Goal: Task Accomplishment & Management: Complete application form

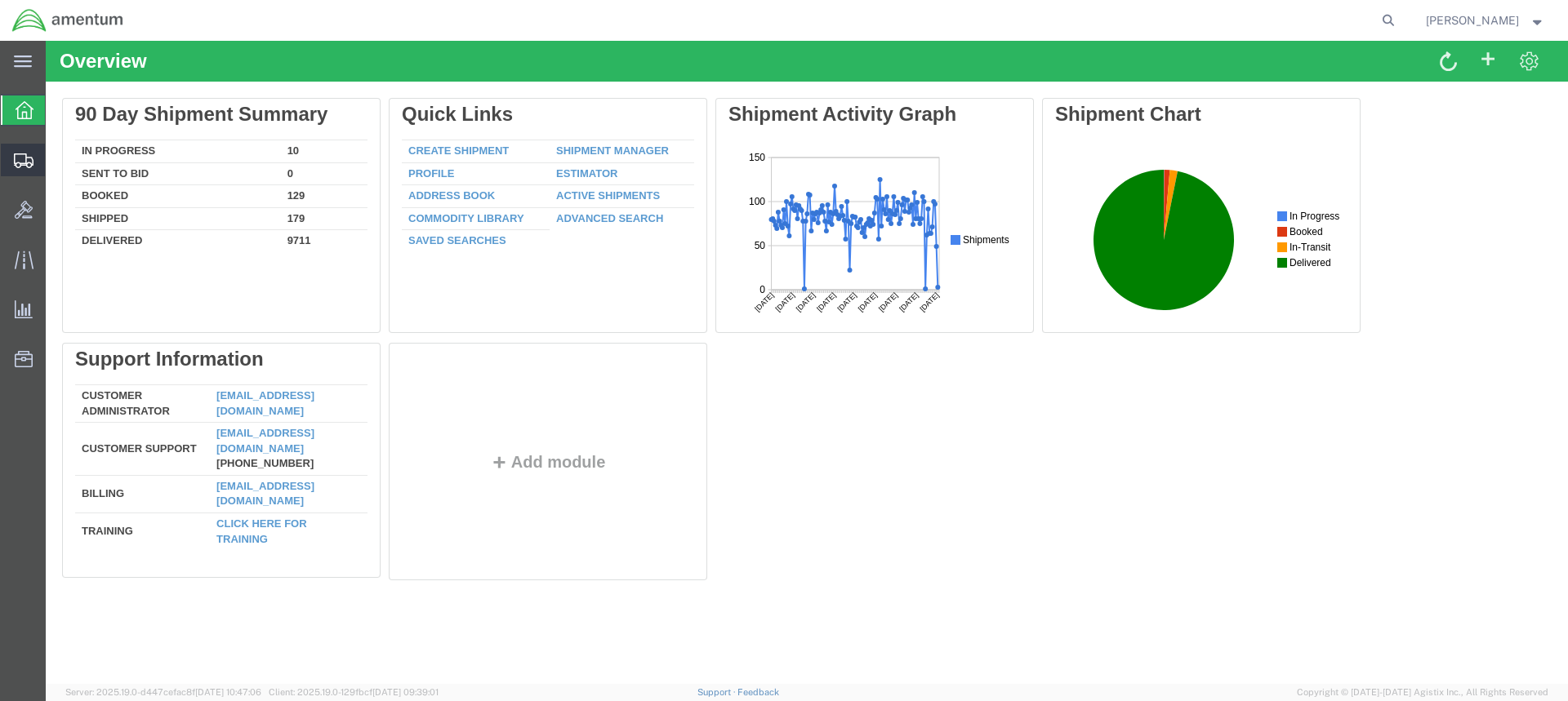
click at [15, 154] on icon at bounding box center [24, 161] width 19 height 15
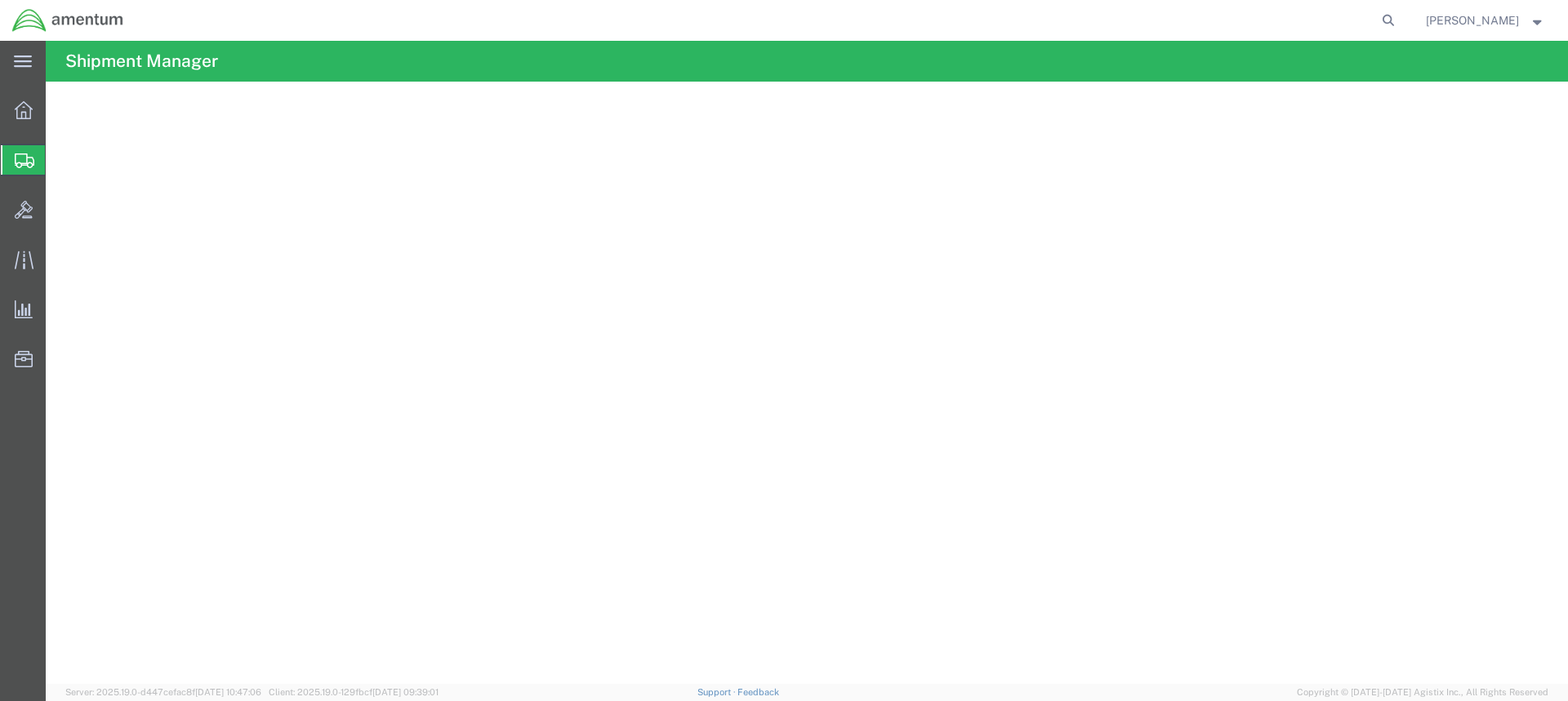
click at [0, 0] on span "Create from Template" at bounding box center [0, 0] width 0 height 0
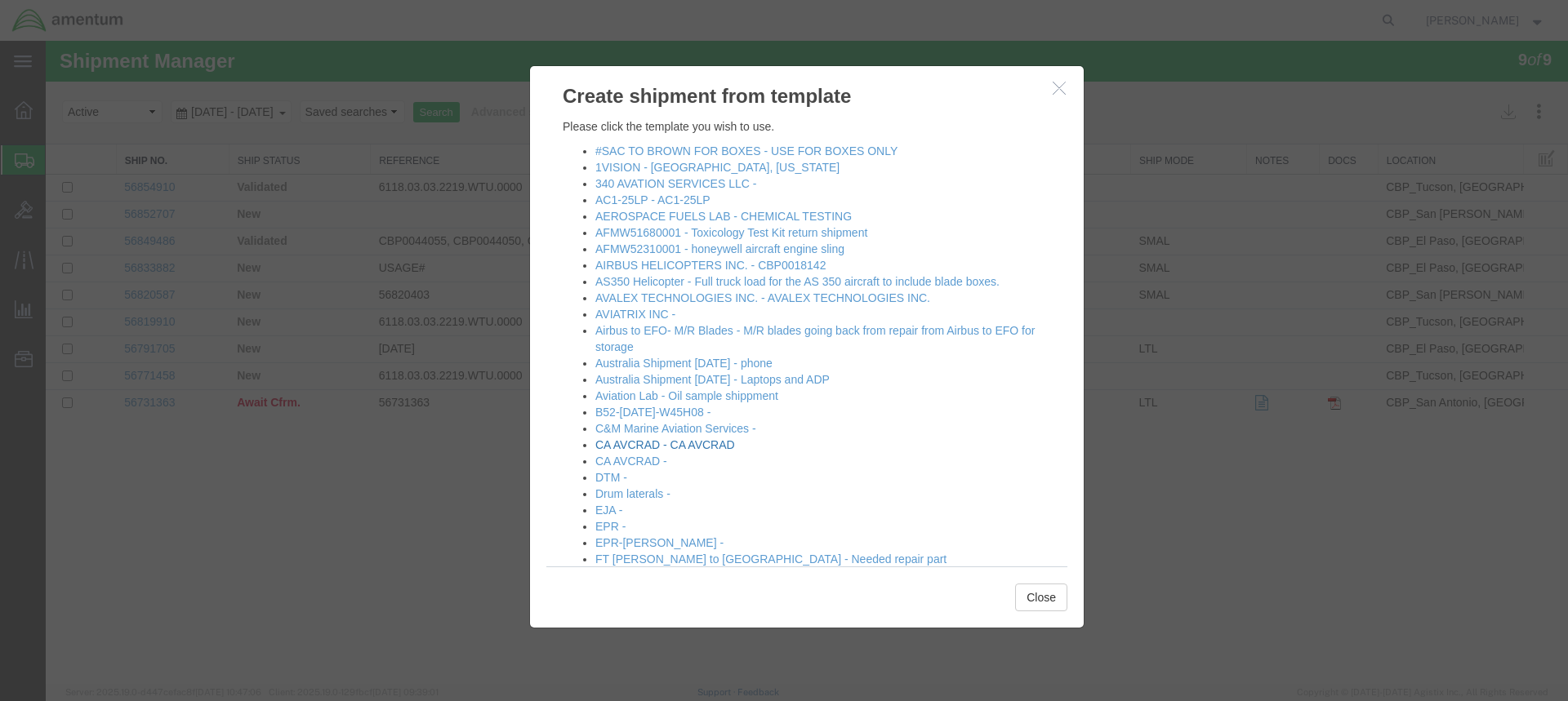
click at [627, 441] on link "CA AVCRAD - CA AVCRAD" at bounding box center [664, 445] width 140 height 13
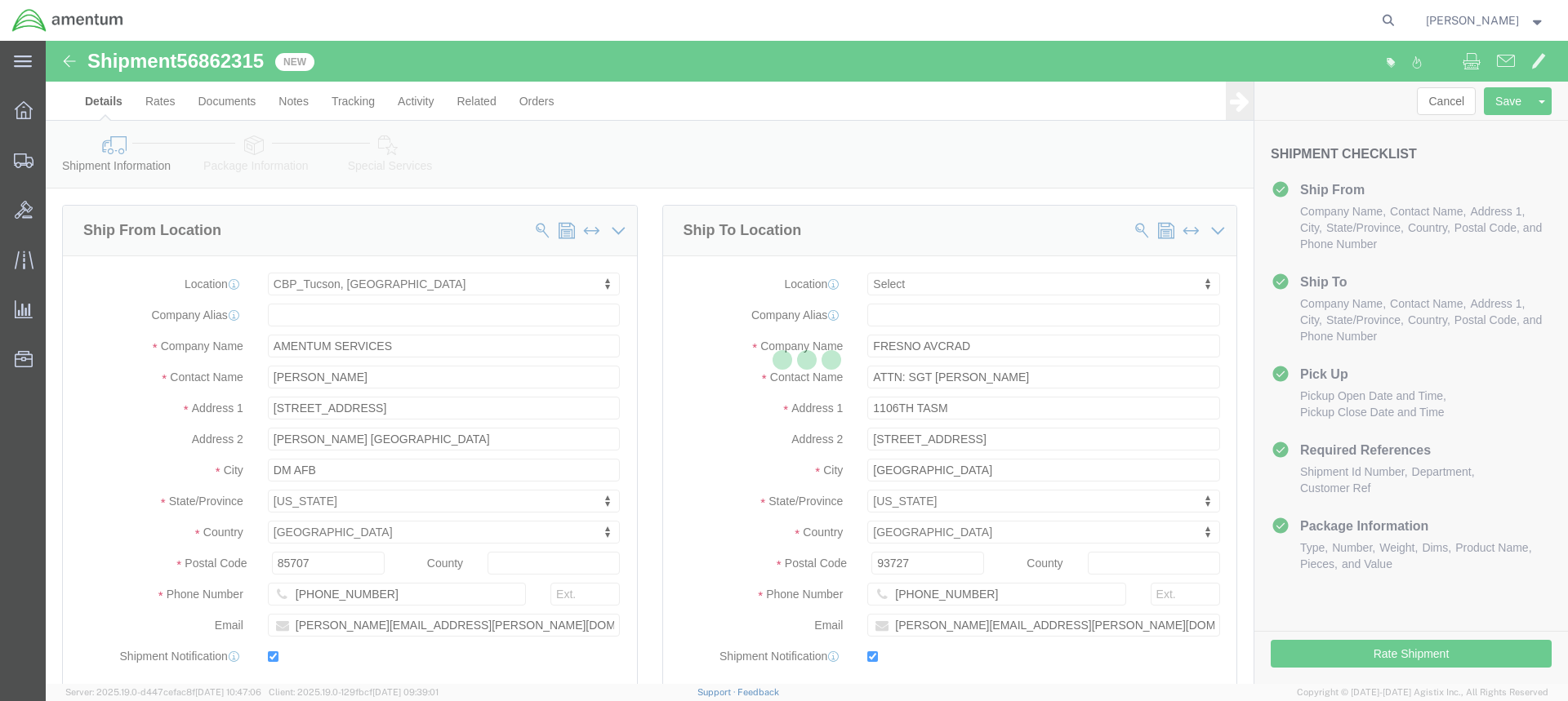
select select "49949"
select select
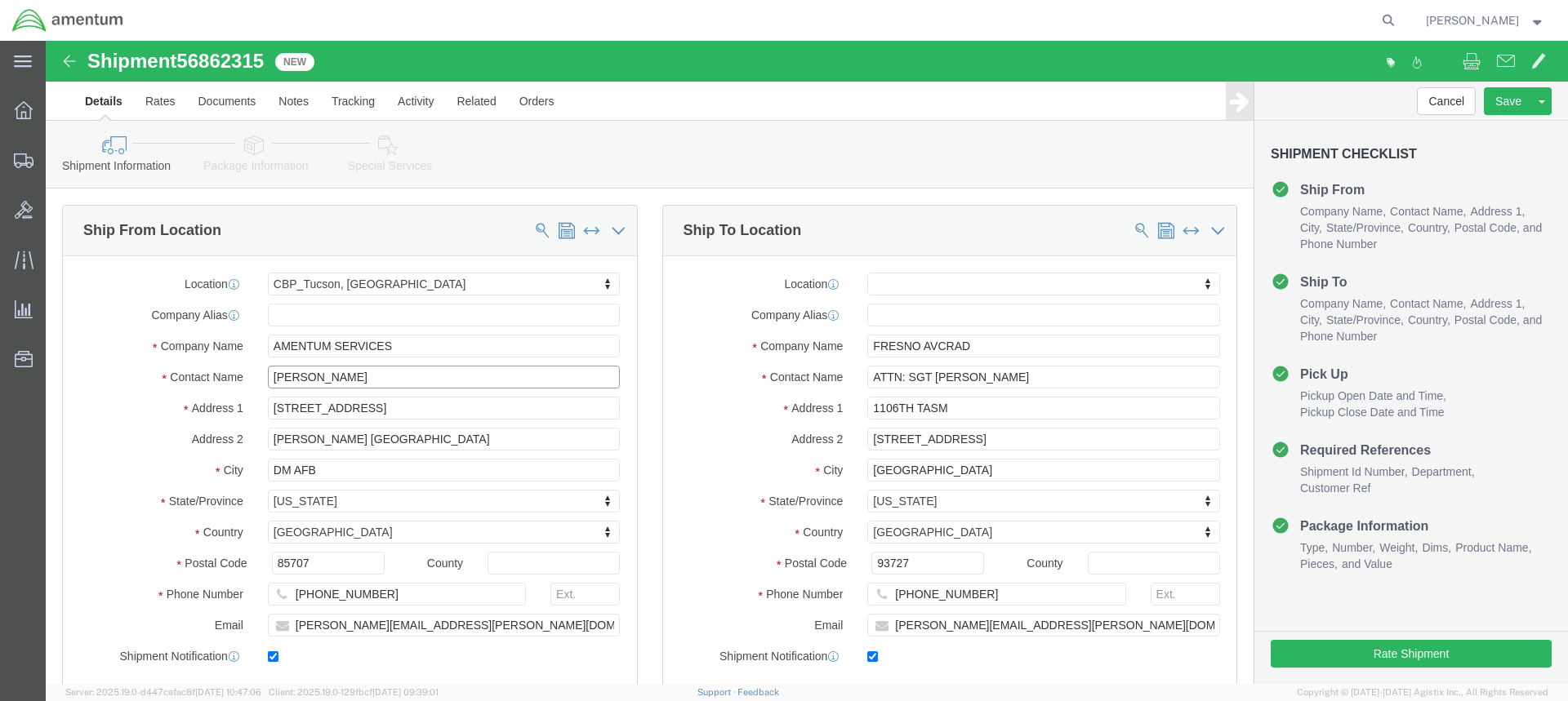
click input "[PERSON_NAME]"
type input "G"
type input "[PERSON_NAME]"
click input "[PERSON_NAME][EMAIL_ADDRESS][PERSON_NAME][DOMAIN_NAME]"
type input "[PERSON_NAME][EMAIL_ADDRESS][PERSON_NAME][DOMAIN_NAME]"
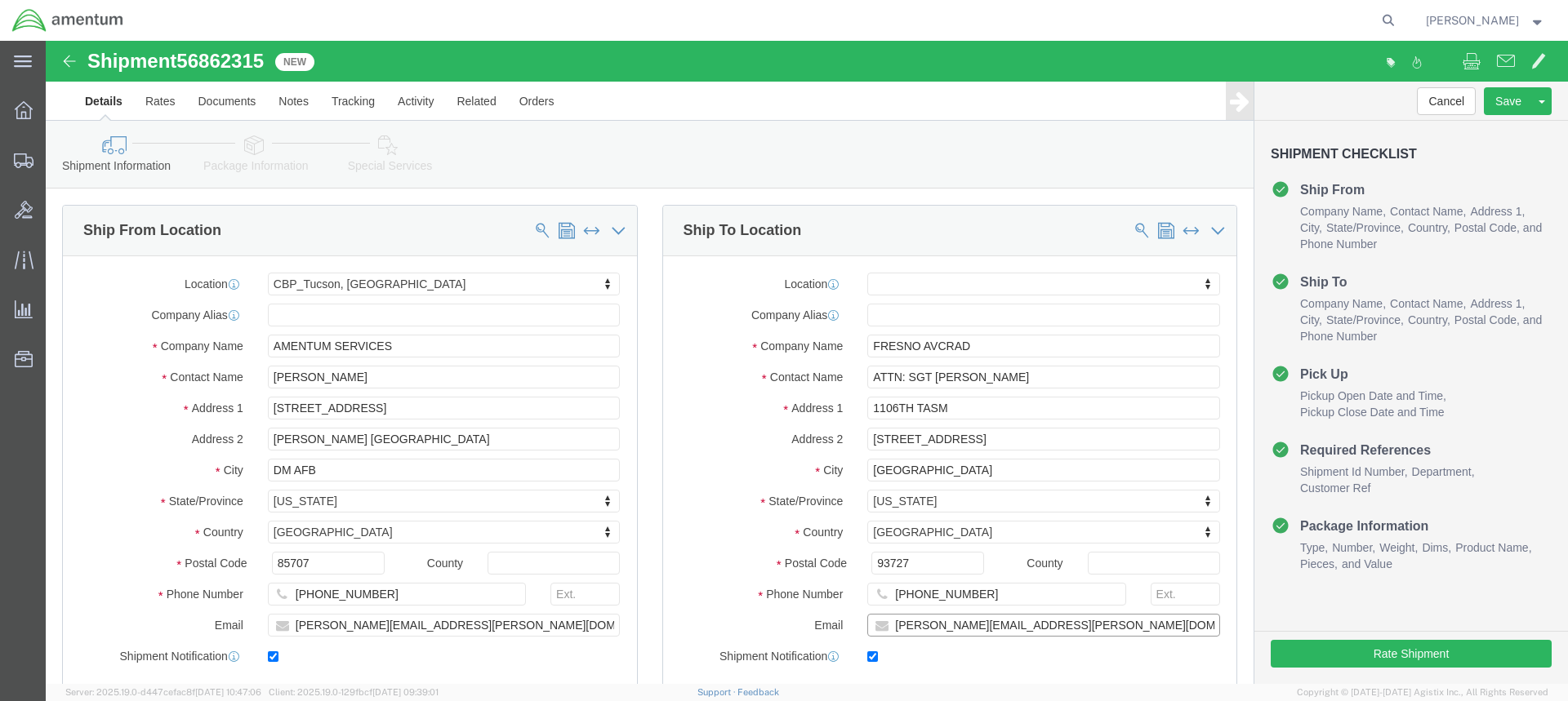
drag, startPoint x: 968, startPoint y: 585, endPoint x: 814, endPoint y: 586, distance: 154.0
click input "[PERSON_NAME][EMAIL_ADDRESS][PERSON_NAME][DOMAIN_NAME]"
paste input "[PERSON_NAME].fine"
type input "[PERSON_NAME][EMAIL_ADDRESS][DOMAIN_NAME]"
click input "[PHONE_NUMBER]"
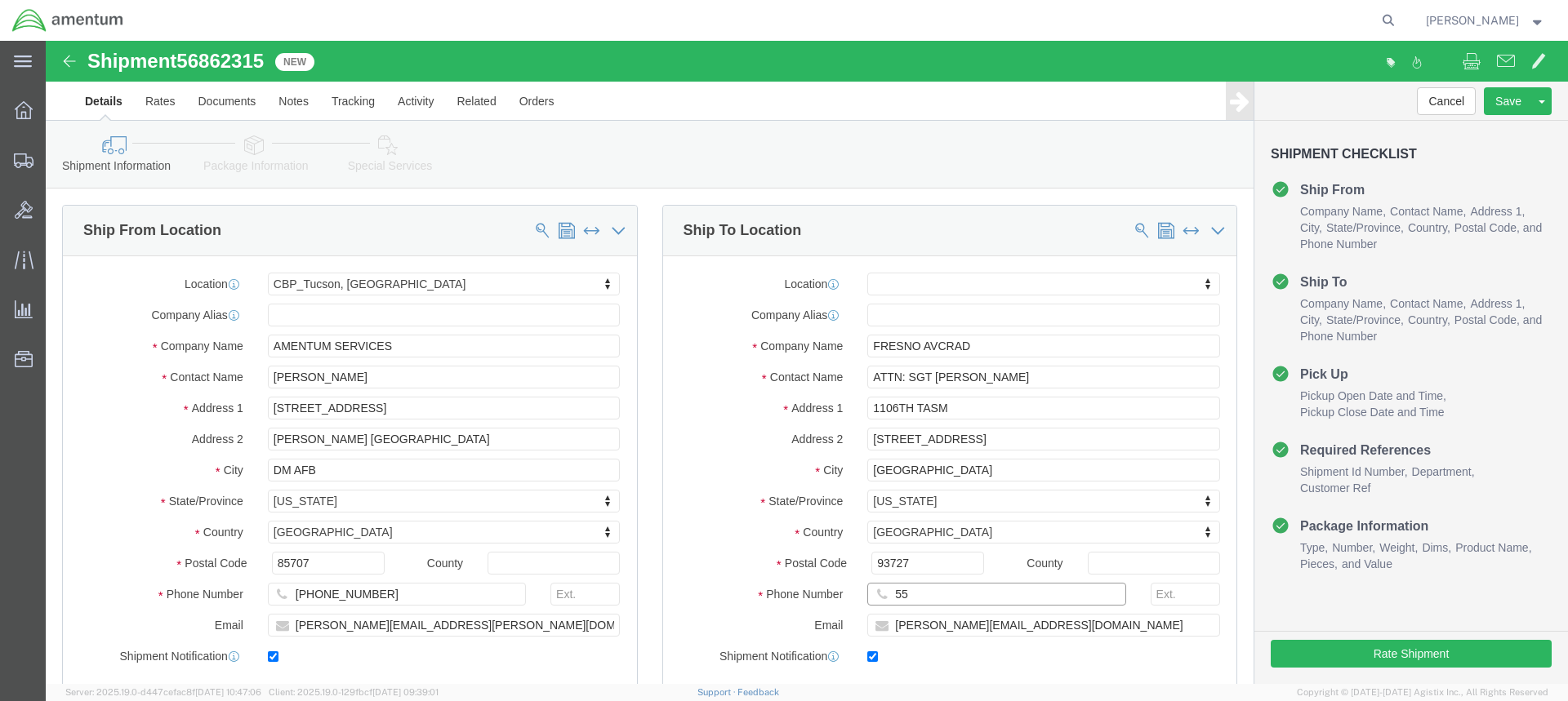
type input "5"
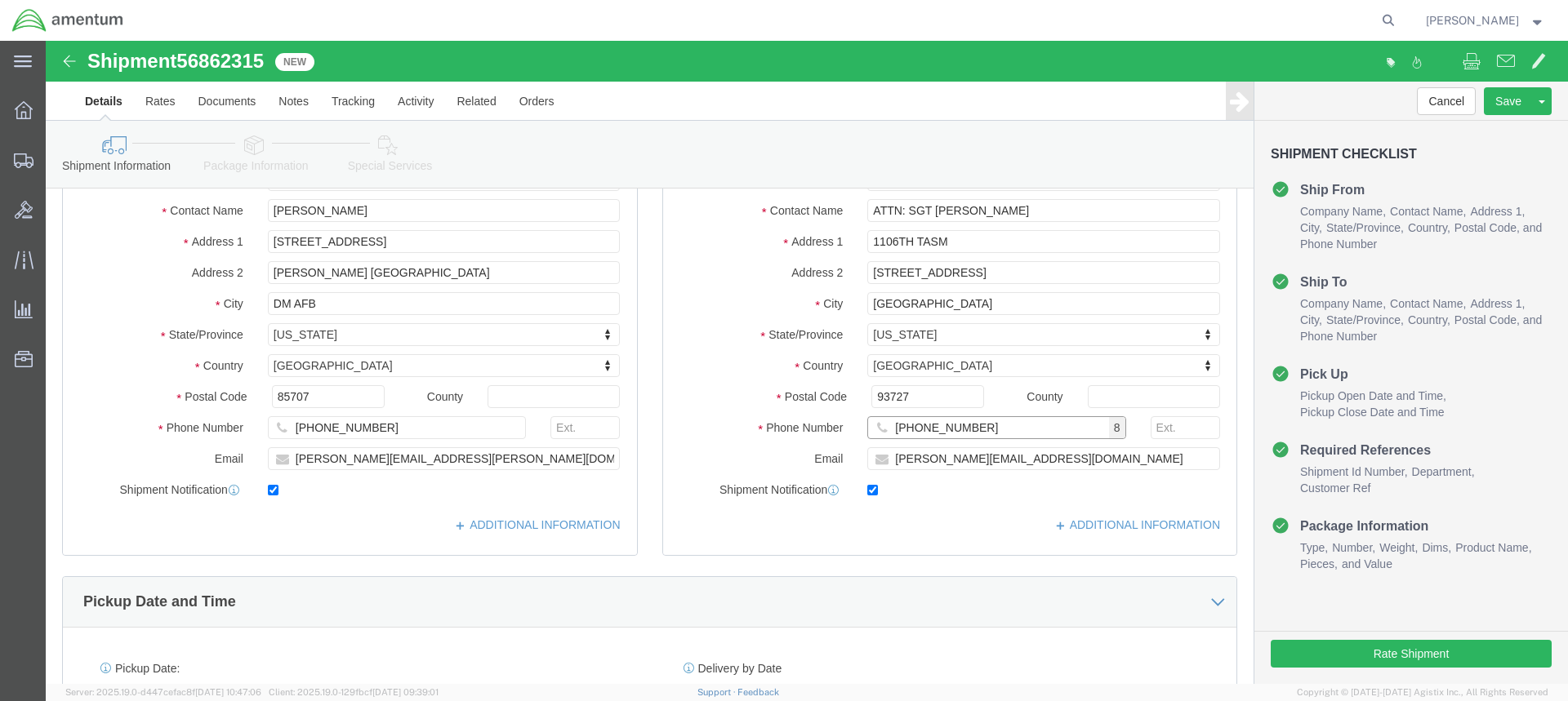
scroll to position [408, 0]
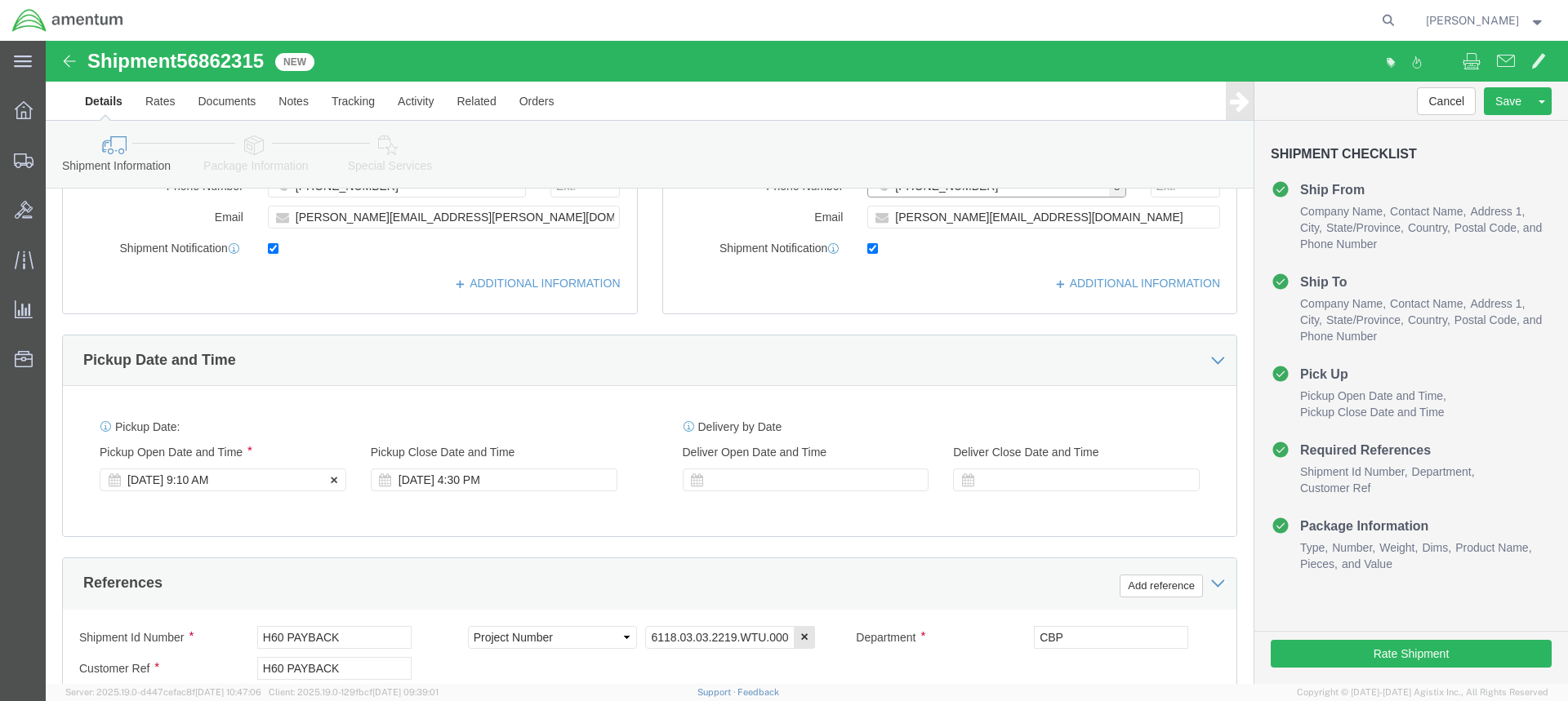
type input "[PHONE_NUMBER]"
click div "[DATE] 9:10 AM"
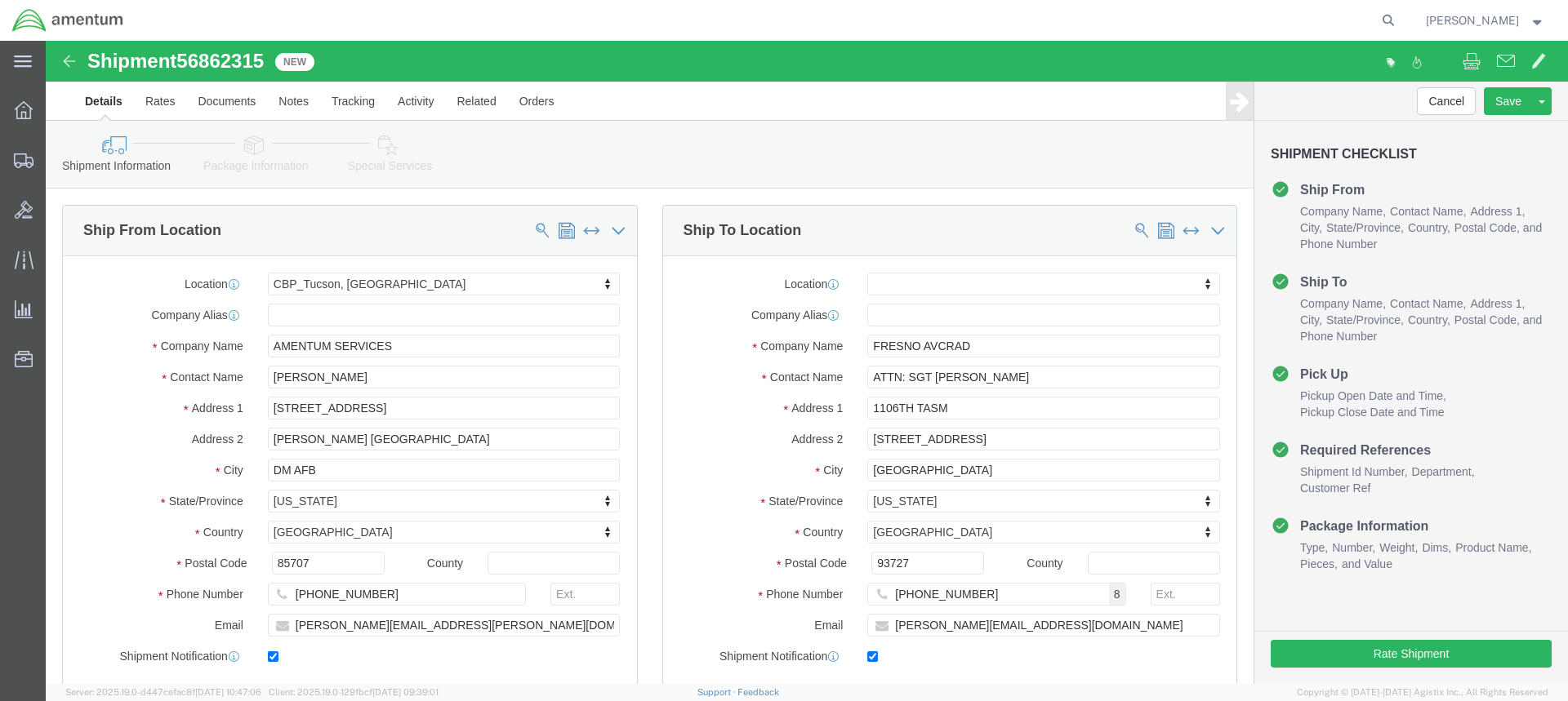
scroll to position [82, 0]
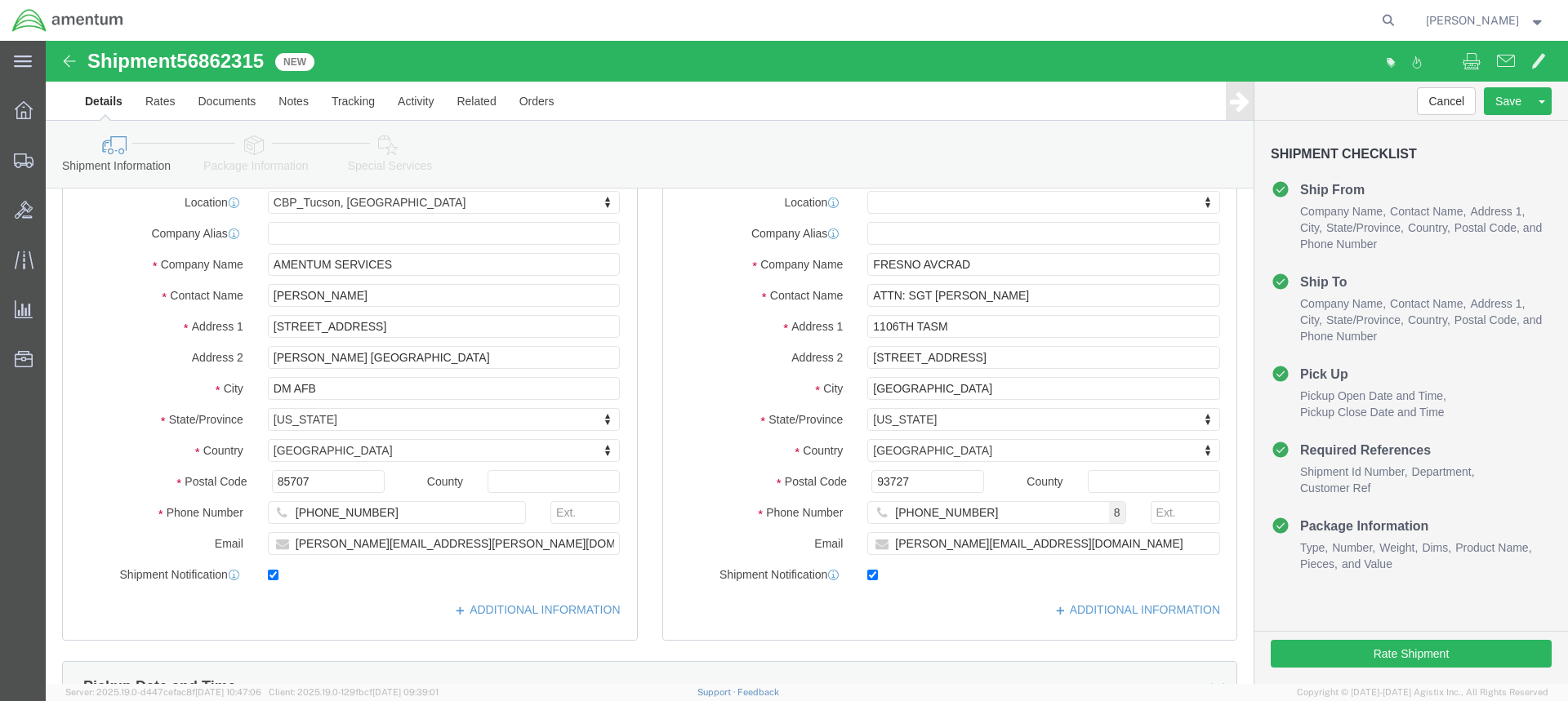
type input "10:10 AM"
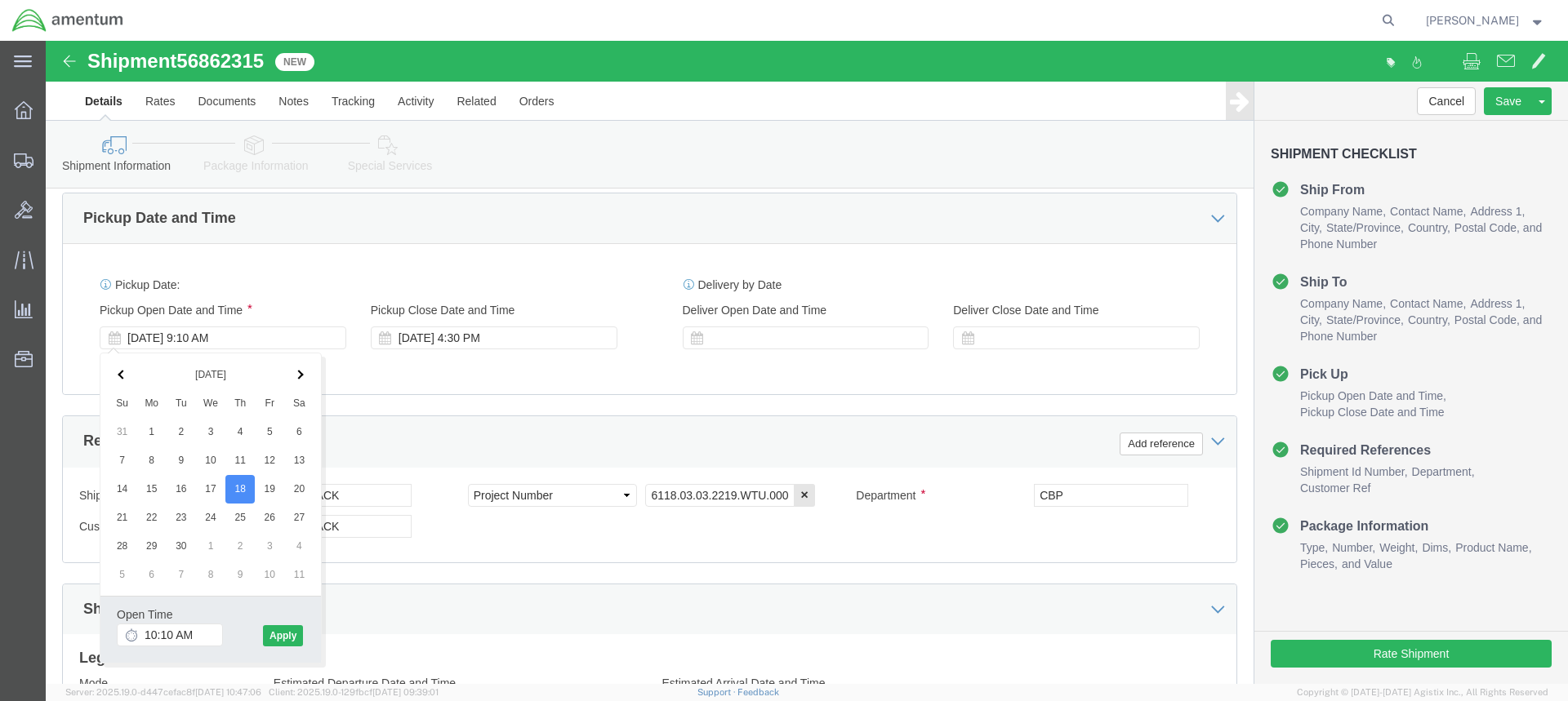
scroll to position [790, 0]
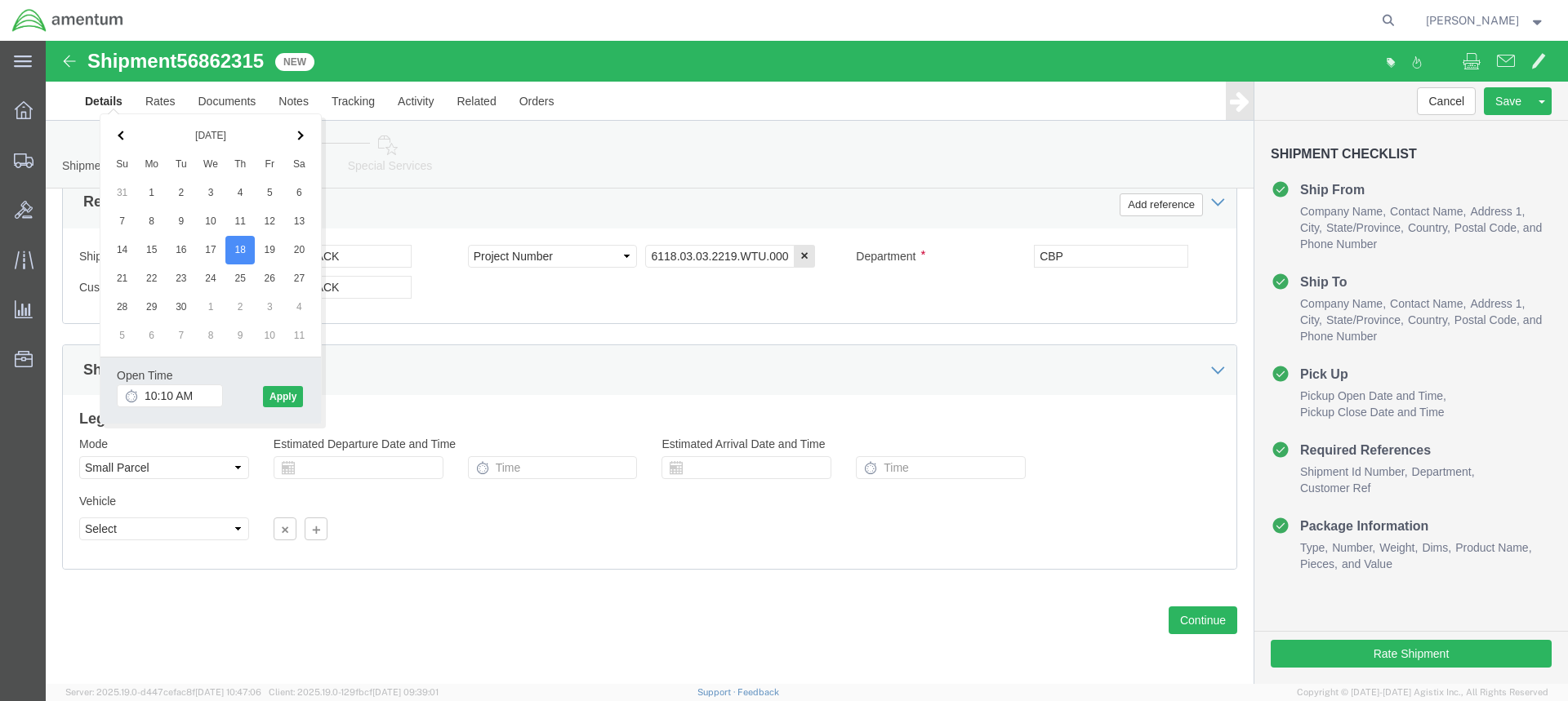
click div "Shipment Id Number H60 PAYBACK Select Account Type Activity ID Airline Appointm…"
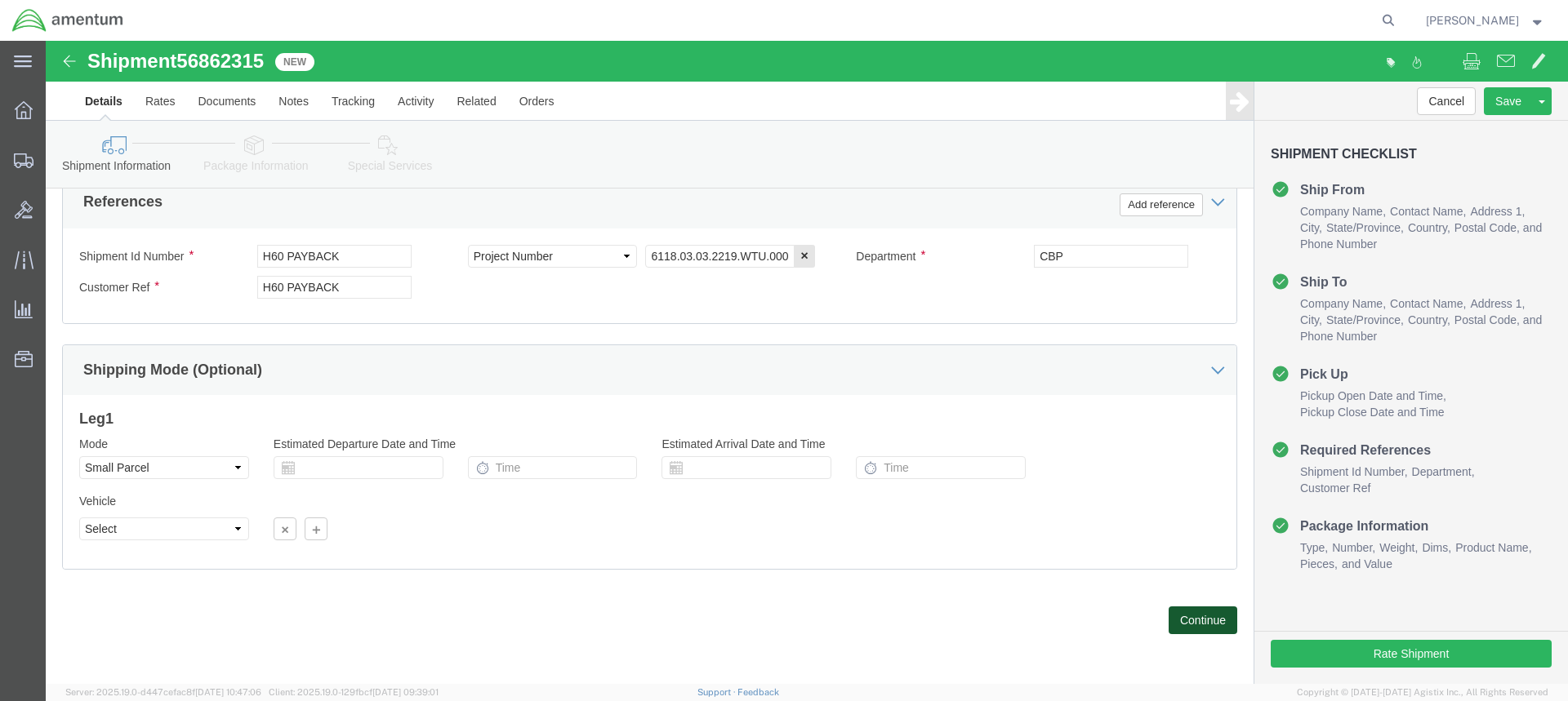
click button "Continue"
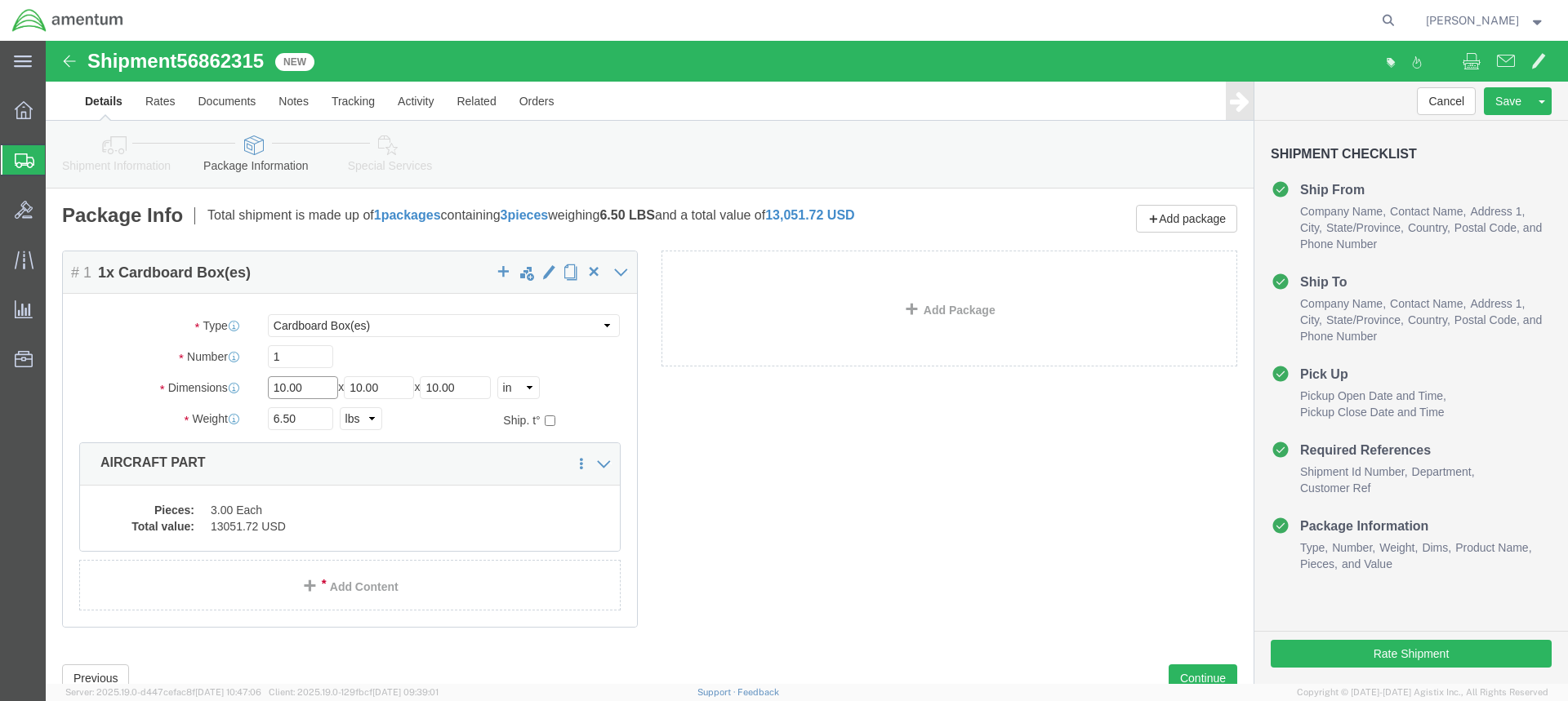
click input "10.00"
type input "1"
type input "9"
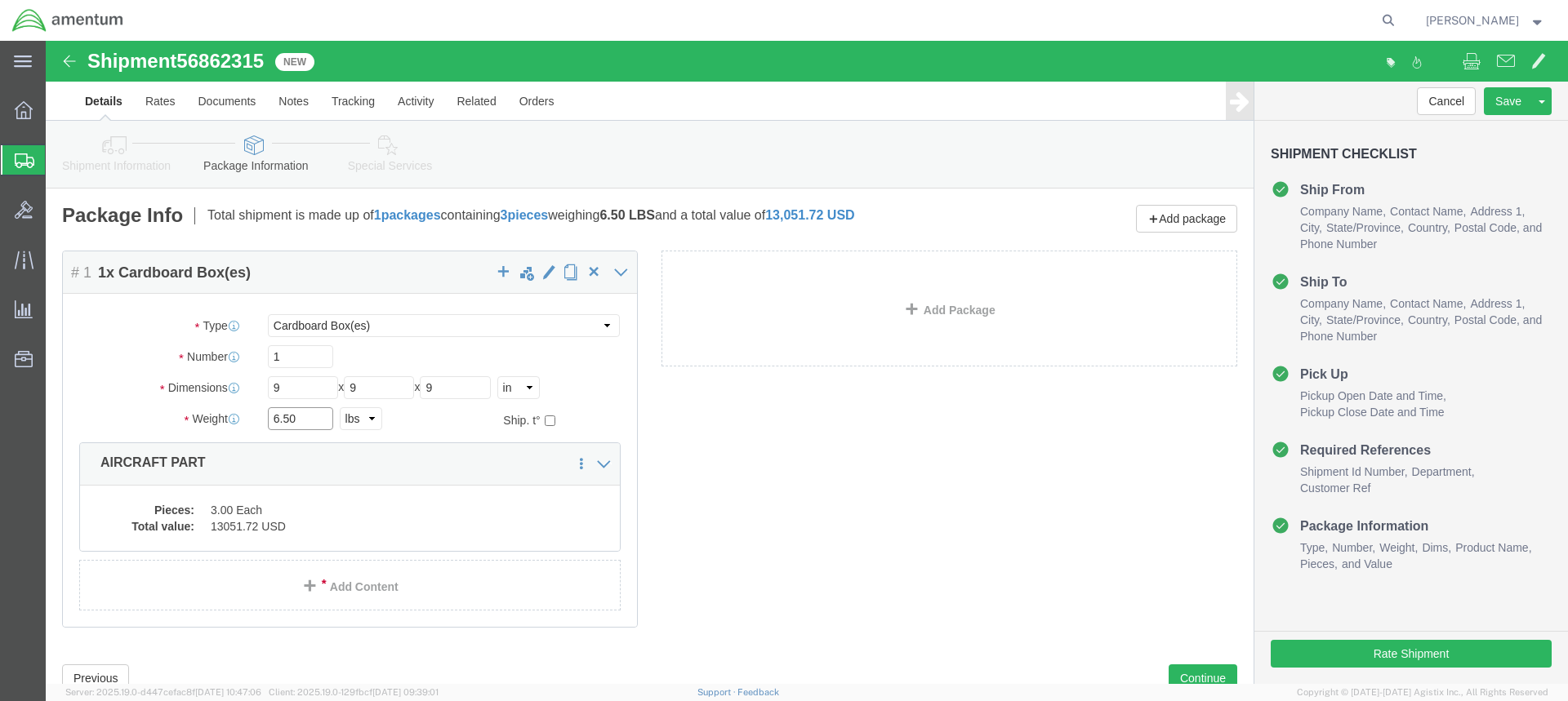
click input "6.50"
type input "6"
type input "3.0"
click dd "3.00 Each"
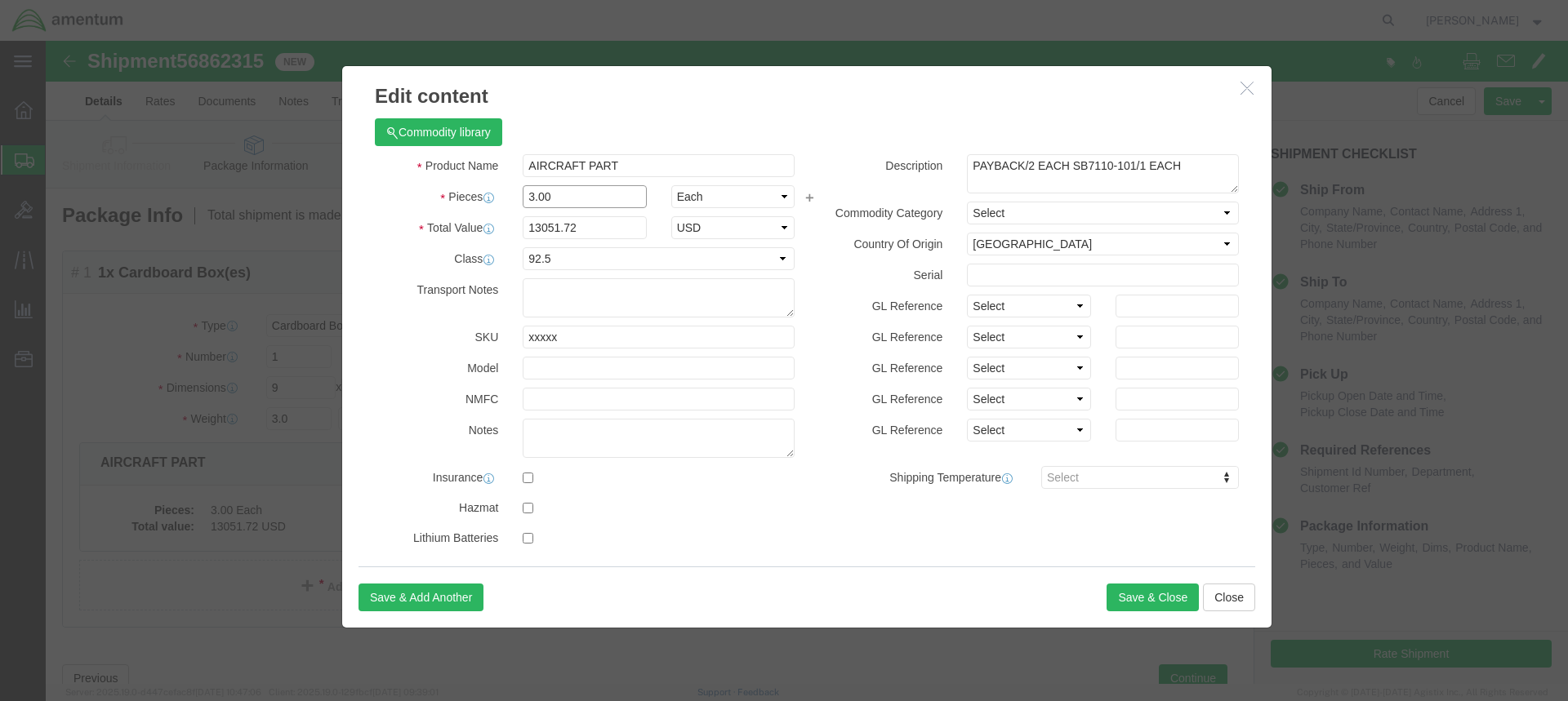
click input "3.00"
type input "3"
click input "text"
type input "4"
click input "52206.88"
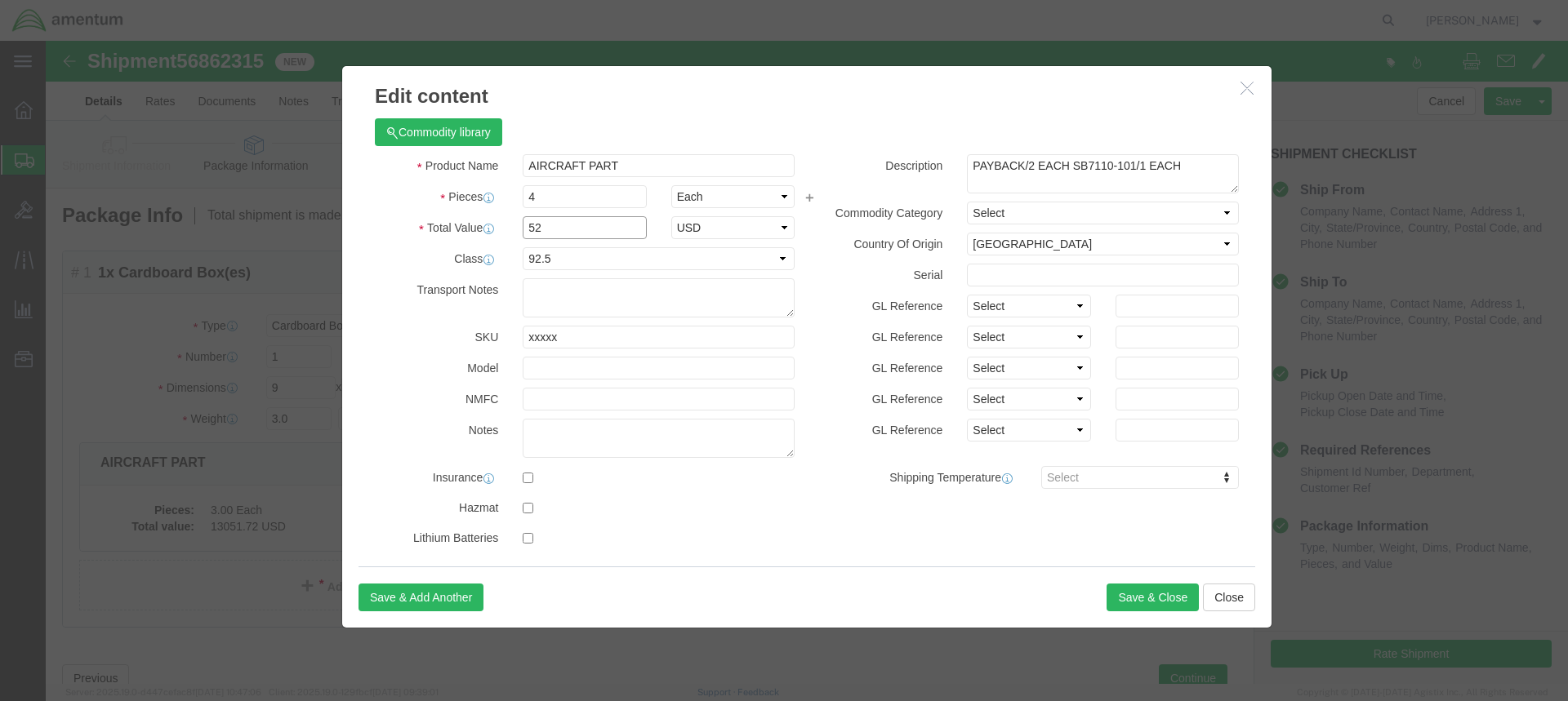
type input "5"
type input "237.00"
click textarea "PAYBACK/2 EACH SB7110-101/1 EACH"
type textarea "PAYBACK 4 ea MS20762-12"
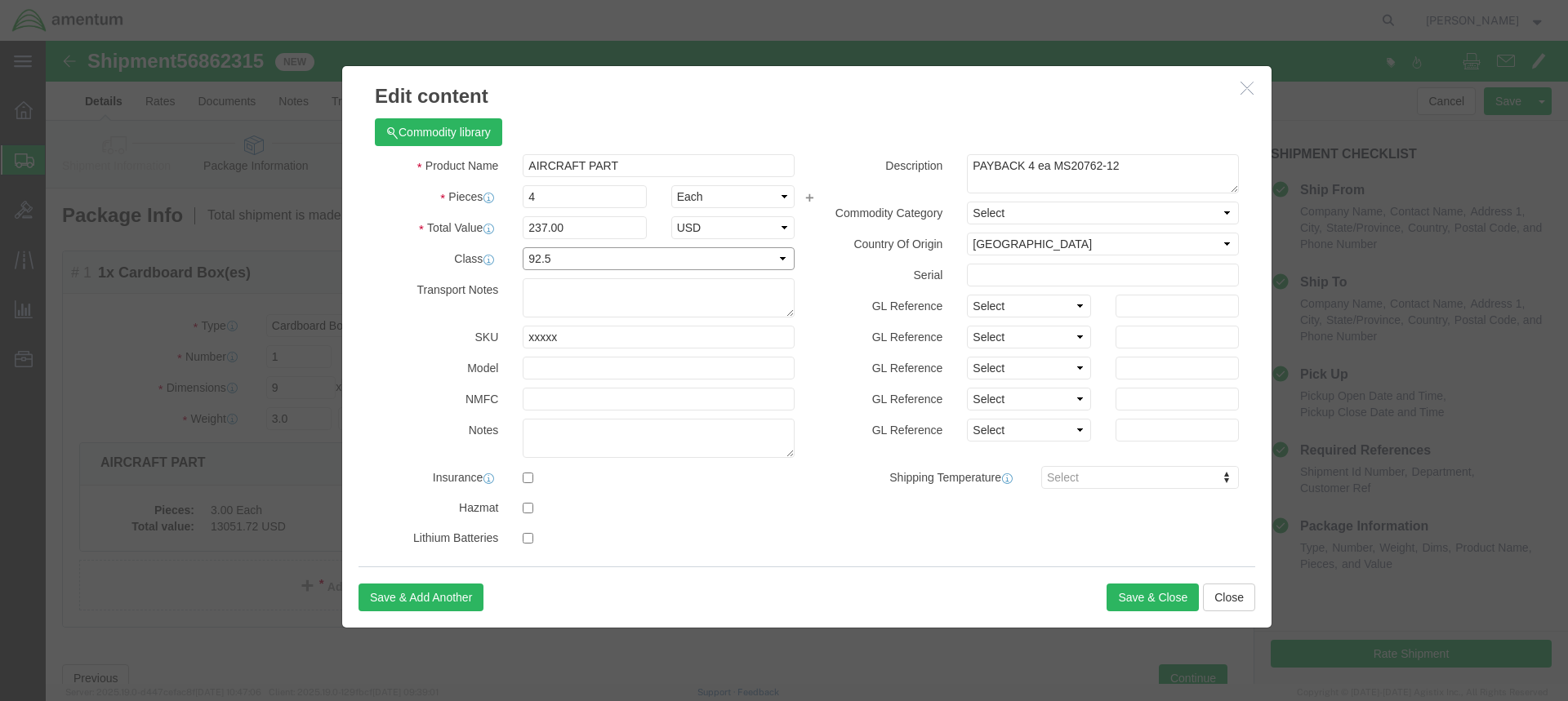
click select "Select 50 55 60 65 70 85 92.5 100 125 175 250 300 400"
select select
click select "Select 50 55 60 65 70 85 92.5 100 125 175 250 300 400"
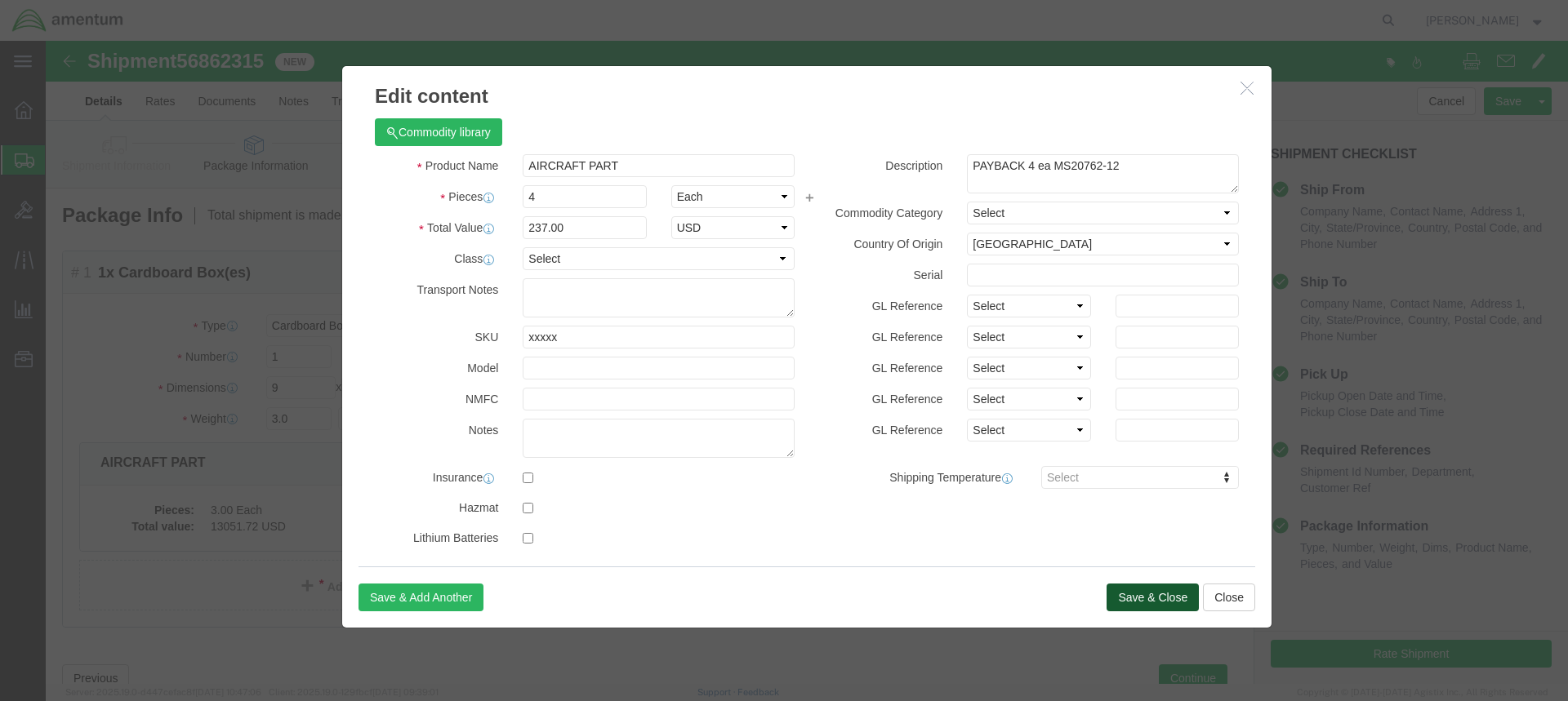
click button "Save & Close"
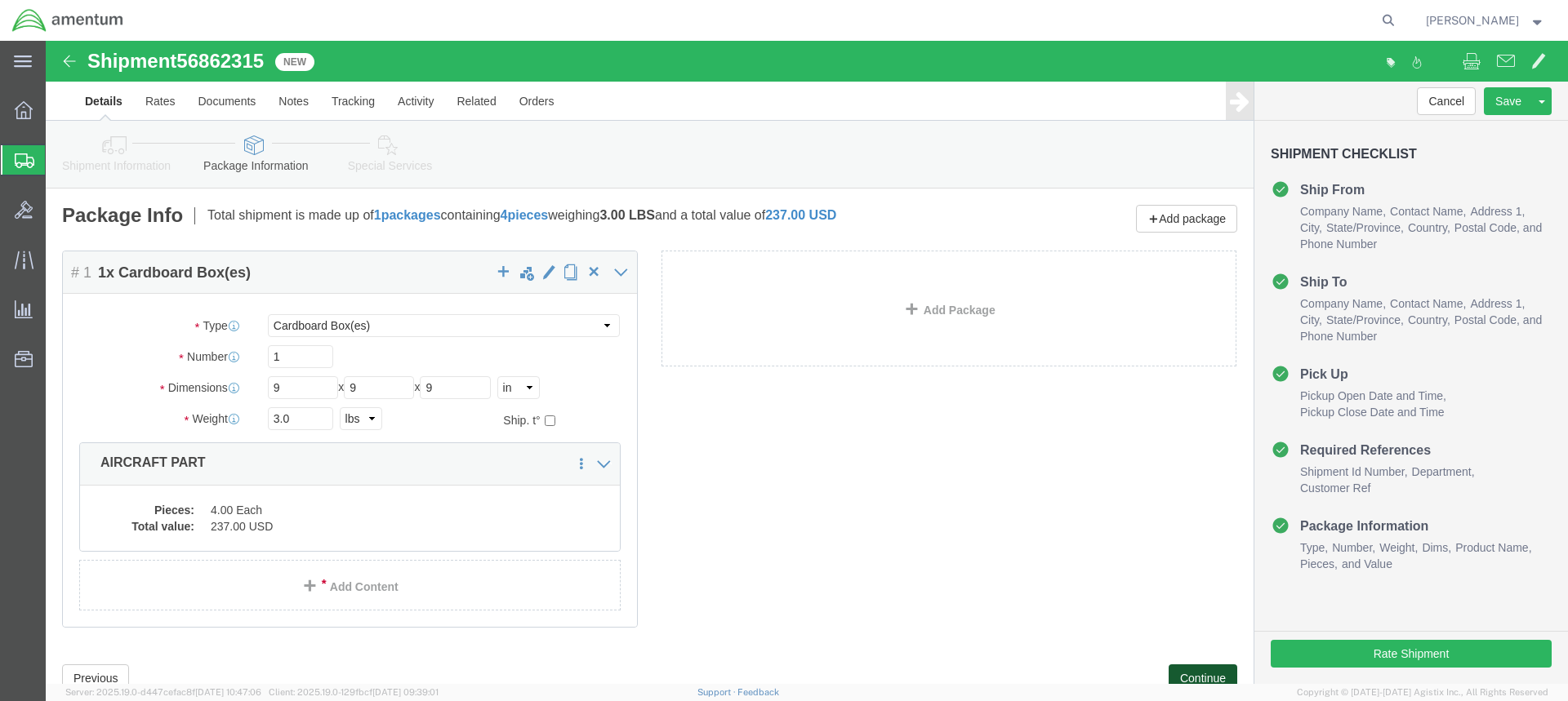
click button "Continue"
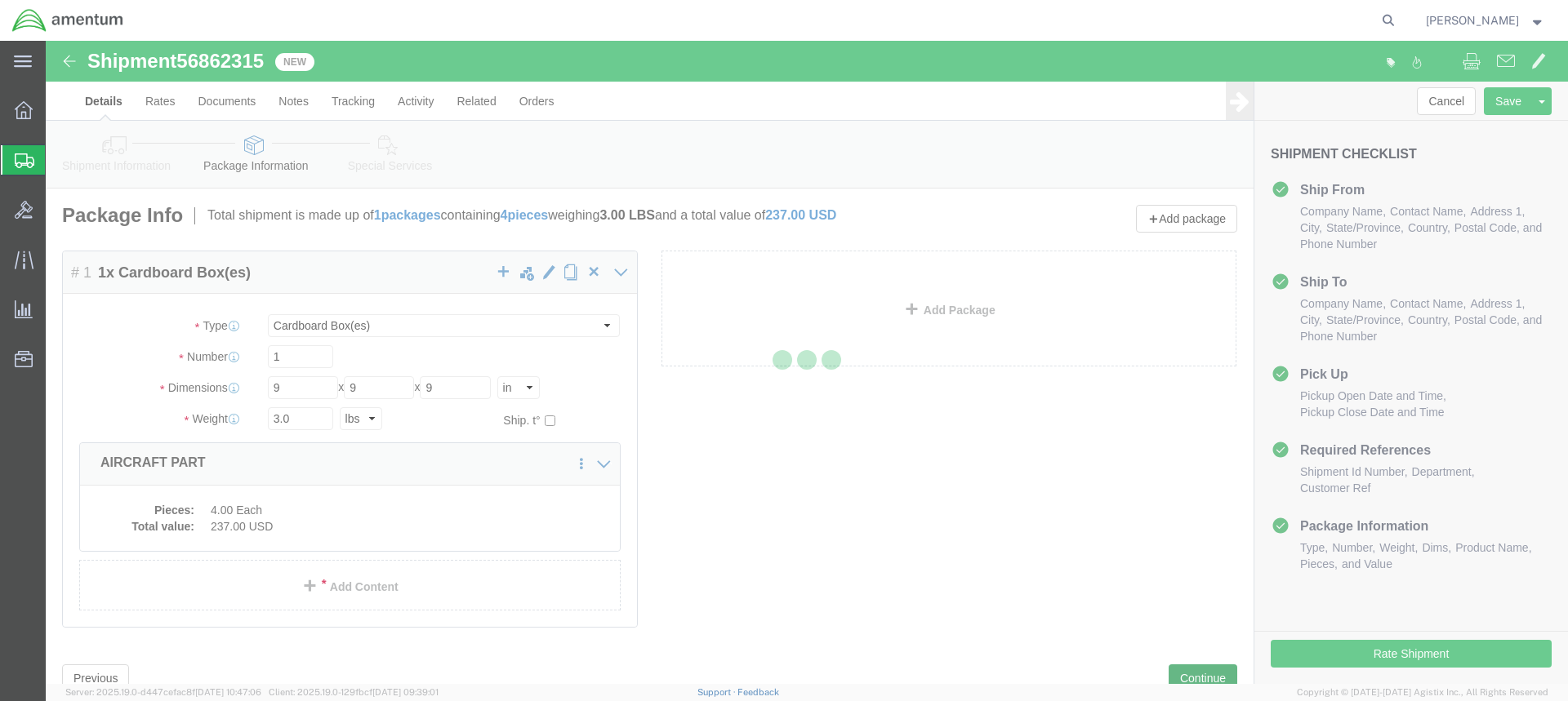
select select
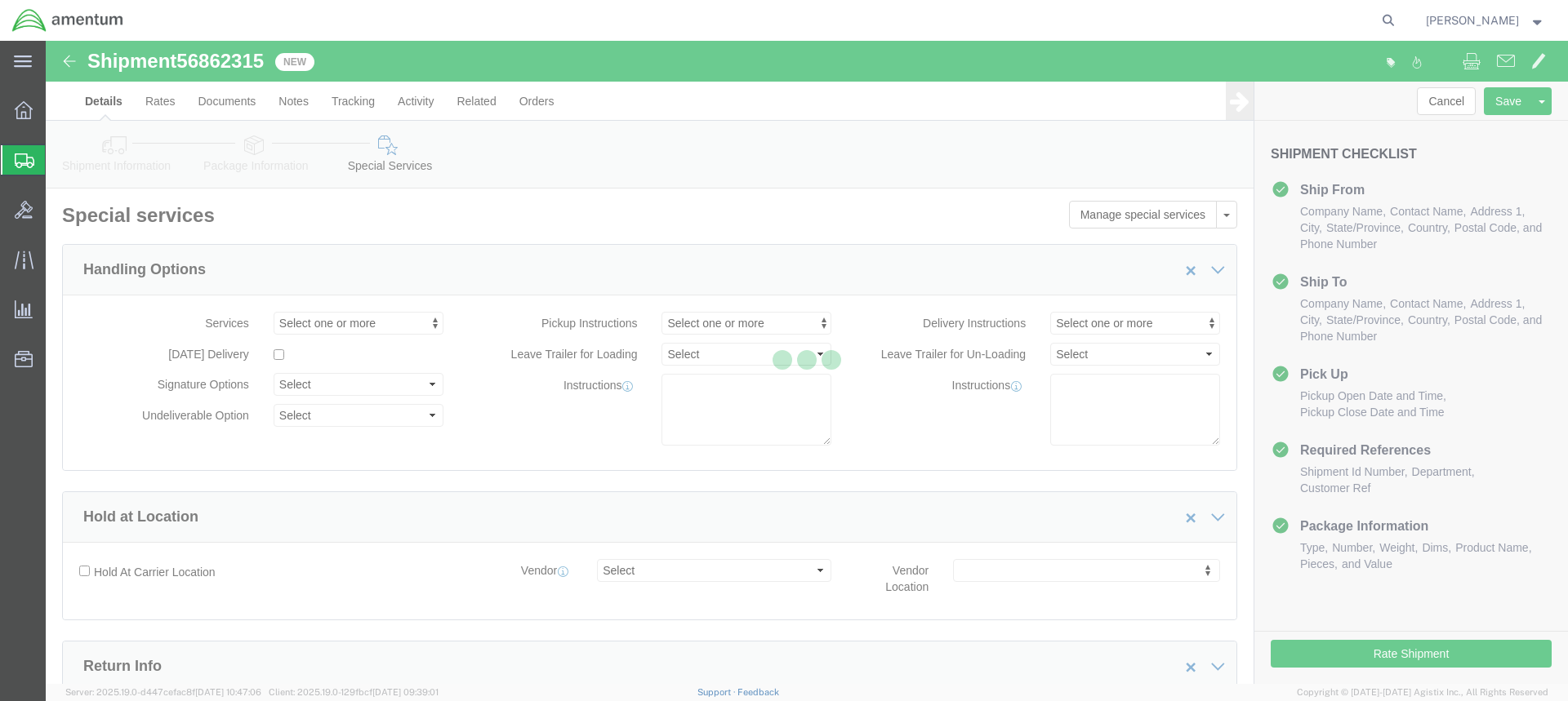
select select "DEPARTMENT"
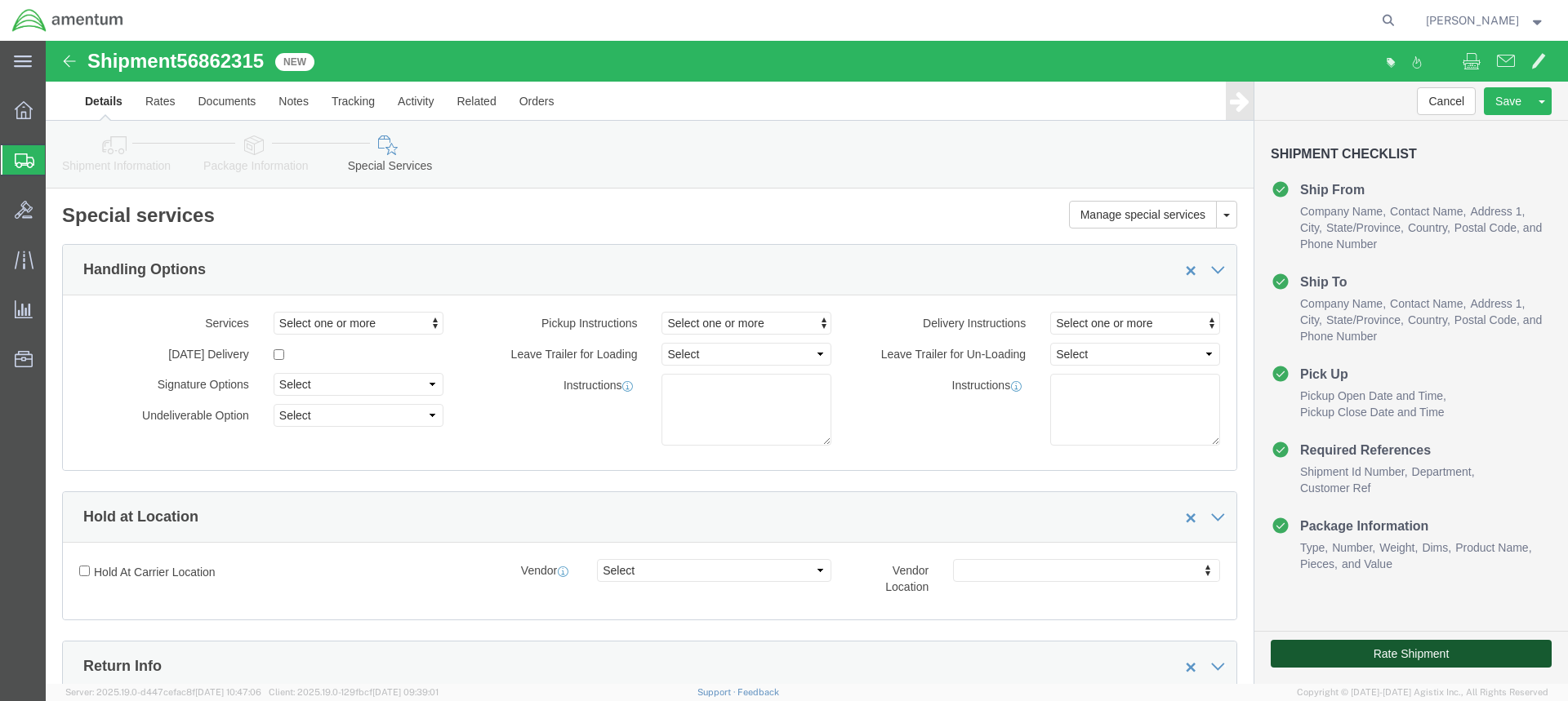
click button "Rate Shipment"
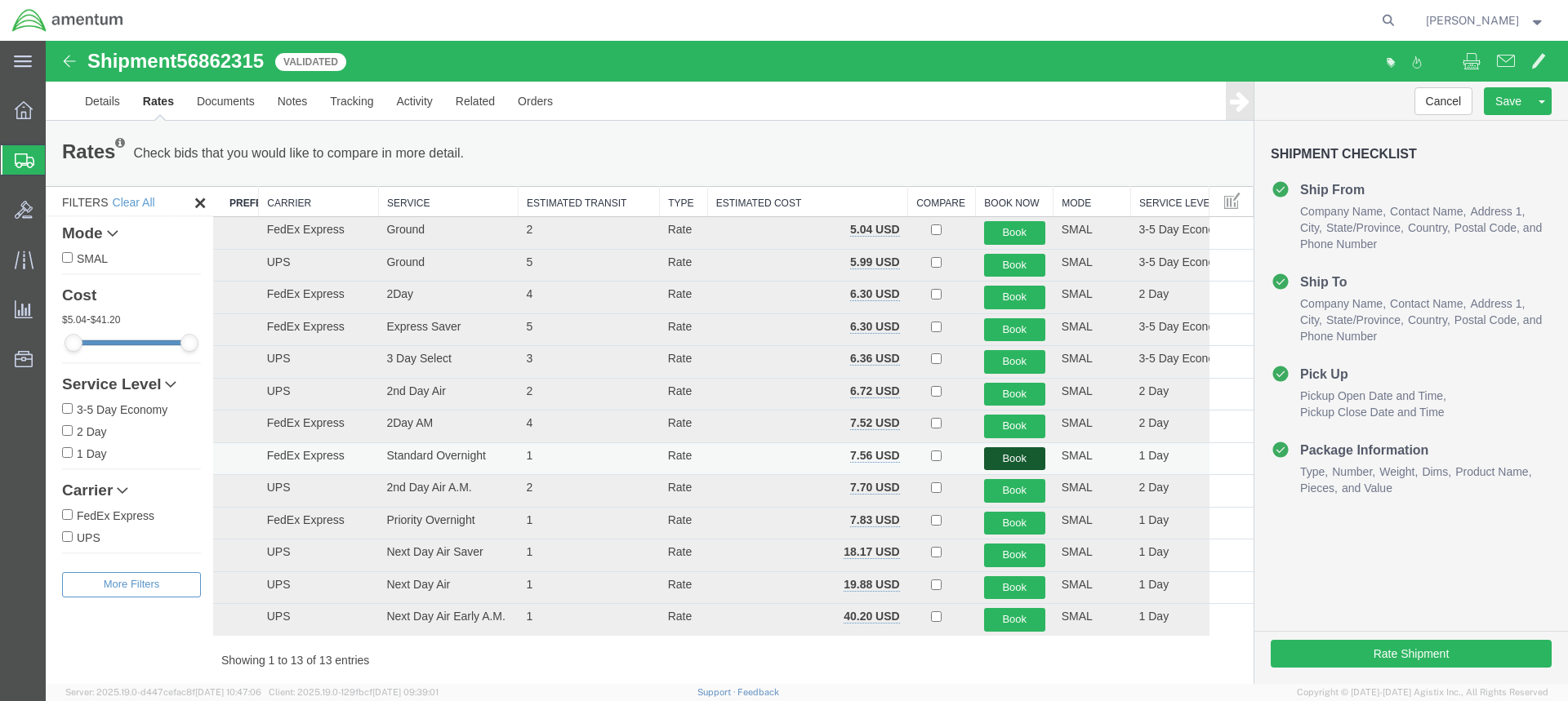
click at [1022, 453] on button "Book" at bounding box center [1014, 459] width 61 height 24
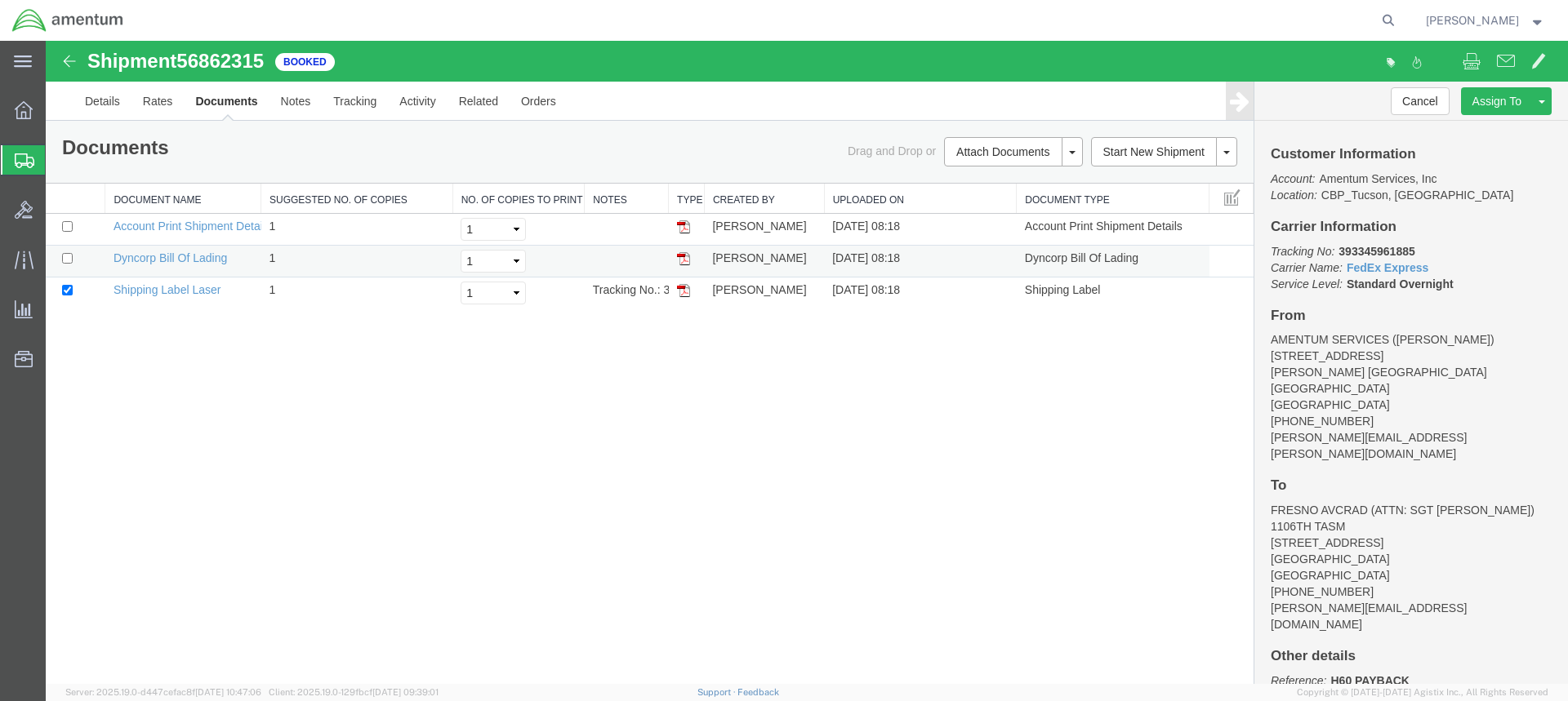
drag, startPoint x: 684, startPoint y: 290, endPoint x: 1214, endPoint y: 275, distance: 530.2
click at [684, 290] on img at bounding box center [683, 290] width 13 height 13
click at [0, 0] on span "Create from Template" at bounding box center [0, 0] width 0 height 0
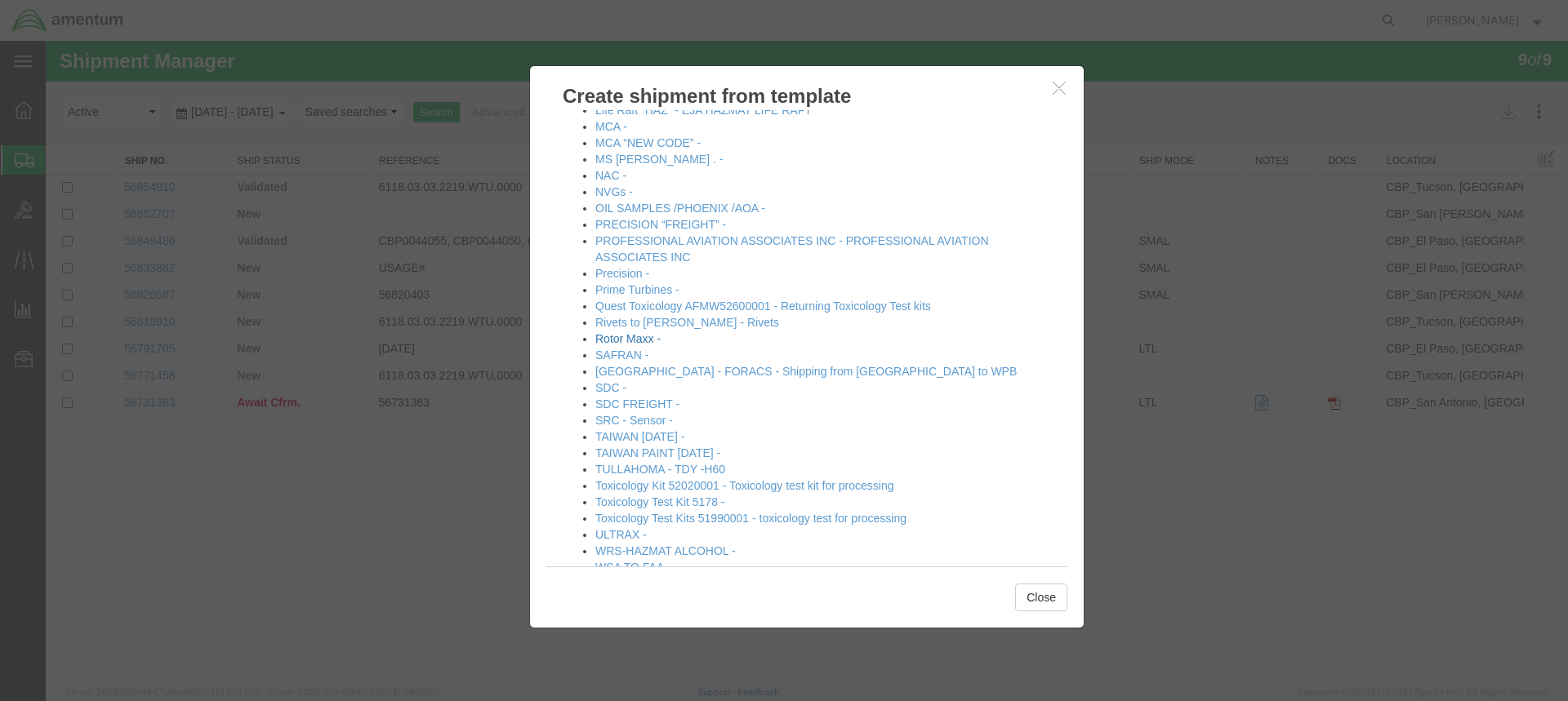
scroll to position [699, 0]
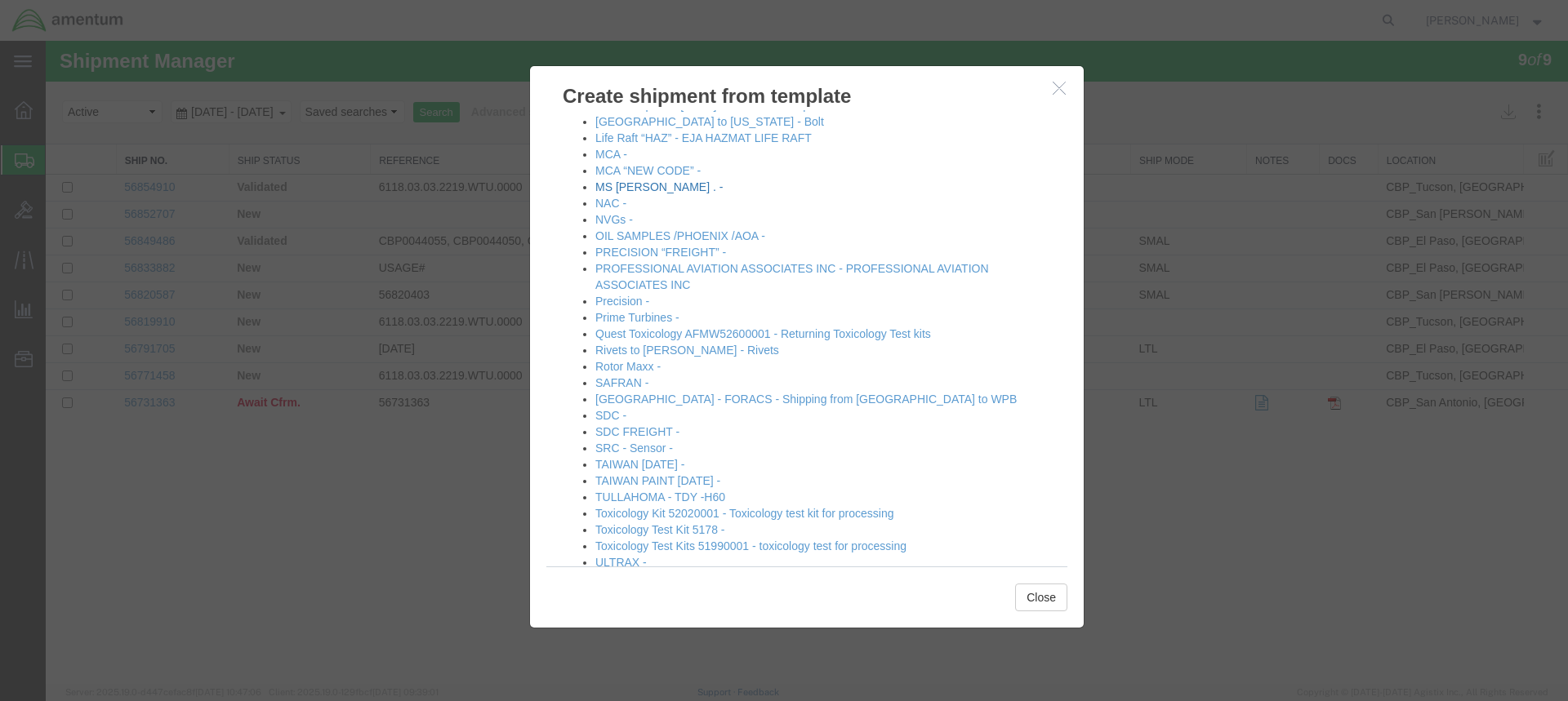
click at [627, 186] on link "MS [PERSON_NAME] . -" at bounding box center [658, 187] width 127 height 13
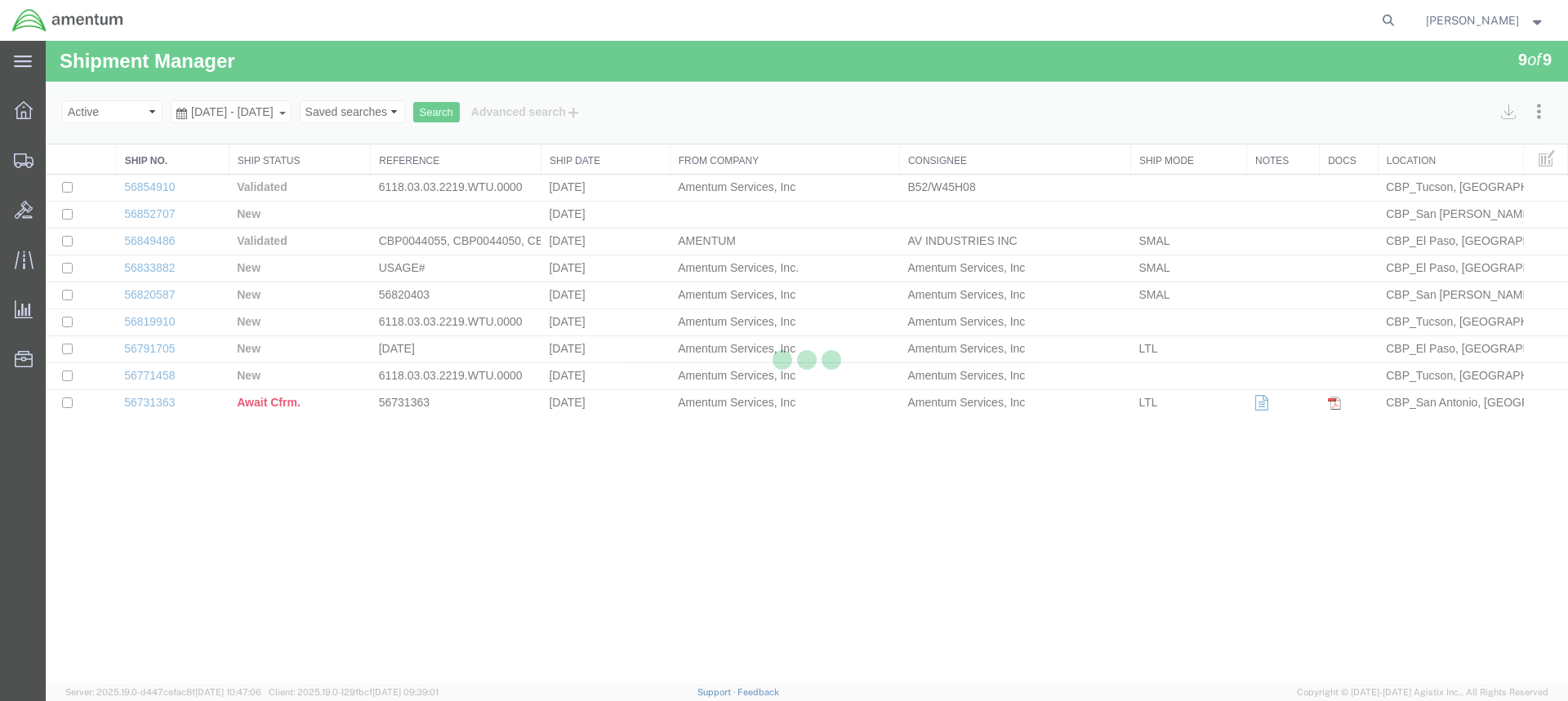
select select "49949"
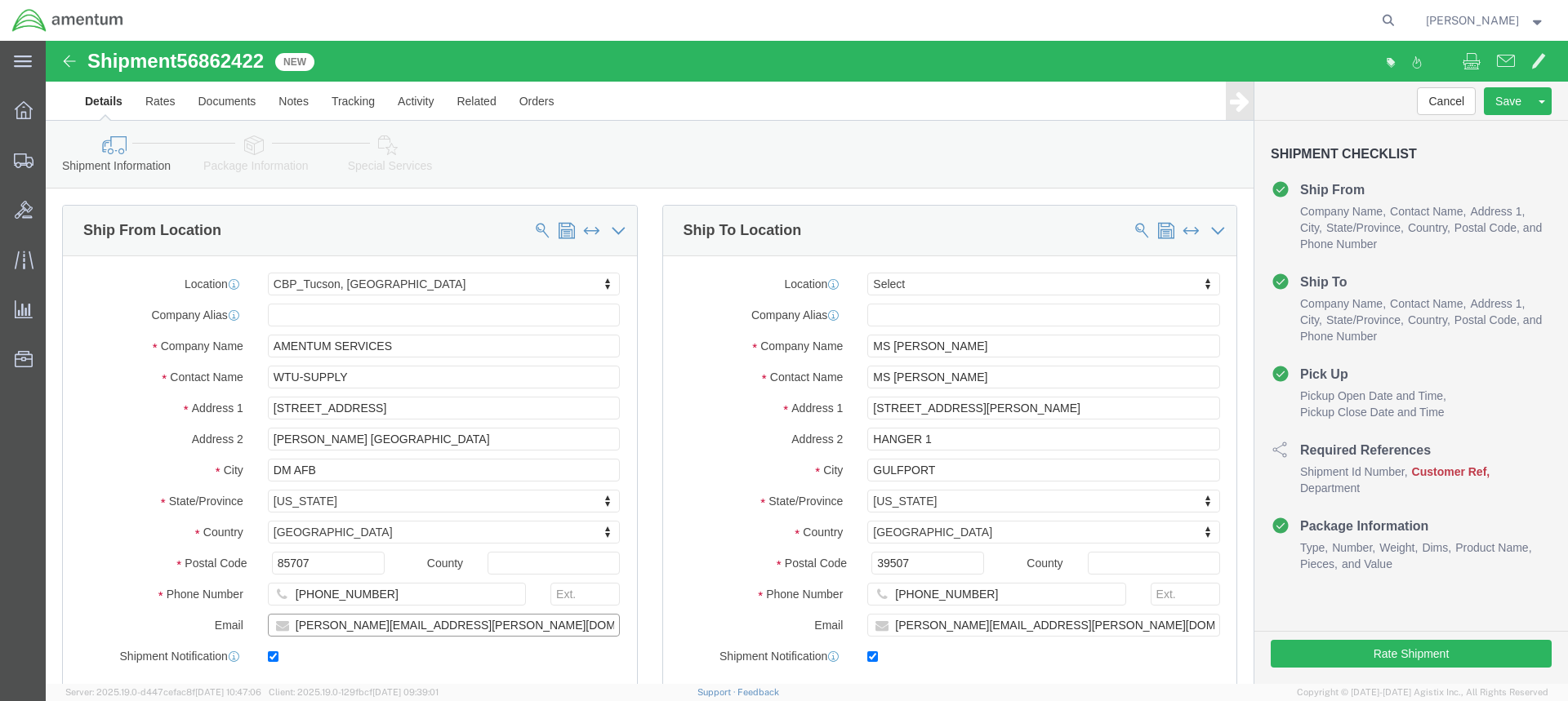
drag, startPoint x: 304, startPoint y: 584, endPoint x: 242, endPoint y: 588, distance: 62.1
click input "[PERSON_NAME][EMAIL_ADDRESS][PERSON_NAME][DOMAIN_NAME]"
type input "[PERSON_NAME][EMAIL_ADDRESS][PERSON_NAME][DOMAIN_NAME]"
click input "WTU-SUPPLY"
drag, startPoint x: 918, startPoint y: 583, endPoint x: 898, endPoint y: 583, distance: 20.0
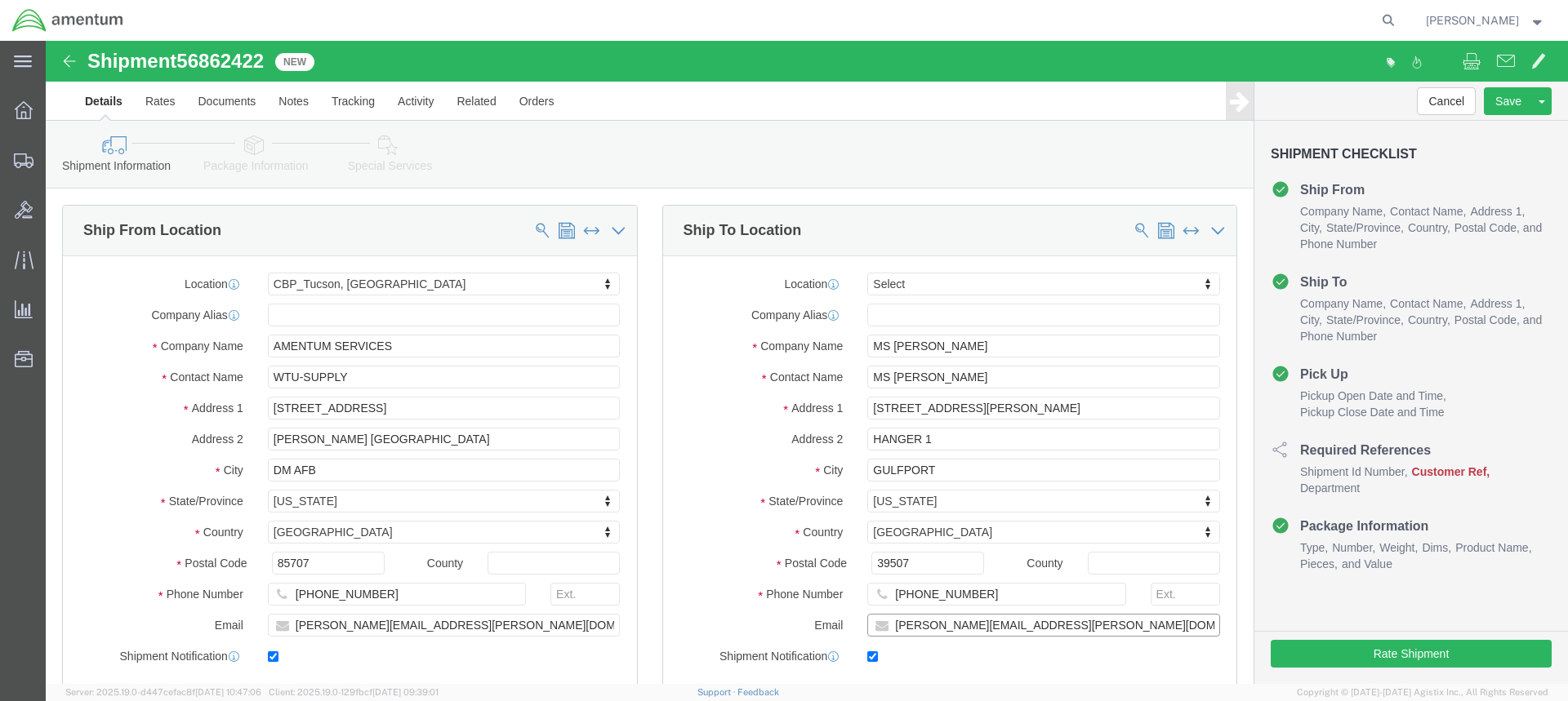
click input "[PERSON_NAME][EMAIL_ADDRESS][PERSON_NAME][DOMAIN_NAME]"
drag, startPoint x: 1009, startPoint y: 583, endPoint x: 845, endPoint y: 593, distance: 164.3
click input "[PERSON_NAME][EMAIL_ADDRESS][PERSON_NAME][DOMAIN_NAME]"
paste input "[PERSON_NAME][EMAIL_ADDRESS][DOMAIN_NAME]"
type input "[PERSON_NAME][EMAIL_ADDRESS][DOMAIN_NAME]"
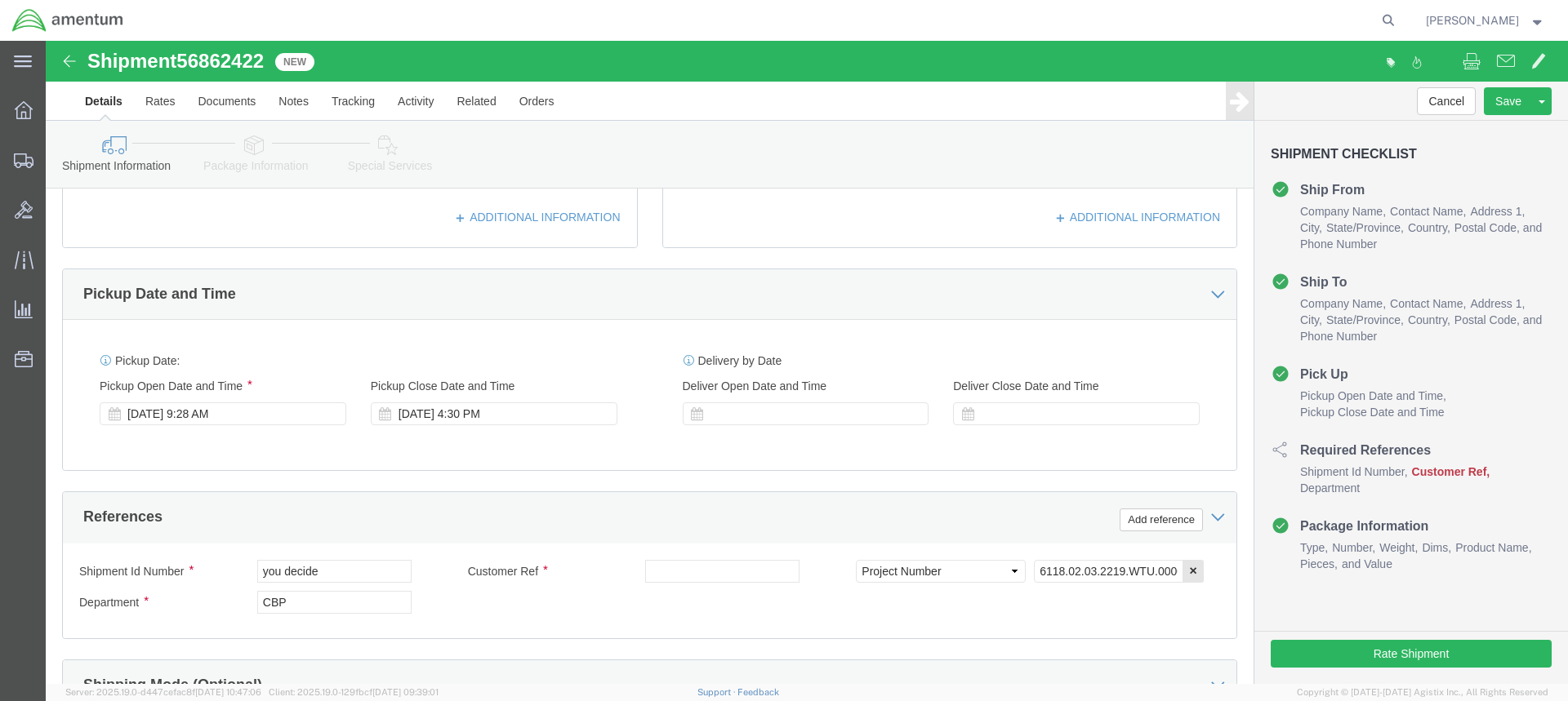
scroll to position [490, 0]
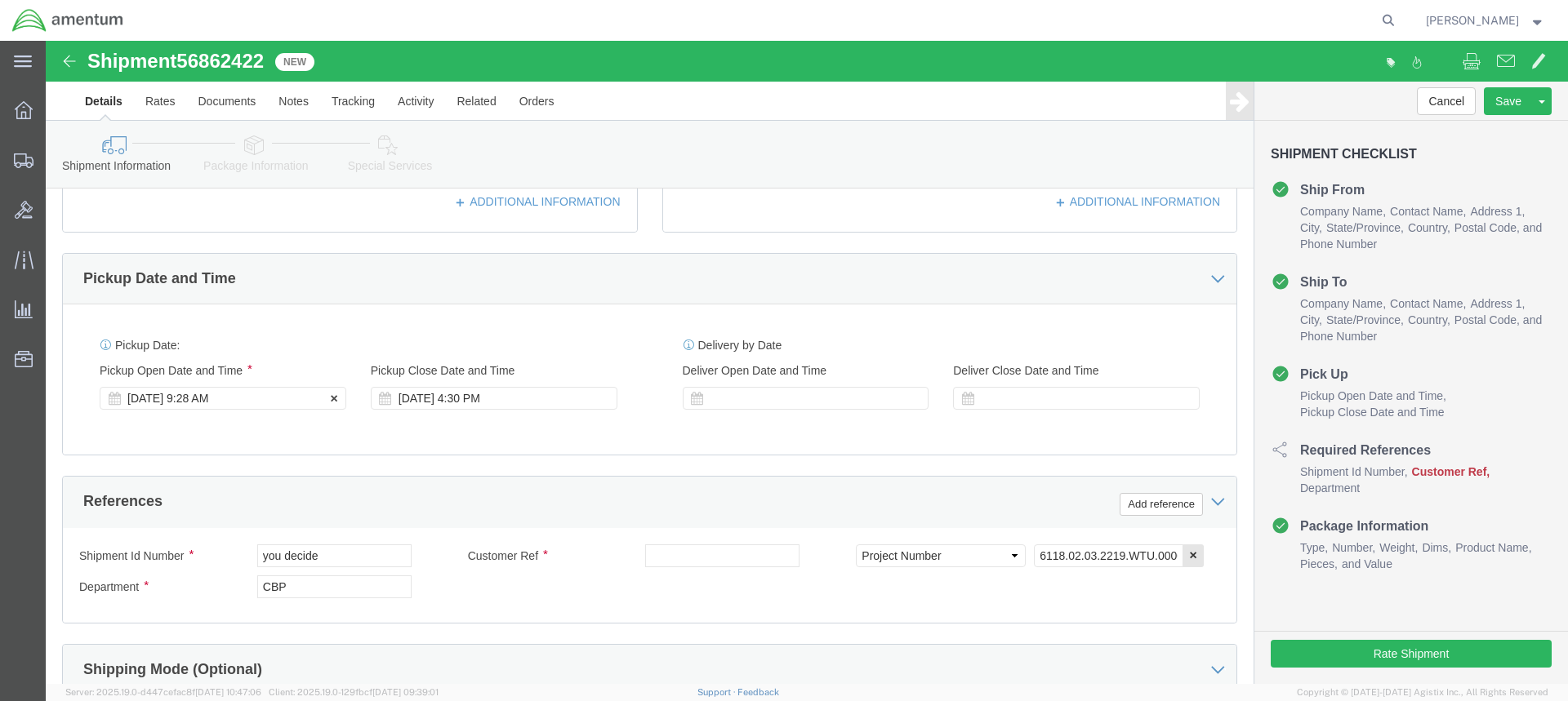
click div "[DATE] 9:28 AM"
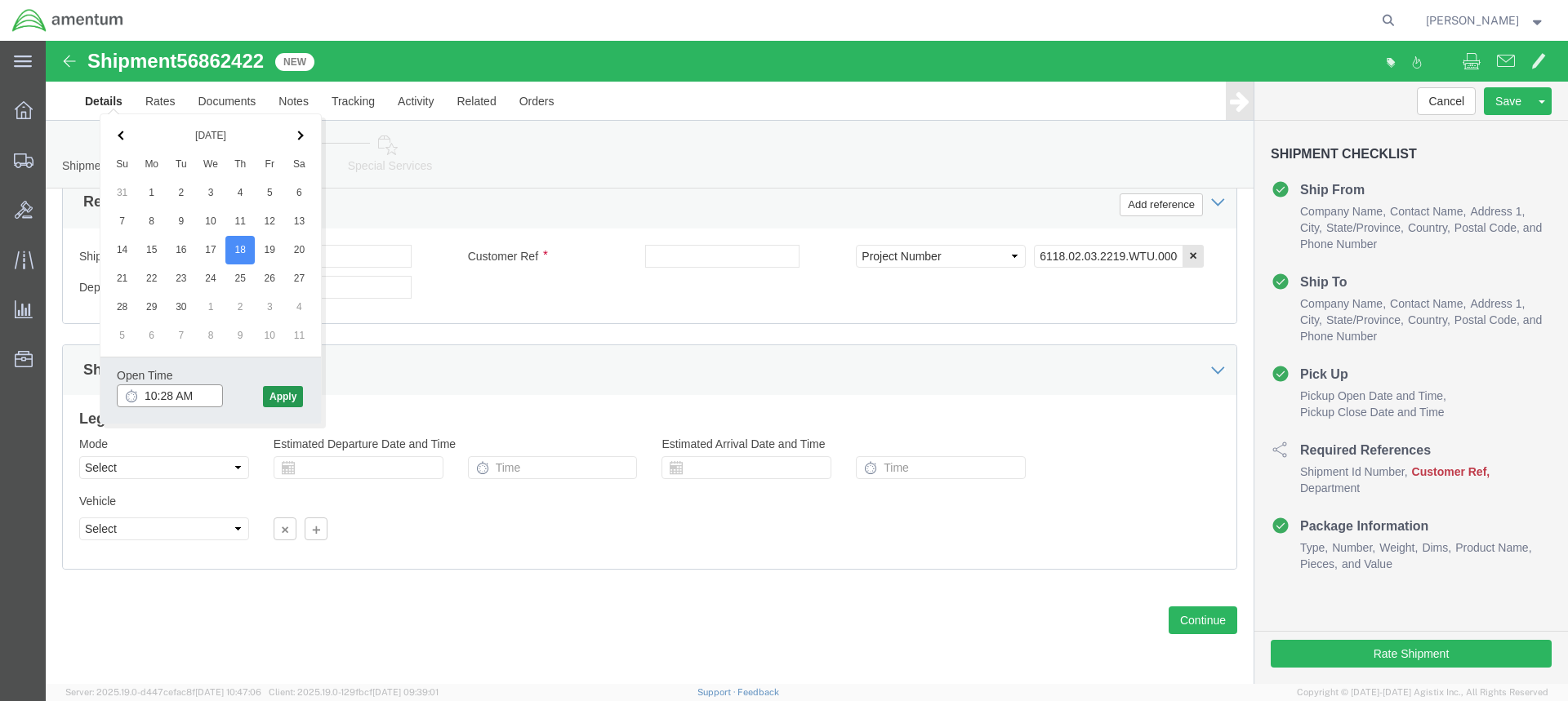
type input "10:28 AM"
click button "Apply"
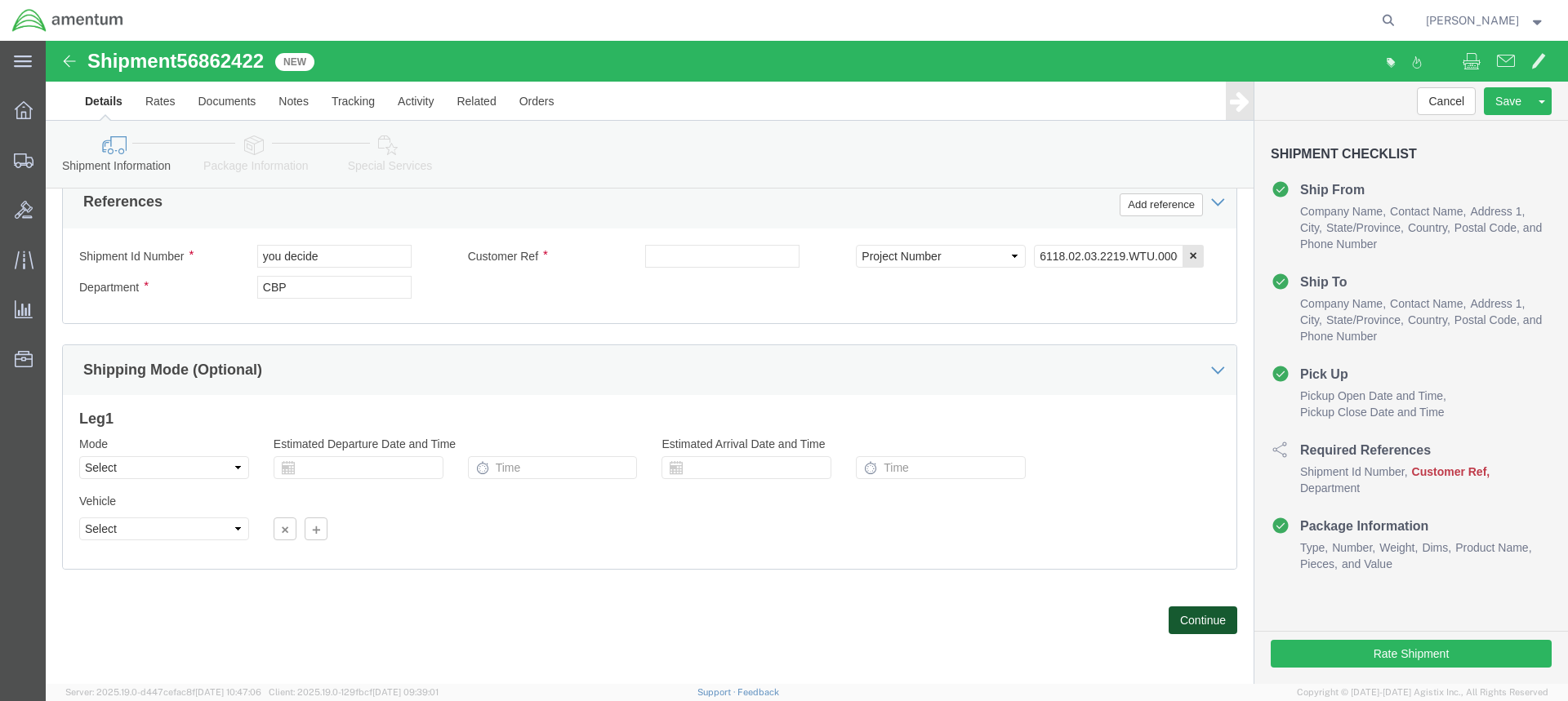
click button "Continue"
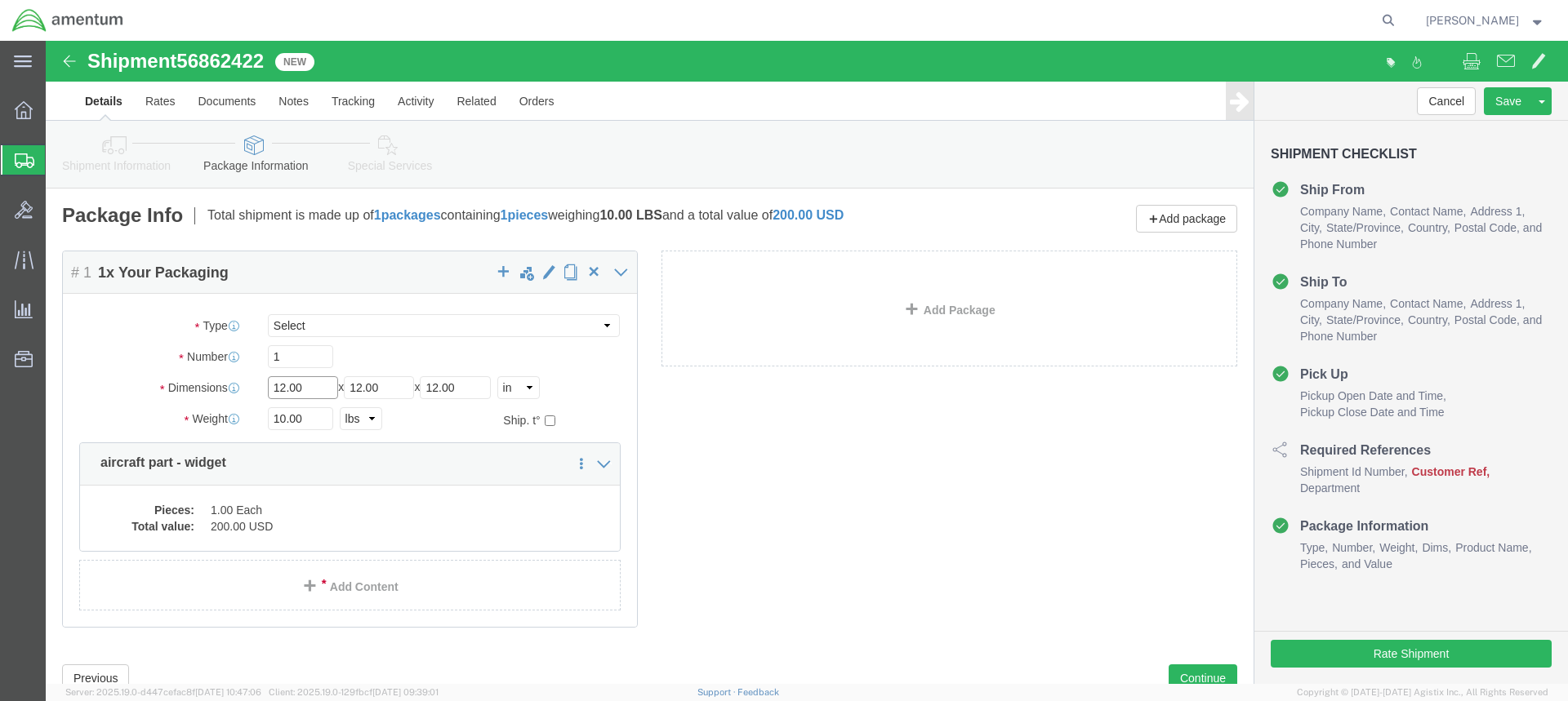
click input "12.00"
type input "1"
type input "5"
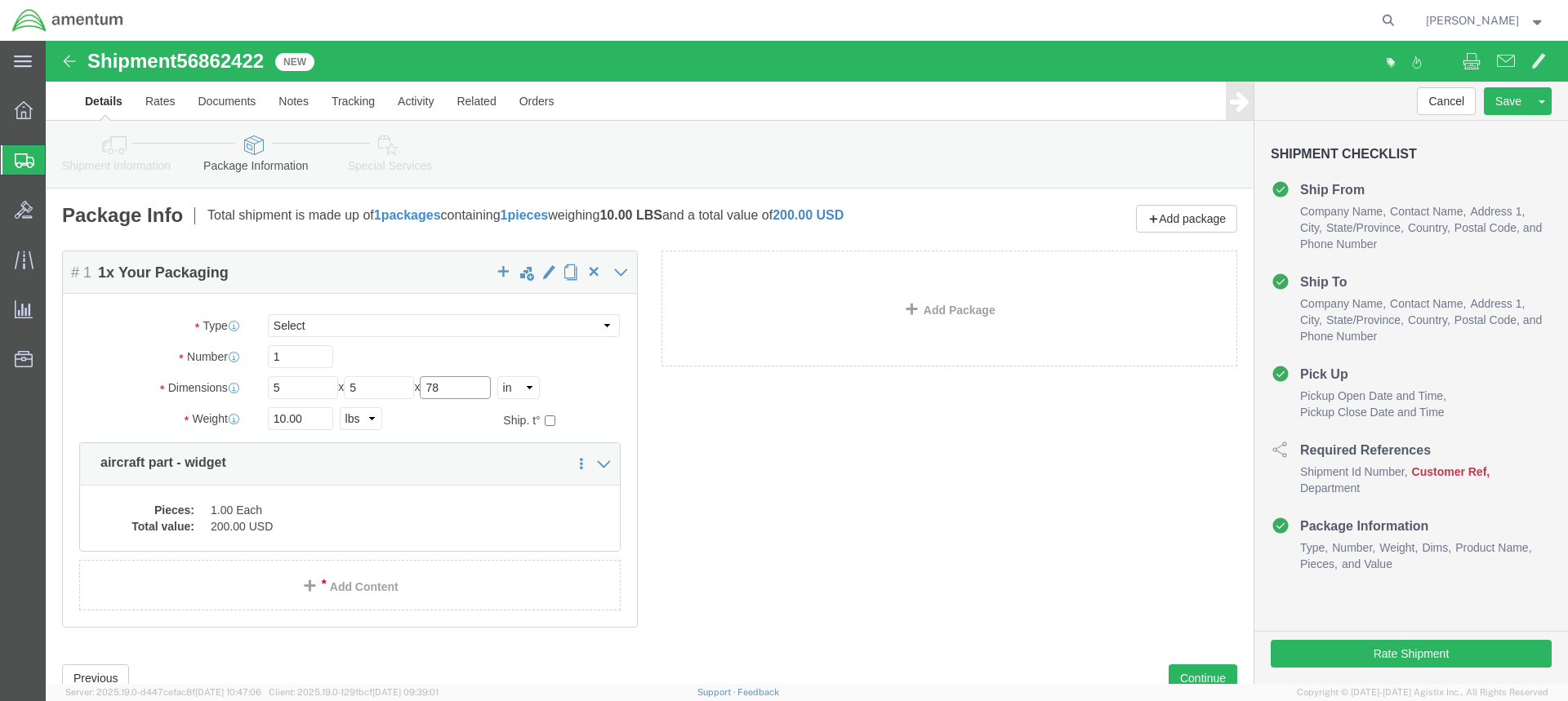
type input "78"
click input "10.00"
drag, startPoint x: 264, startPoint y: 376, endPoint x: 218, endPoint y: 376, distance: 46.0
click div "10.00 Select kgs lbs"
type input "9.00"
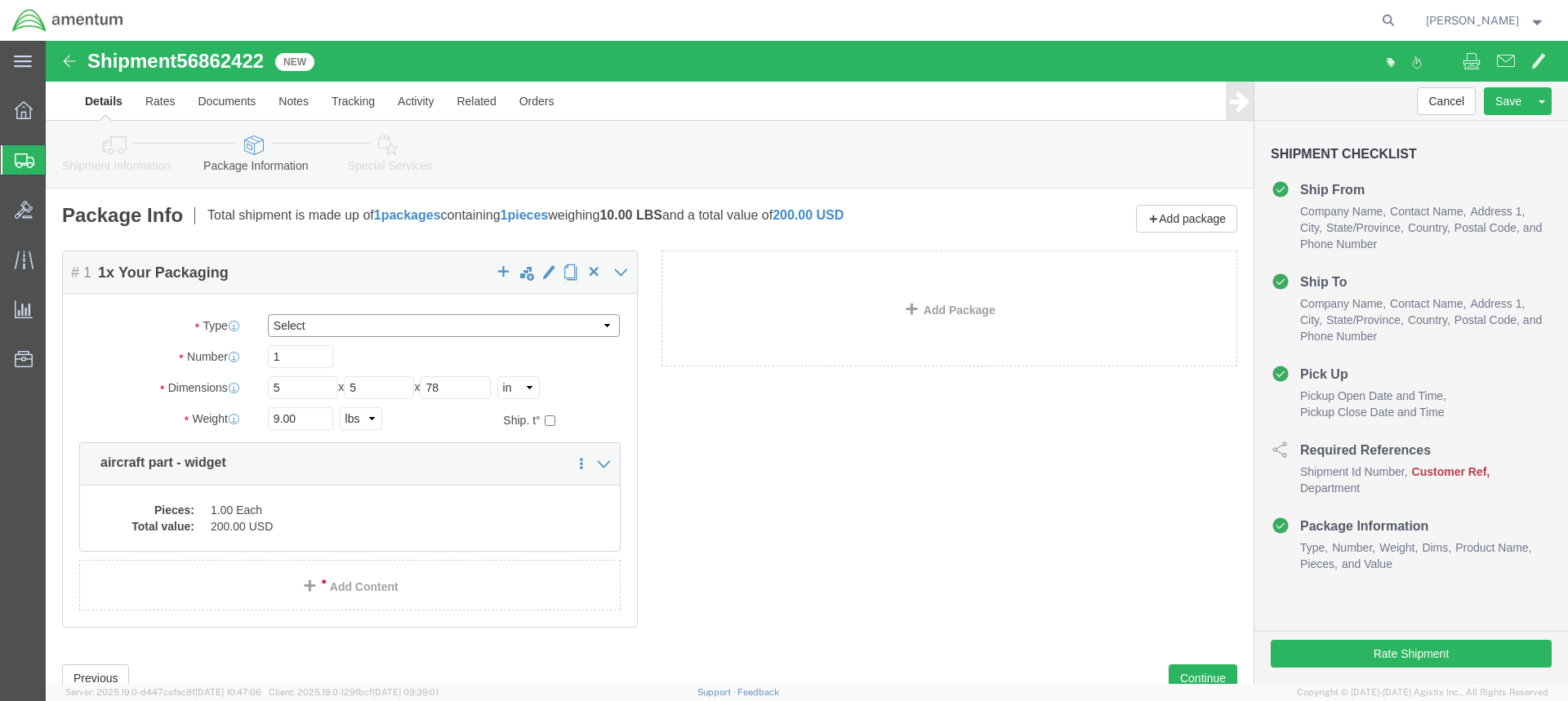
click select "Select BCK Boxes Bale(s) Basket(s) Bolt(s) Bottle(s) Buckets Bulk Bundle(s) Can…"
select select "TUB"
click select "Select BCK Boxes Bale(s) Basket(s) Bolt(s) Bottle(s) Buckets Bulk Bundle(s) Can…"
type input "38.00"
type input "6.00"
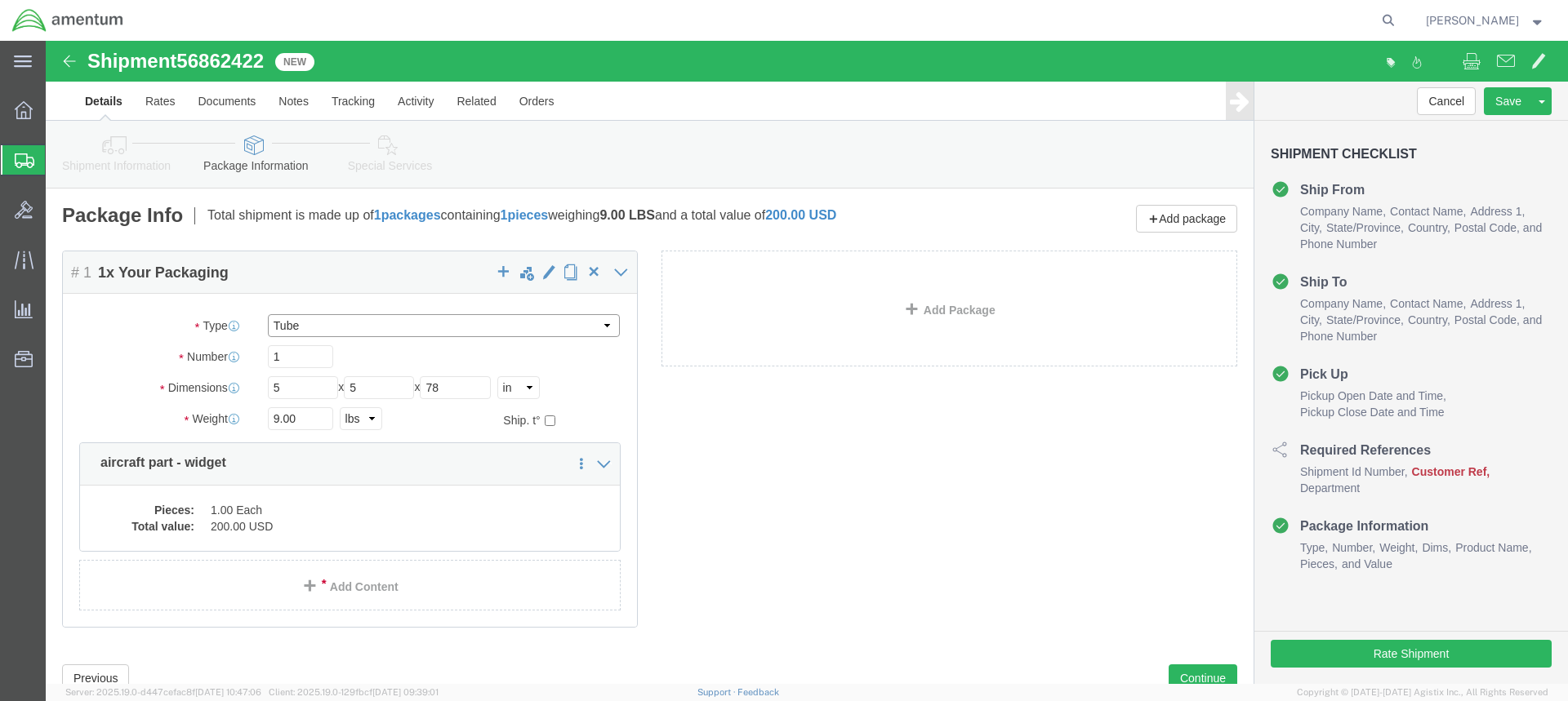
type input "6.00"
click input "38.00"
click dd "1.00 Each"
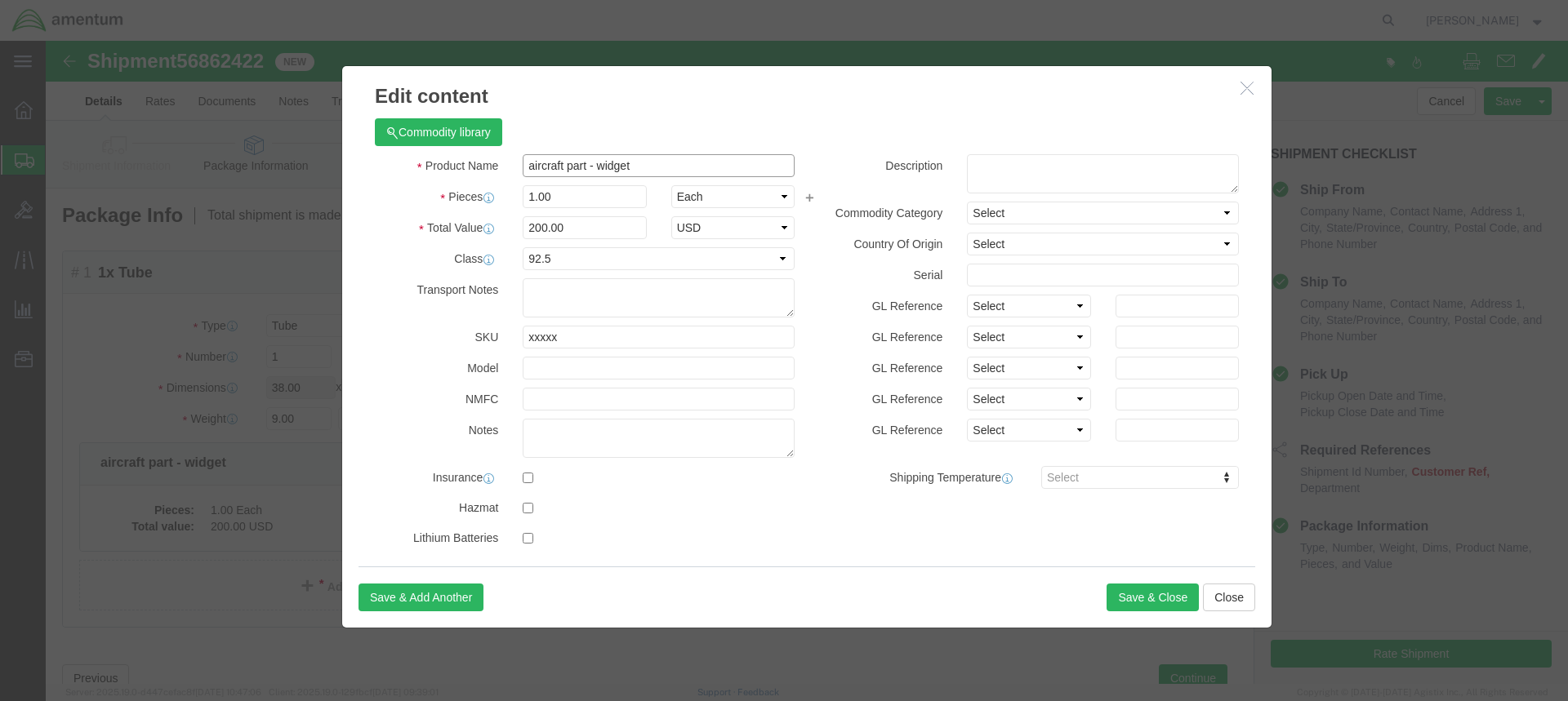
click input "aircraft part - widget"
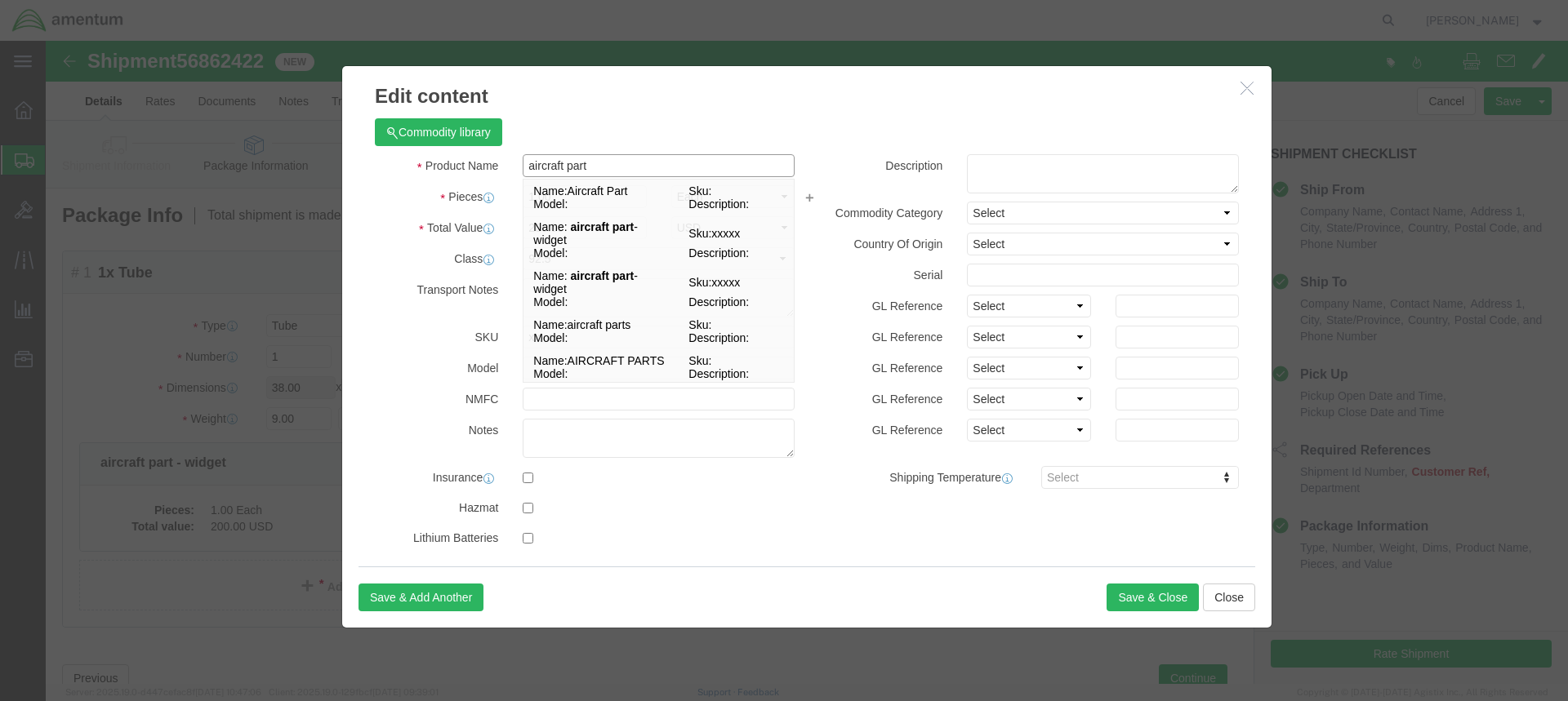
type input "aircraft part"
click textarea
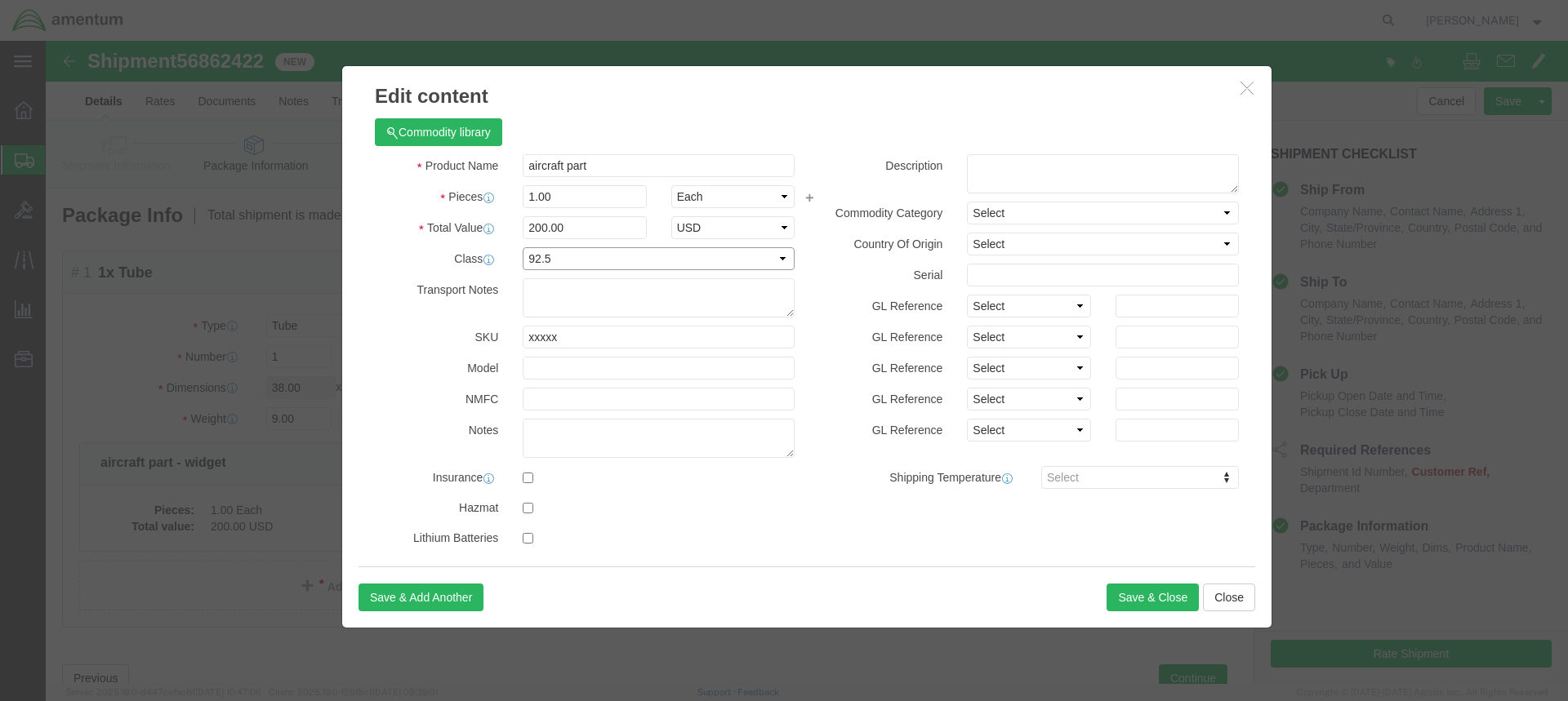
drag, startPoint x: 667, startPoint y: 215, endPoint x: 644, endPoint y: 218, distance: 23.2
click select "Select 50 55 60 65 70 85 92.5 100 125 175 250 300 400"
select select
click select "Select 50 55 60 65 70 85 92.5 100 125 175 250 300 400"
click textarea
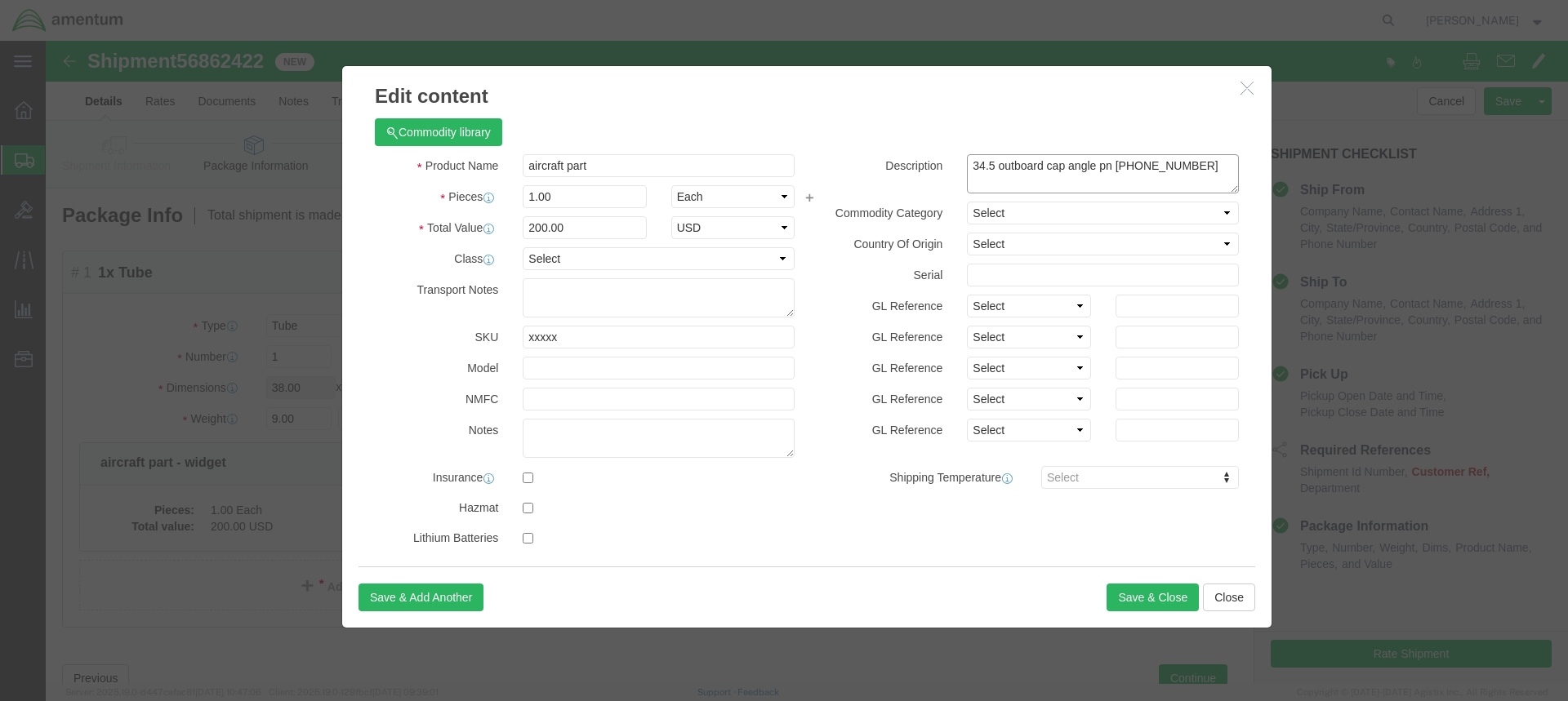
type textarea "34.5 outboard cap angle pn [PHONE_NUMBER]"
drag, startPoint x: 512, startPoint y: 187, endPoint x: 476, endPoint y: 182, distance: 36.3
click input "200.00"
type input "430.00"
click button "Save & Close"
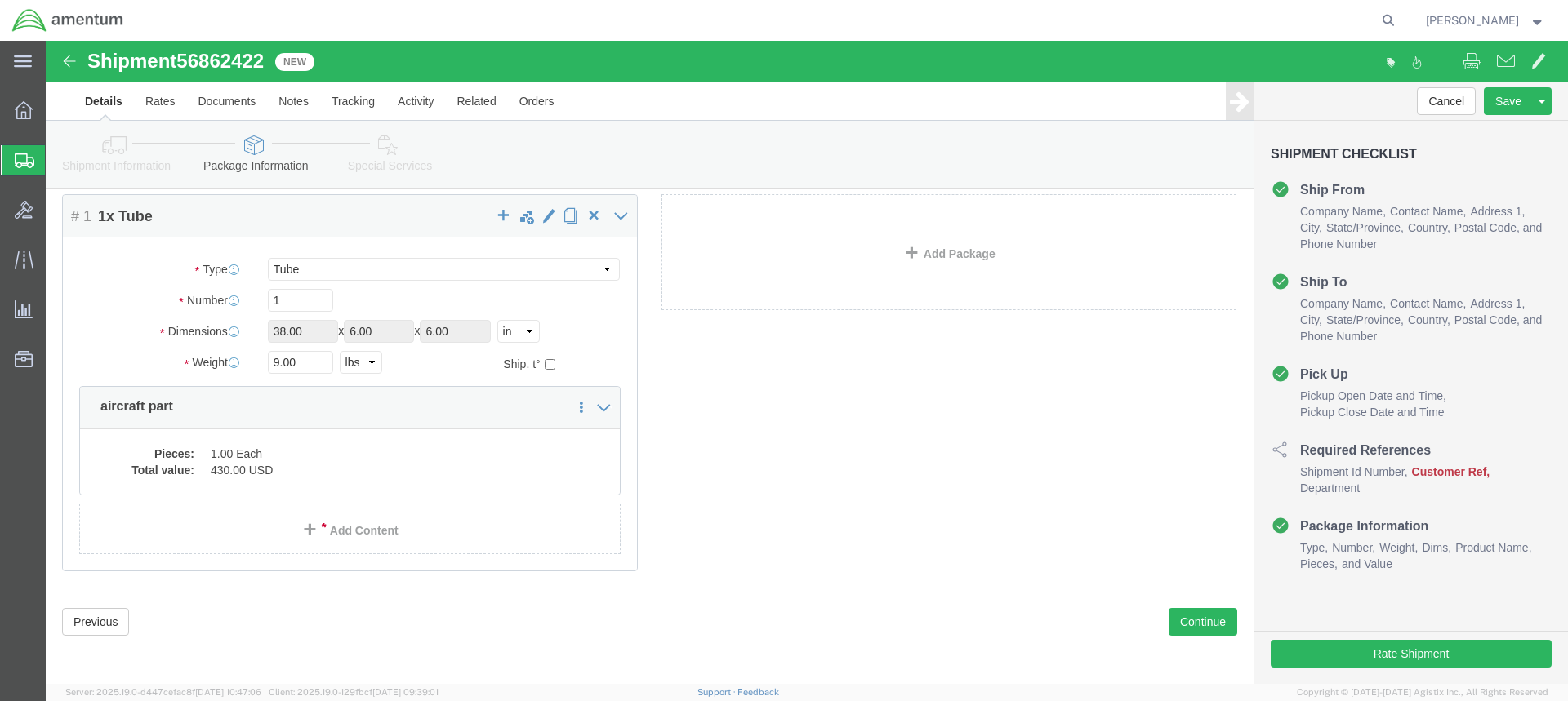
scroll to position [58, 0]
click input "38.00"
click select "Select BCK Boxes Bale(s) Basket(s) Bolt(s) Bottle(s) Buckets Bulk Bundle(s) Can…"
select select
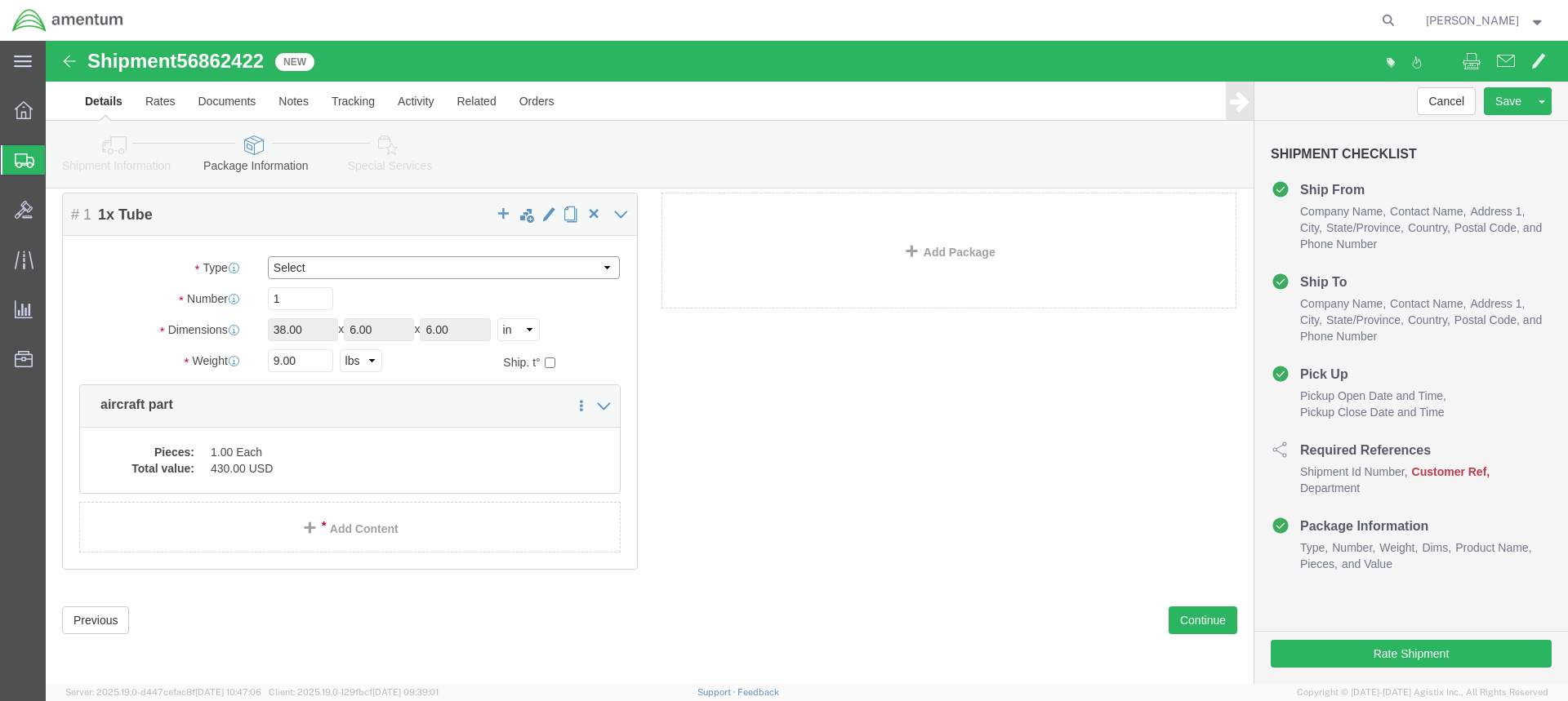
click select "Select BCK Boxes Bale(s) Basket(s) Bolt(s) Bottle(s) Buckets Bulk Bundle(s) Can…"
drag, startPoint x: 254, startPoint y: 287, endPoint x: 218, endPoint y: 291, distance: 36.2
click div "Length 38.00 x Width 6.00 x Height 6.00 Select cm ft in"
type input "78.00"
type input "5"
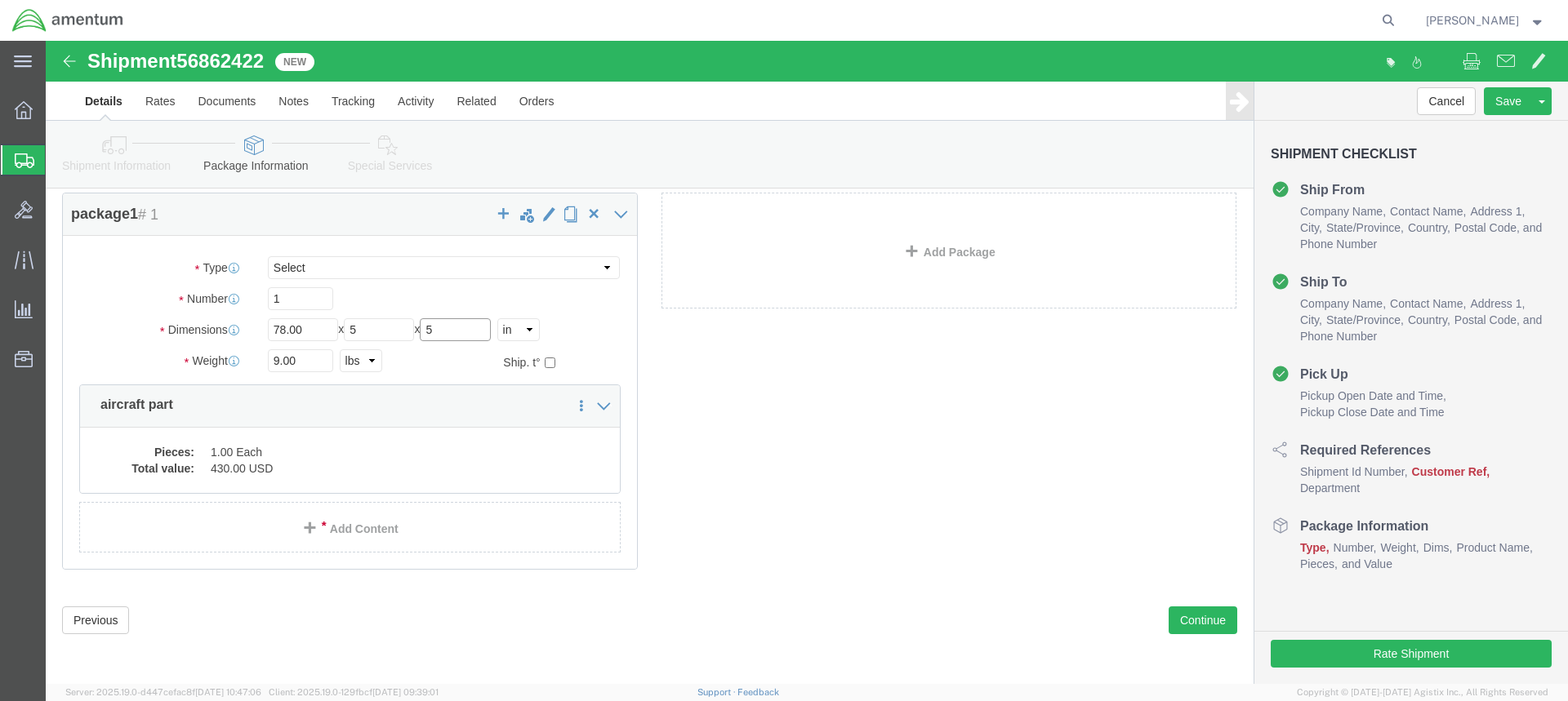
type input "5"
click select "Select BCK Boxes Bale(s) Basket(s) Bolt(s) Bottle(s) Buckets Bulk Bundle(s) Can…"
select select "TUB"
click select "Select BCK Boxes Bale(s) Basket(s) Bolt(s) Bottle(s) Buckets Bulk Bundle(s) Can…"
type input "38.00"
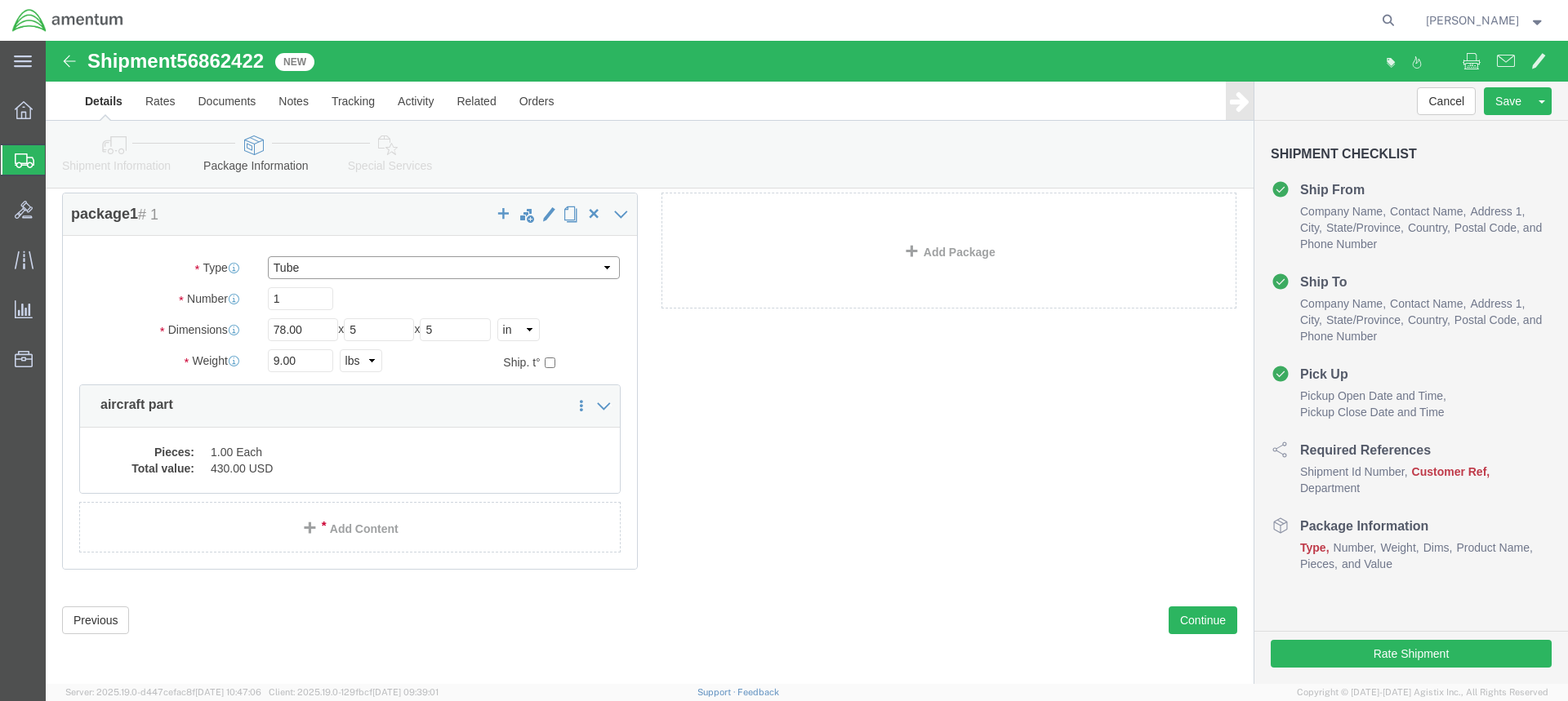
type input "6.00"
click select "Select BCK Boxes Bale(s) Basket(s) Bolt(s) Bottle(s) Buckets Bulk Bundle(s) Can…"
click div "Package Content package1 # 1 1 x Tube Package Type Select BCK Boxes Bale(s) Bas…"
click input "6.00"
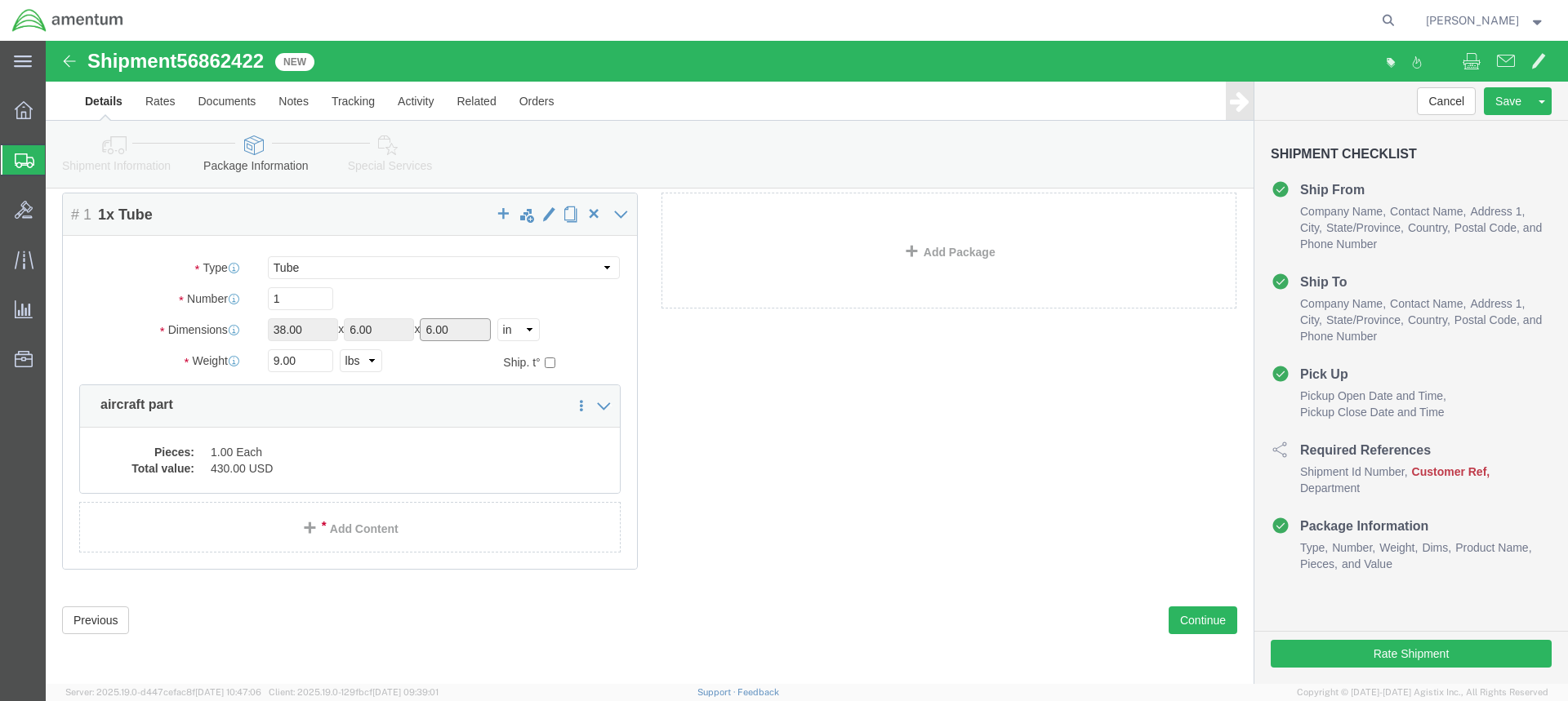
click input "6.00"
click input "38.00"
click select "Select BCK Boxes Bale(s) Basket(s) Bolt(s) Bottle(s) Buckets Bulk Bundle(s) Can…"
select select
click select "Select BCK Boxes Bale(s) Basket(s) Bolt(s) Bottle(s) Buckets Bulk Bundle(s) Can…"
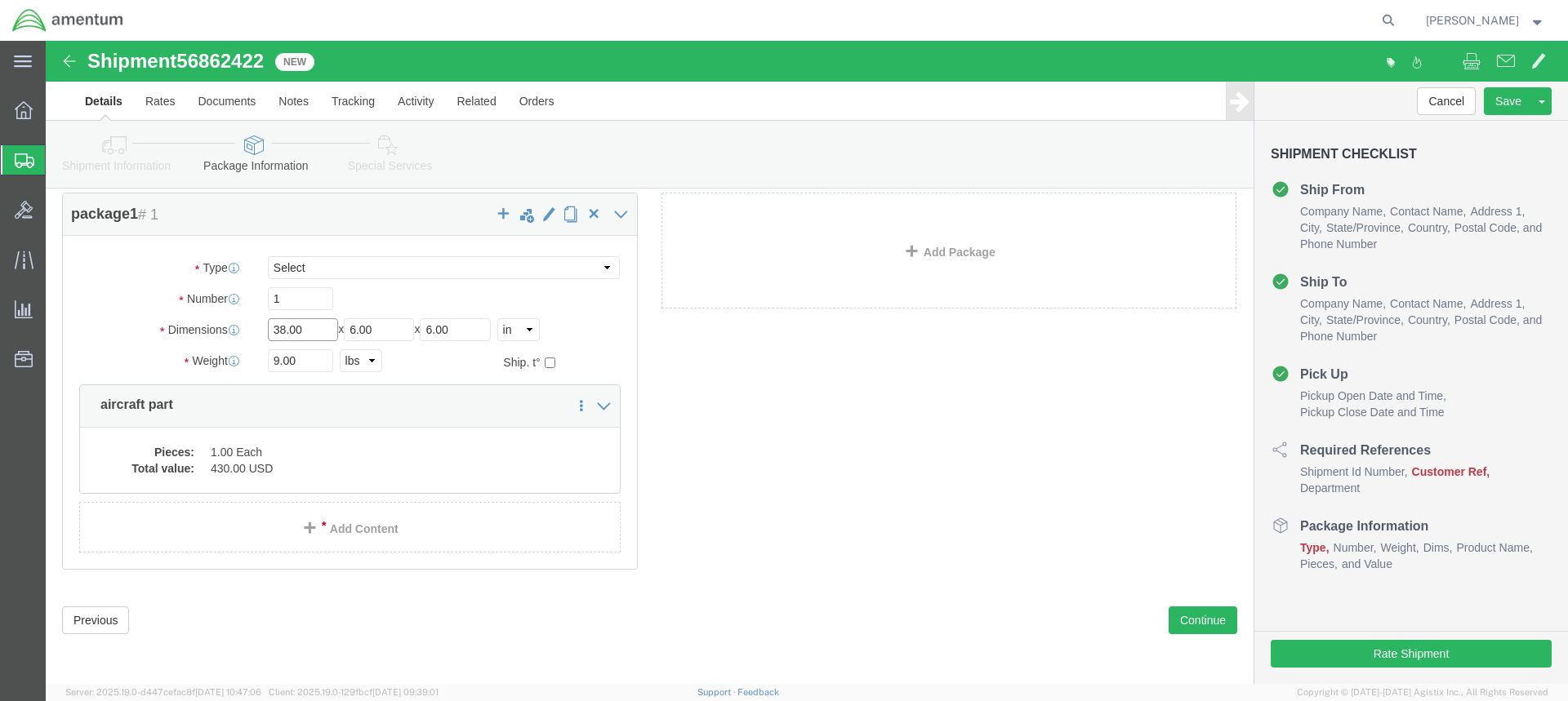
click input "38.00"
drag, startPoint x: 262, startPoint y: 288, endPoint x: 209, endPoint y: 291, distance: 53.1
click div "Length 38.00 x Width 6.00 x Height 6.00 Select cm ft in"
type input "78.00"
click input "6.00"
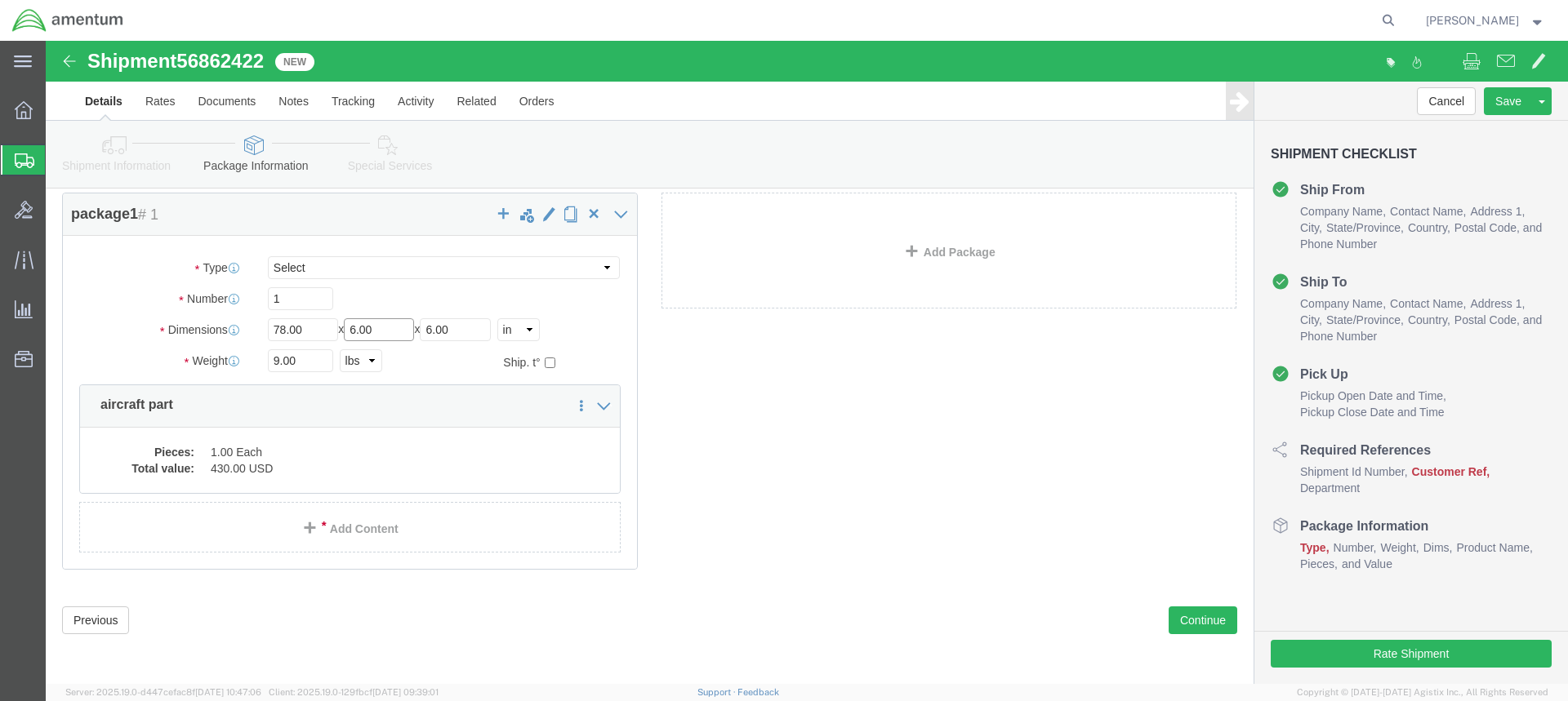
drag, startPoint x: 331, startPoint y: 287, endPoint x: 311, endPoint y: 278, distance: 21.9
click input "6.00"
type input "5"
click select "Select BCK Boxes Bale(s) Basket(s) Bolt(s) Bottle(s) Buckets Bulk Bundle(s) Can…"
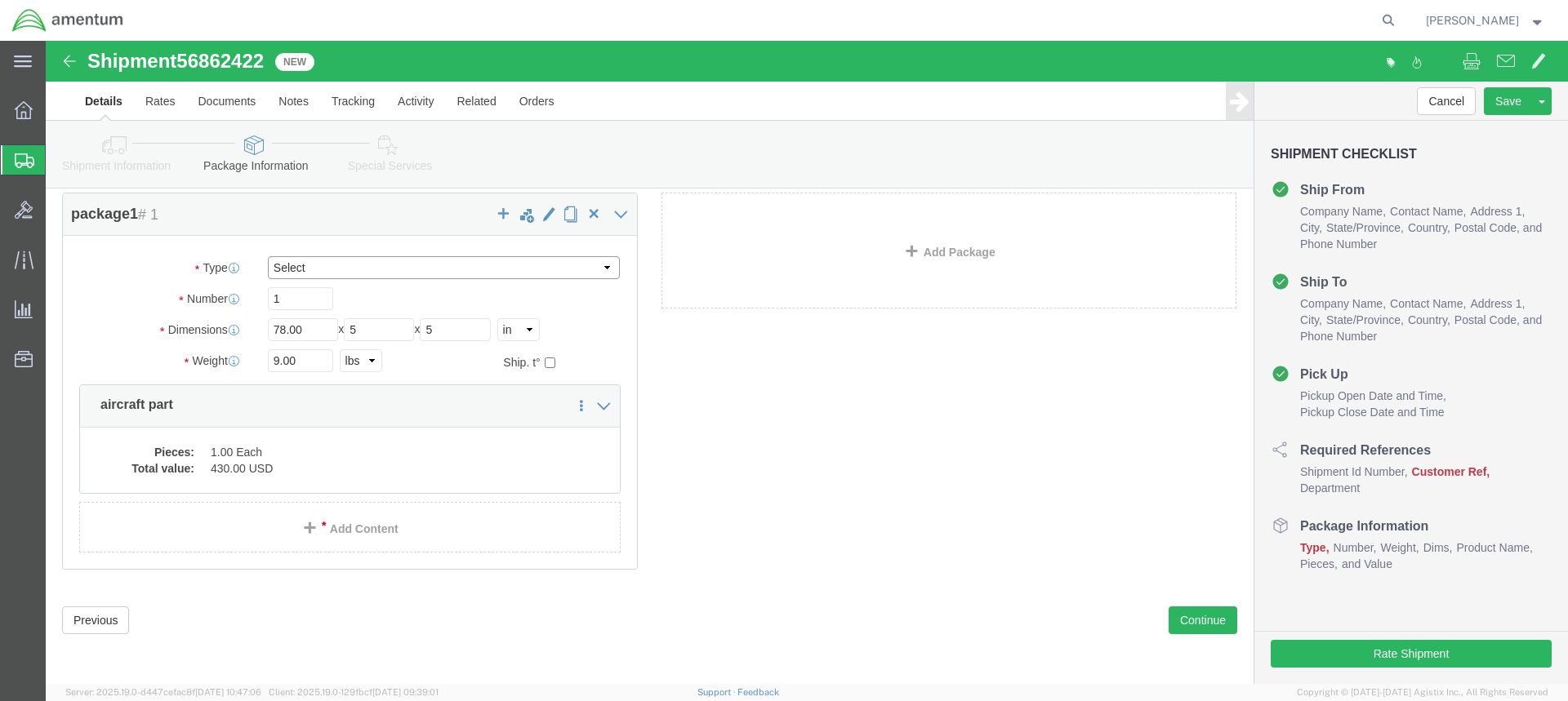
select select "TUB"
click select "Select BCK Boxes Bale(s) Basket(s) Bolt(s) Bottle(s) Buckets Bulk Bundle(s) Can…"
type input "38.00"
type input "6.00"
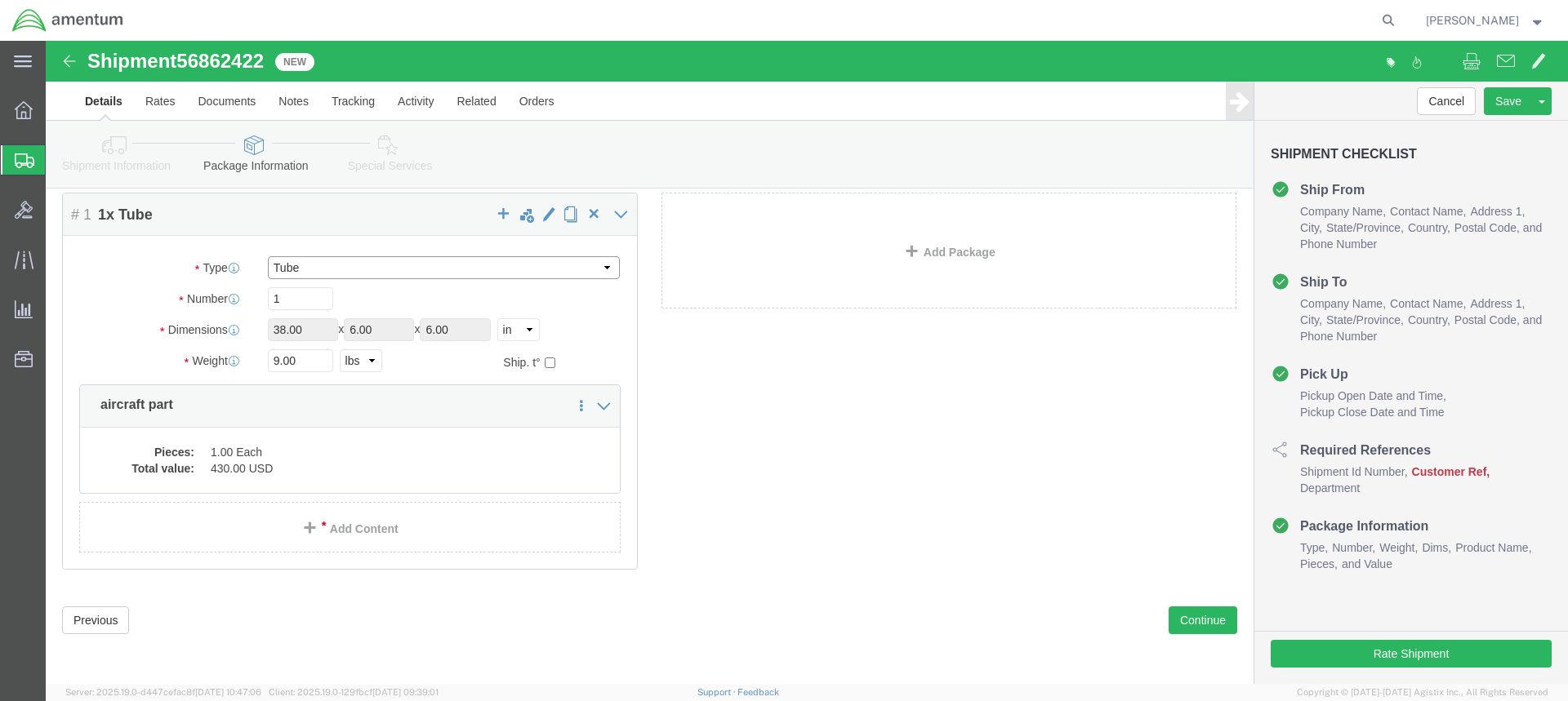
click select "Select BCK Boxes Bale(s) Basket(s) Bolt(s) Bottle(s) Buckets Bulk Bundle(s) Can…"
select select "YRPK"
click select "Select BCK Boxes Bale(s) Basket(s) Bolt(s) Bottle(s) Buckets Bulk Bundle(s) Can…"
click input "38.00"
type input "3"
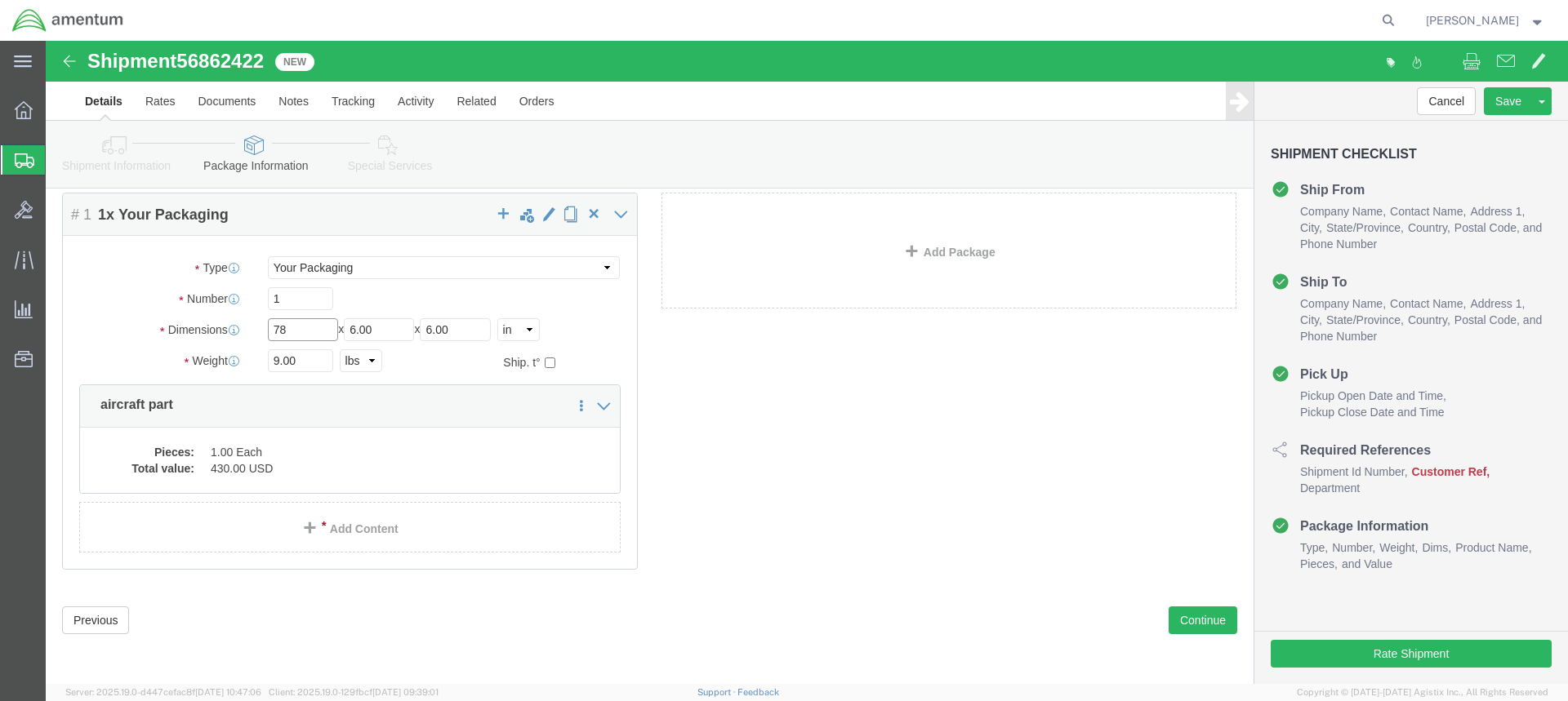
type input "78"
type input "5"
drag, startPoint x: 1143, startPoint y: 573, endPoint x: 1089, endPoint y: 564, distance: 54.7
click button "Continue"
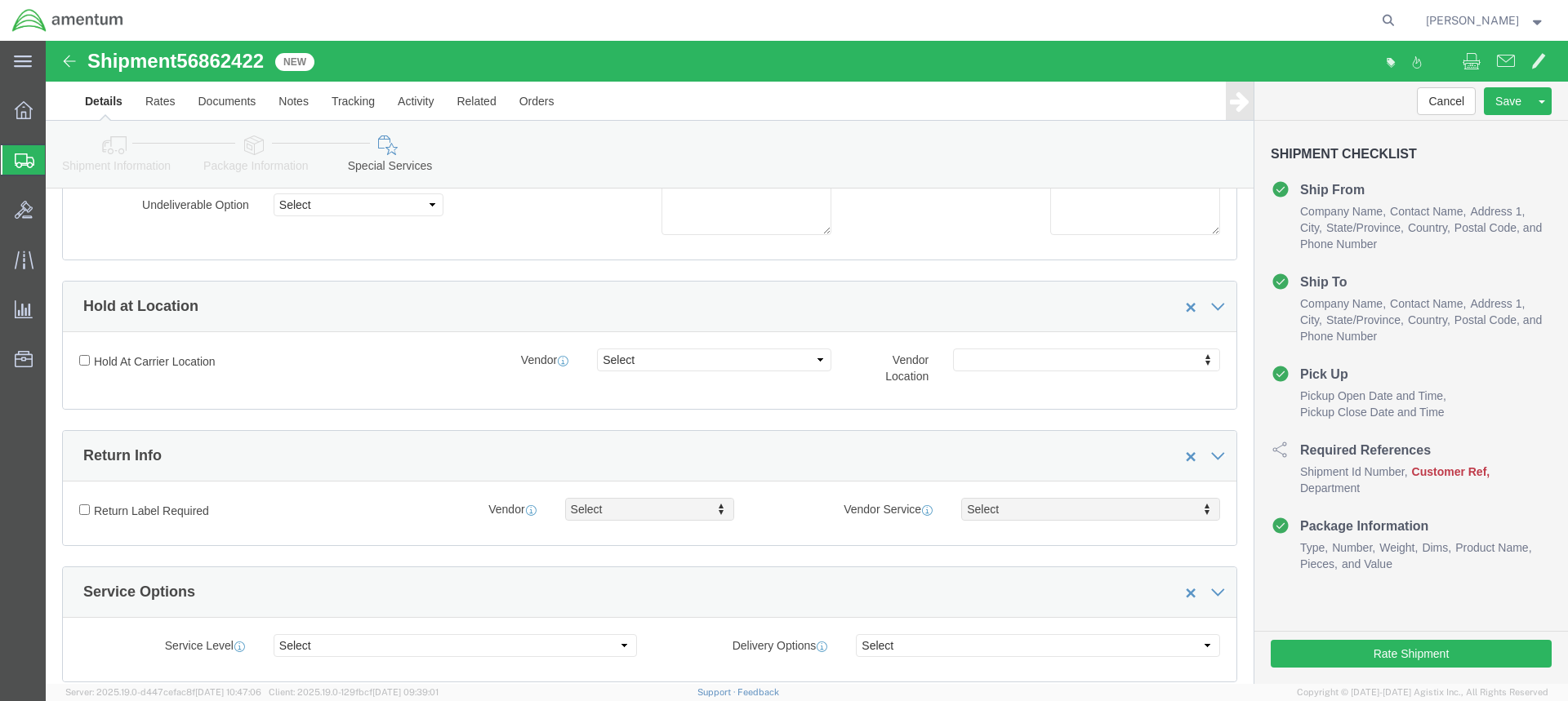
scroll to position [384, 0]
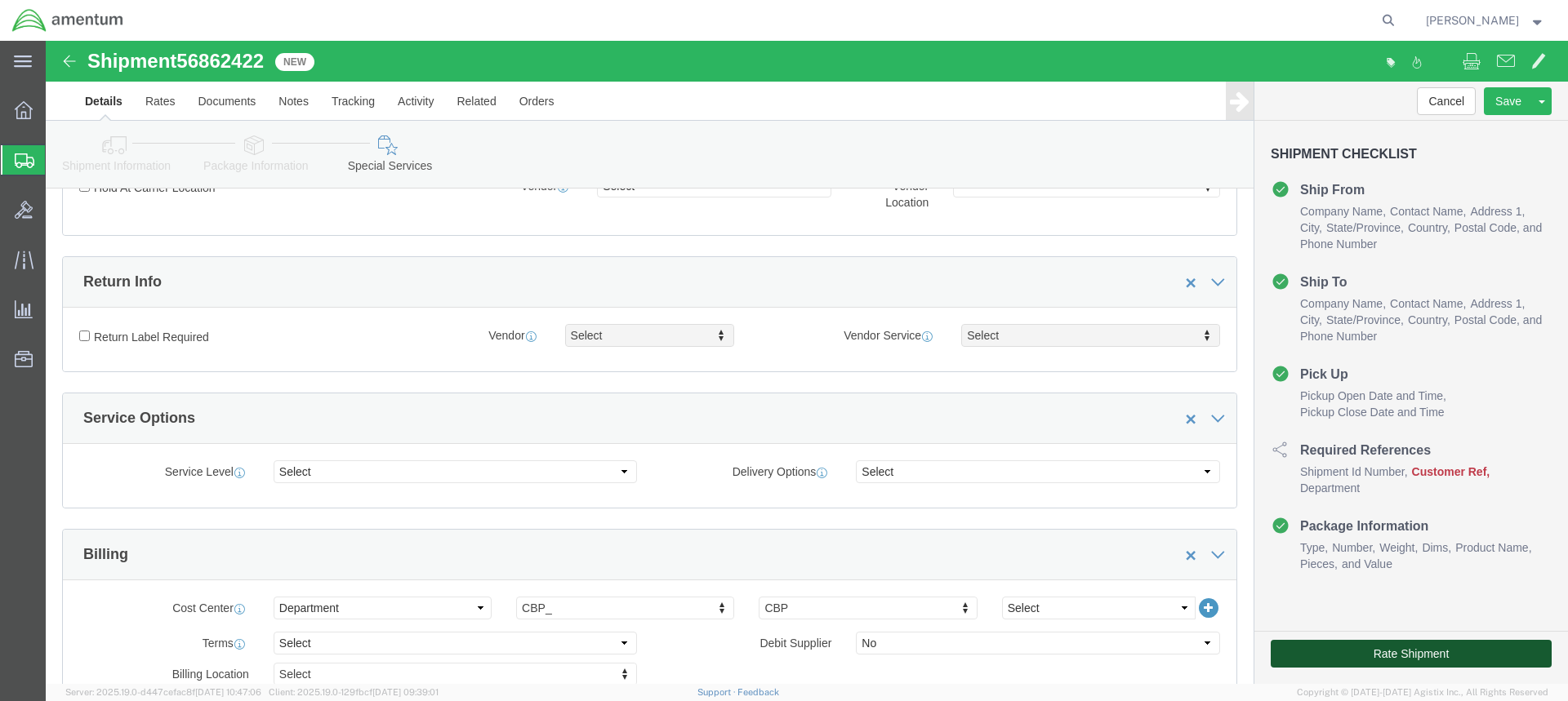
click button "Rate Shipment"
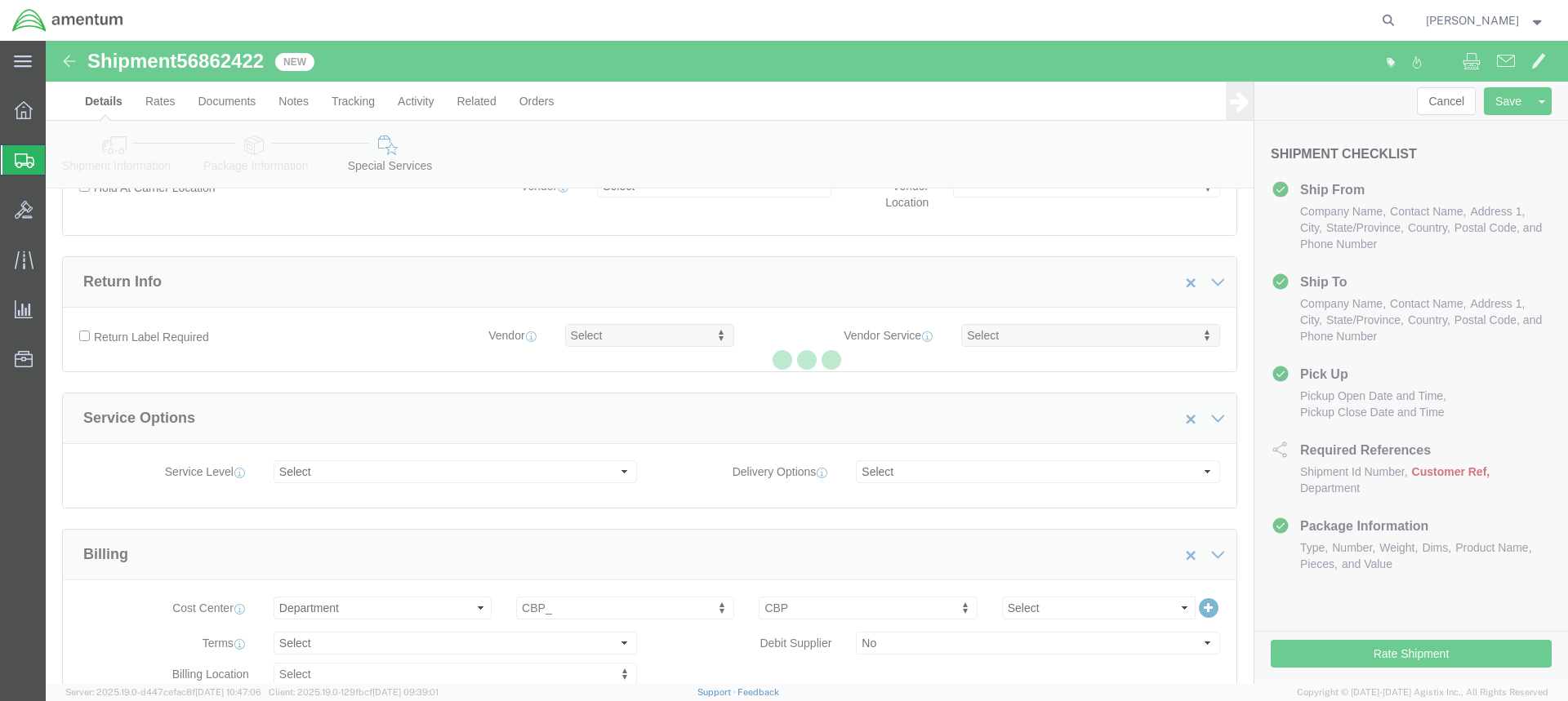
select select "49949"
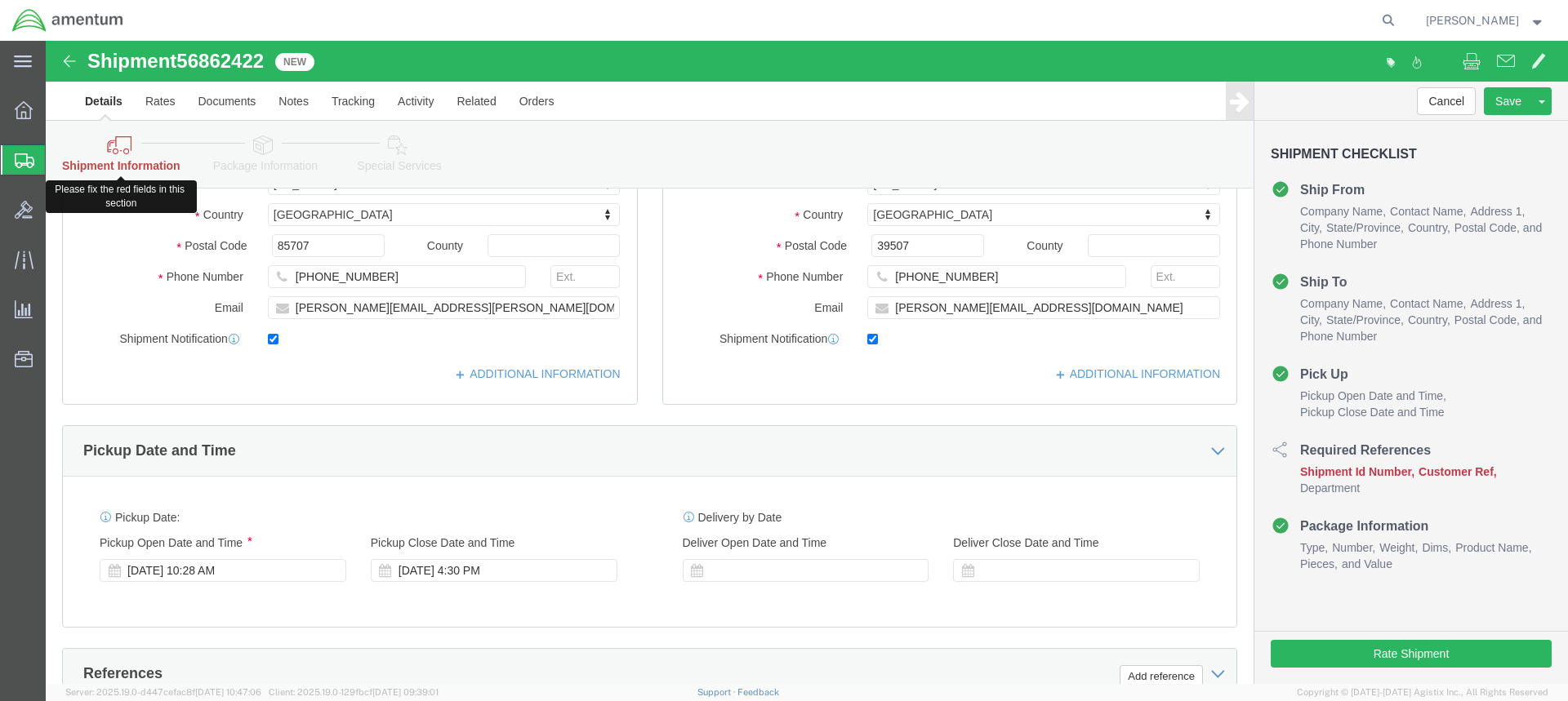
click icon
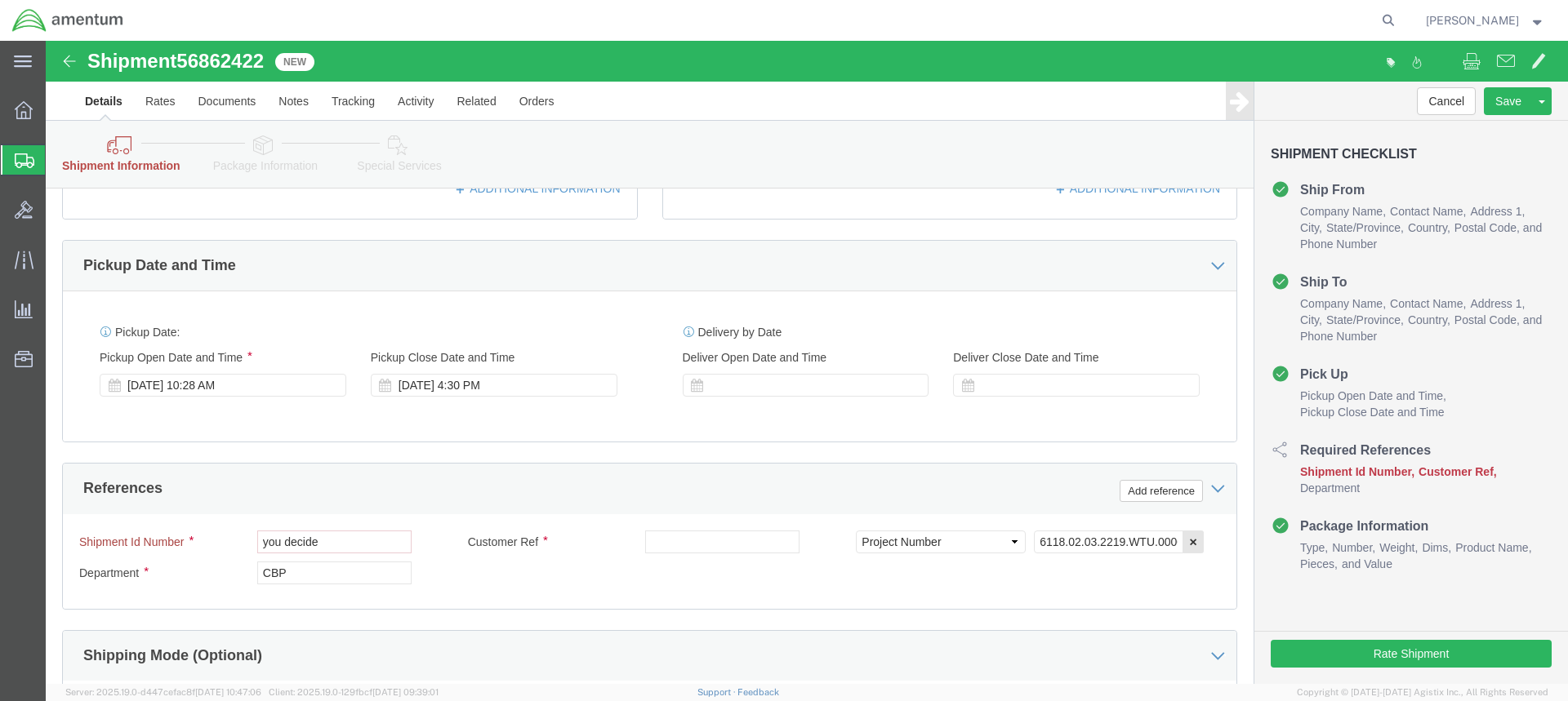
scroll to position [571, 0]
click input "you decide"
type input "y"
type input "PAYBACK"
click input "text"
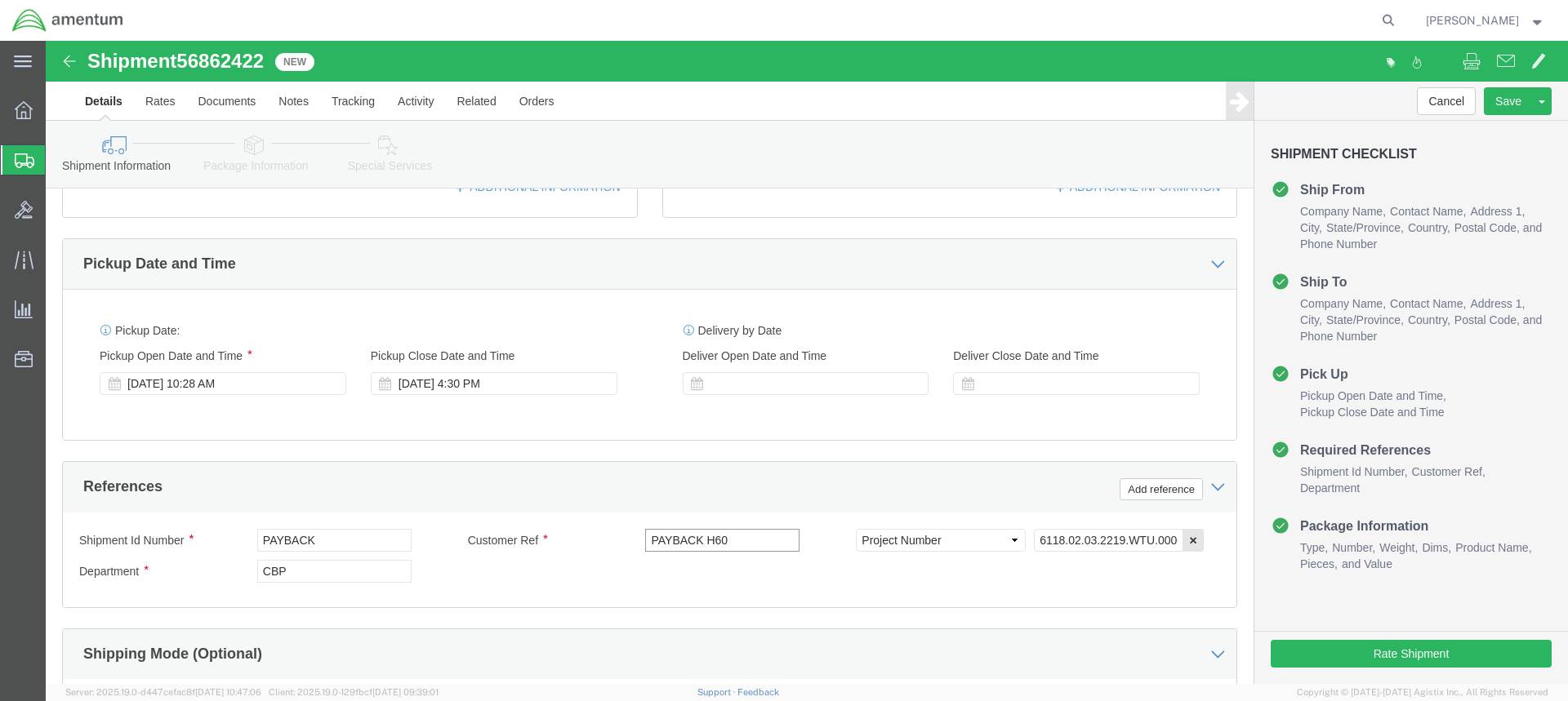
scroll to position [163, 0]
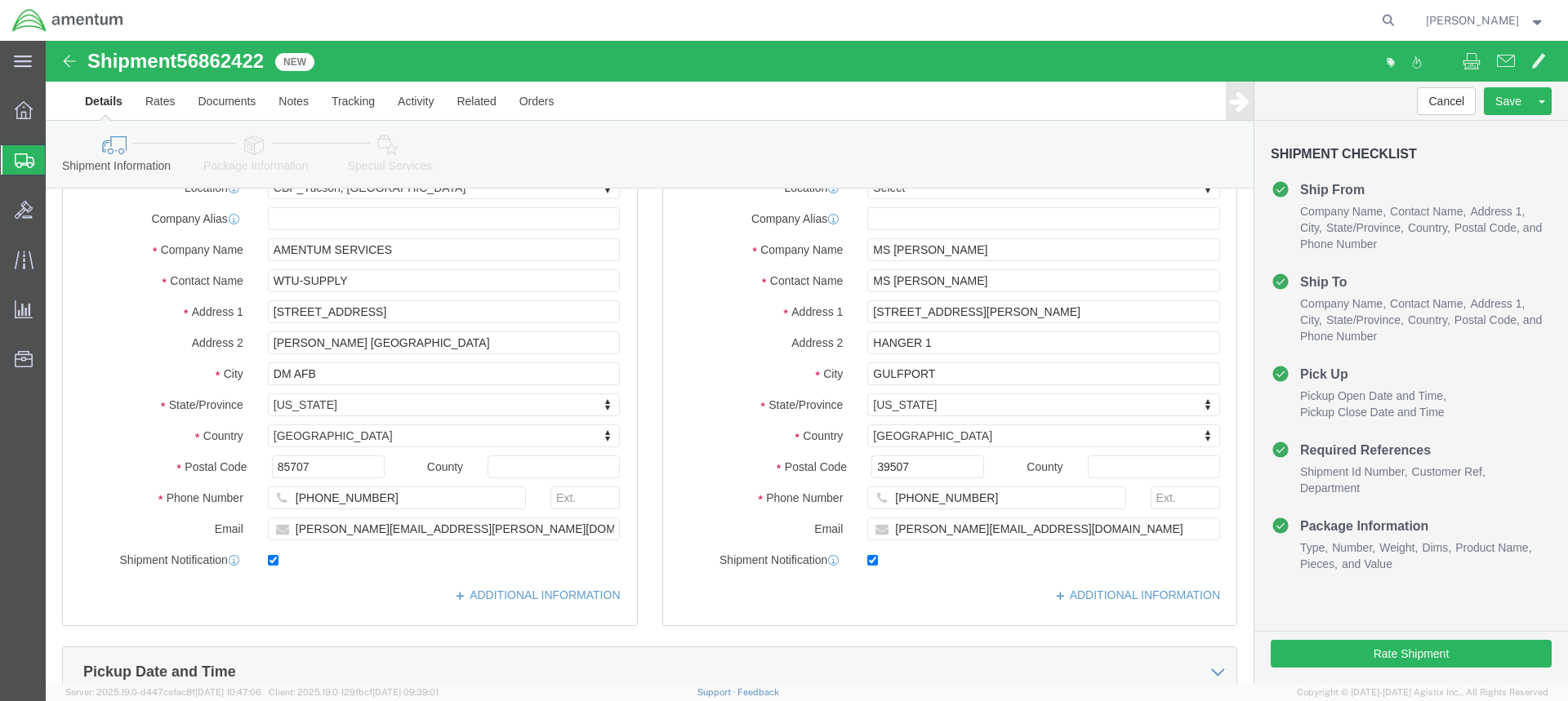
type input "PAYBACK H60"
click icon
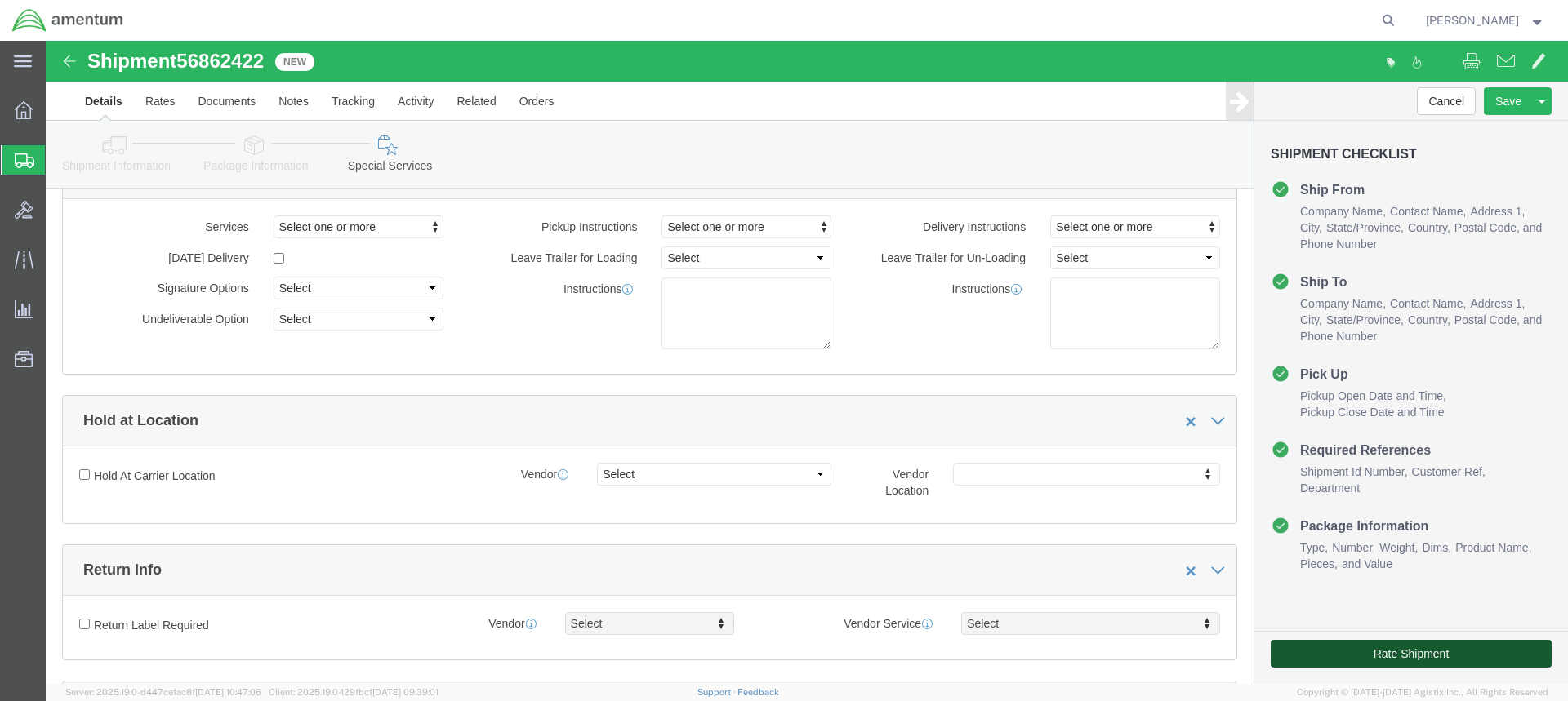
drag, startPoint x: 1310, startPoint y: 609, endPoint x: 1290, endPoint y: 611, distance: 20.1
click button "Rate Shipment"
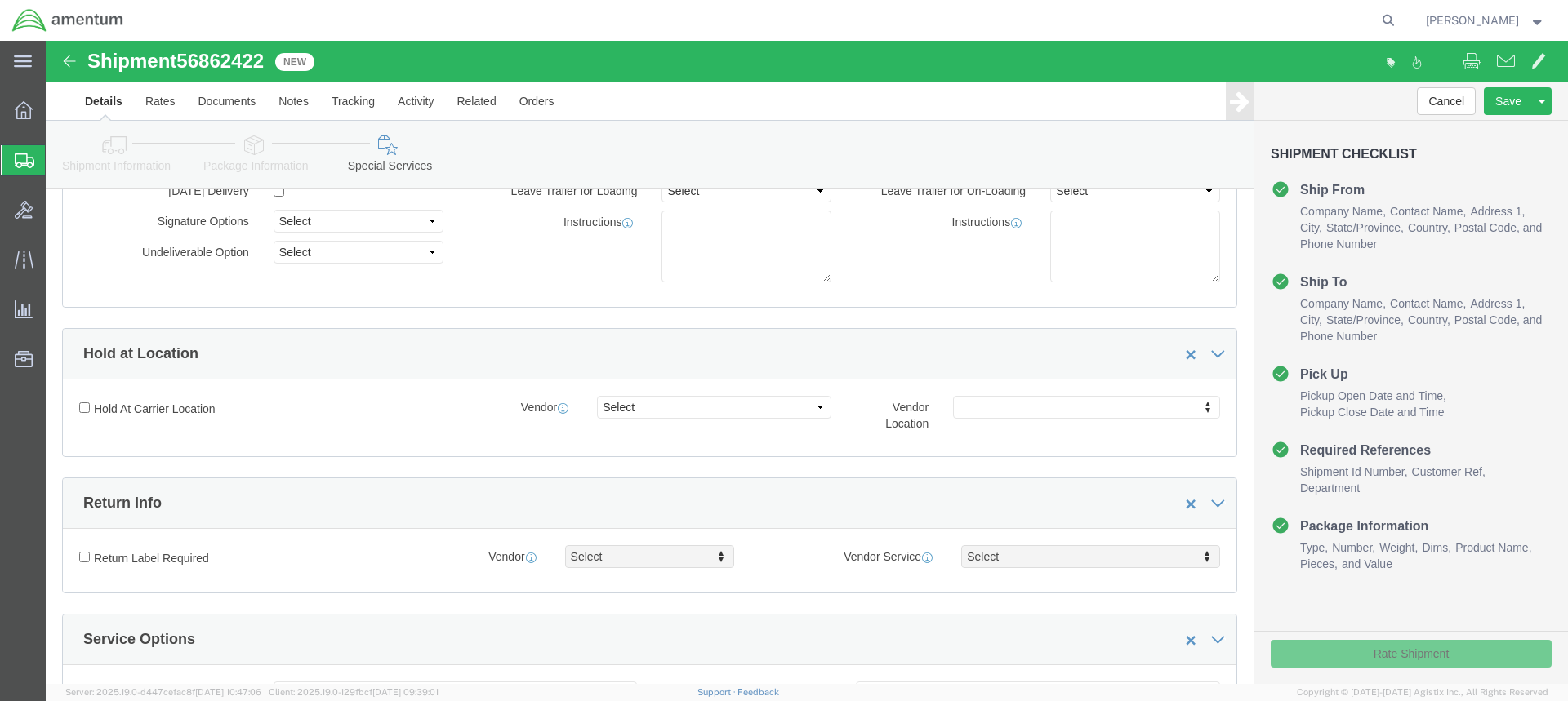
scroll to position [97, 0]
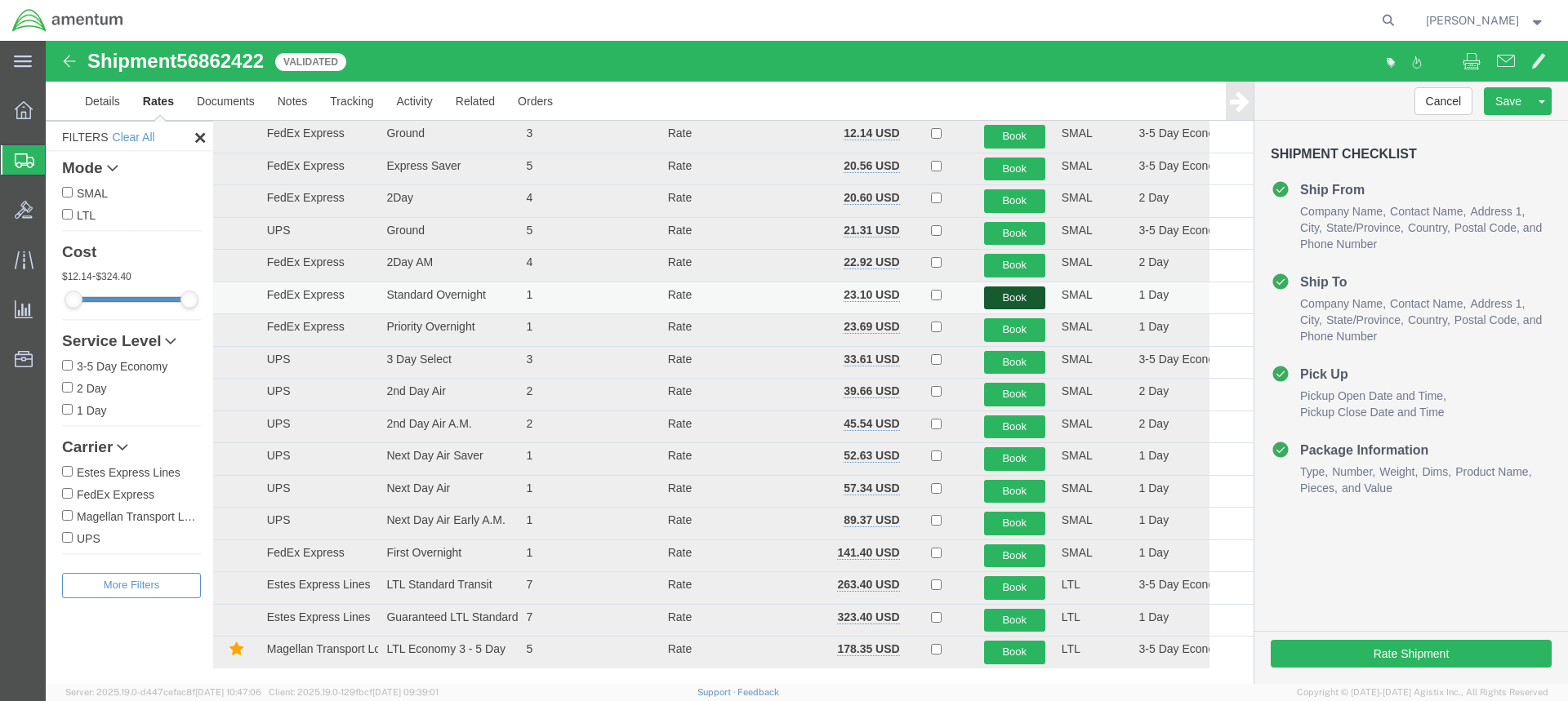
click at [1015, 296] on button "Book" at bounding box center [1014, 298] width 61 height 24
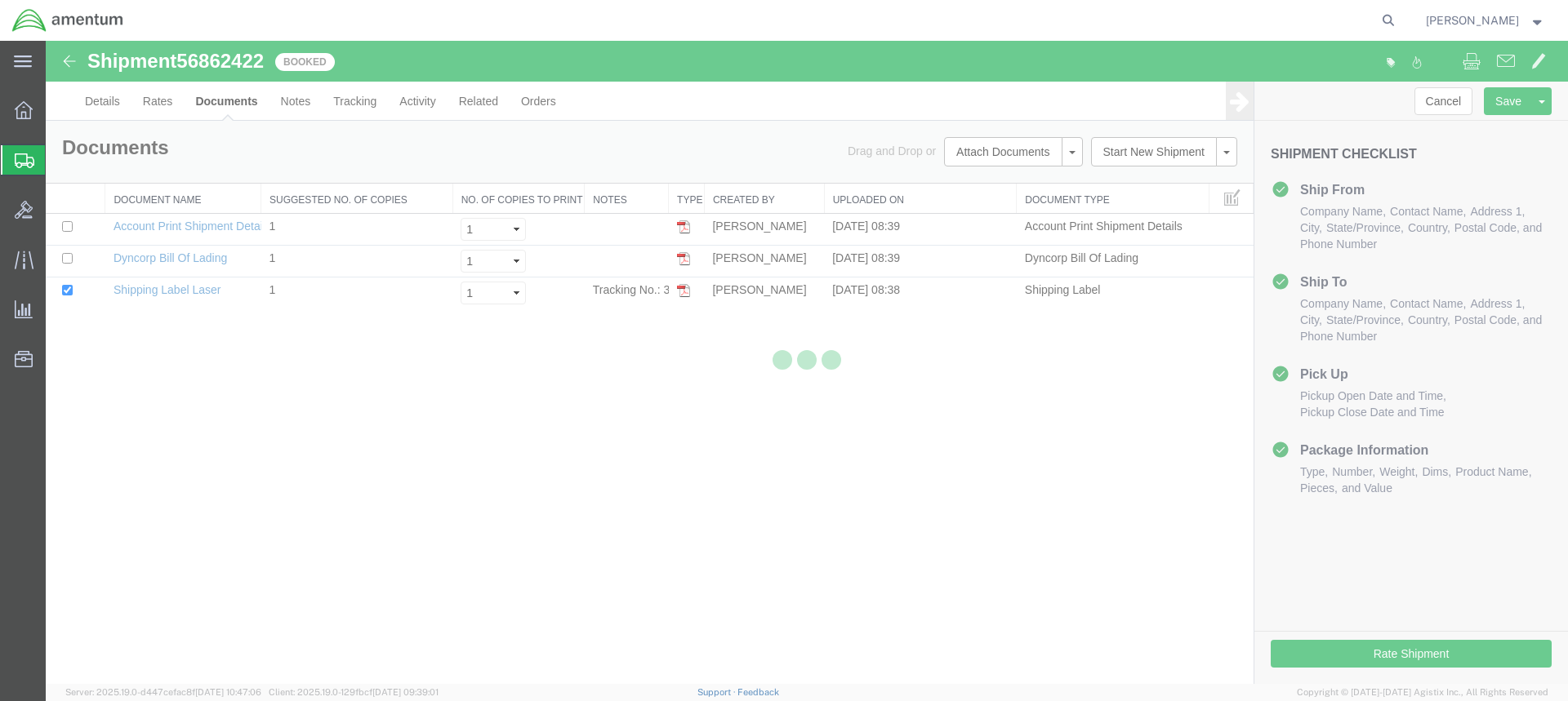
scroll to position [0, 0]
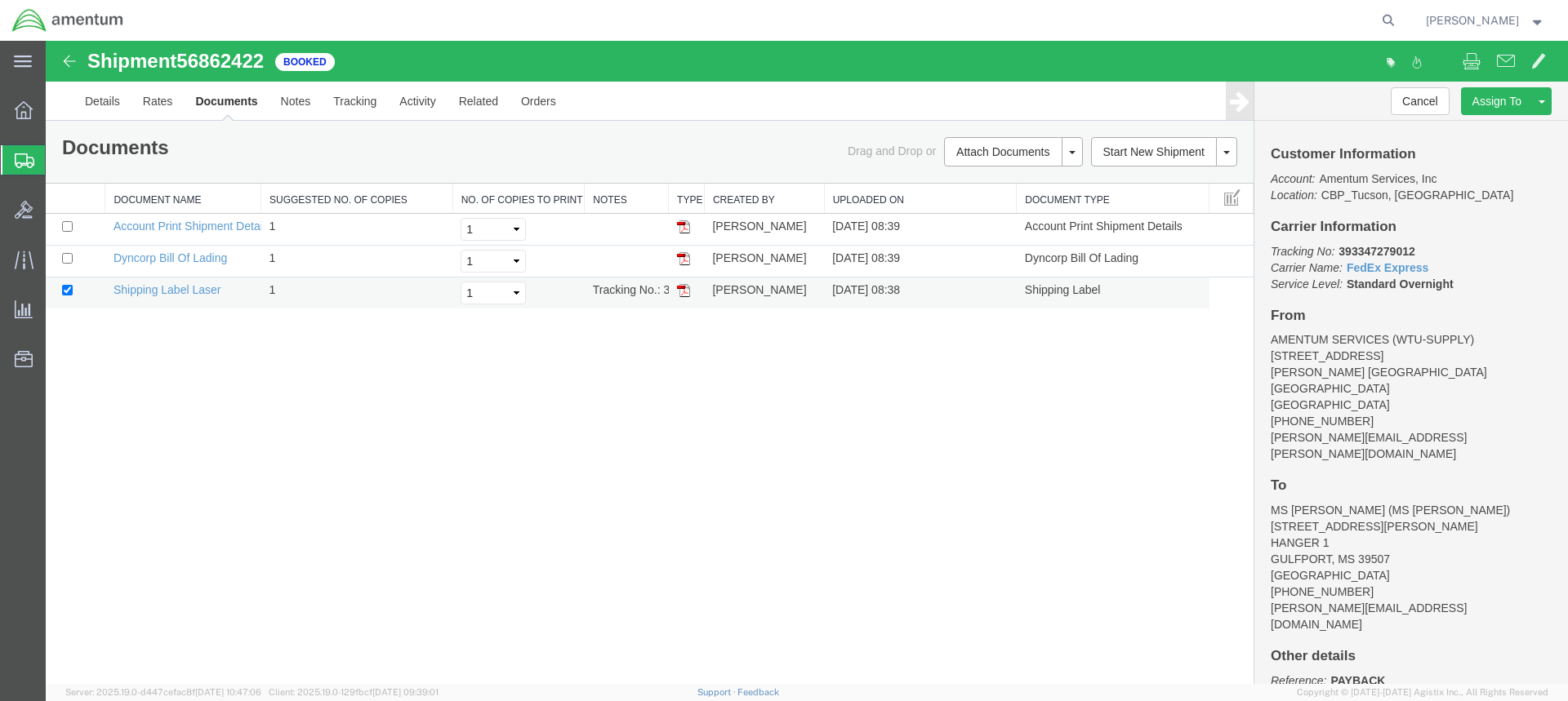
click at [682, 293] on img at bounding box center [683, 290] width 13 height 13
click at [682, 286] on img at bounding box center [683, 290] width 13 height 13
click at [0, 0] on span "Create from Template" at bounding box center [0, 0] width 0 height 0
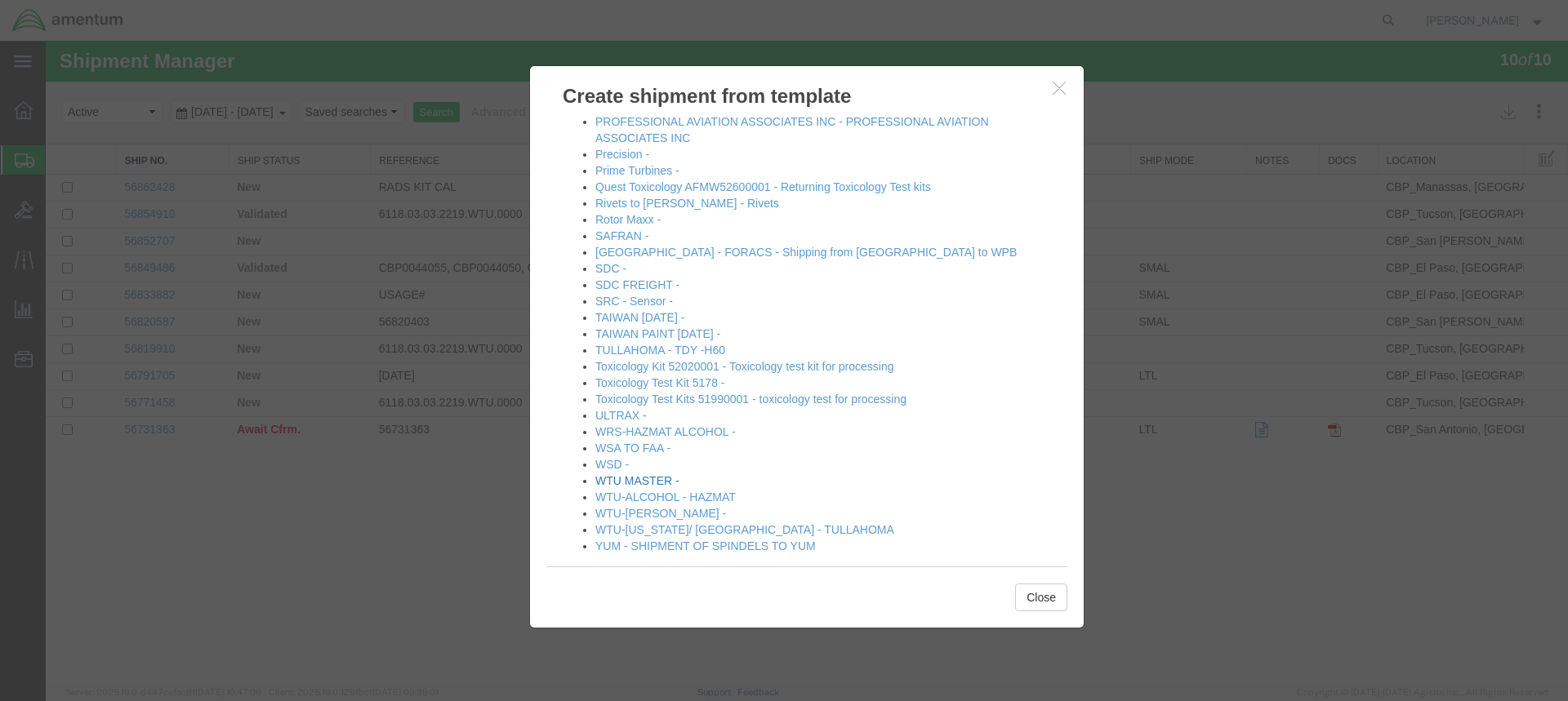
scroll to position [862, 0]
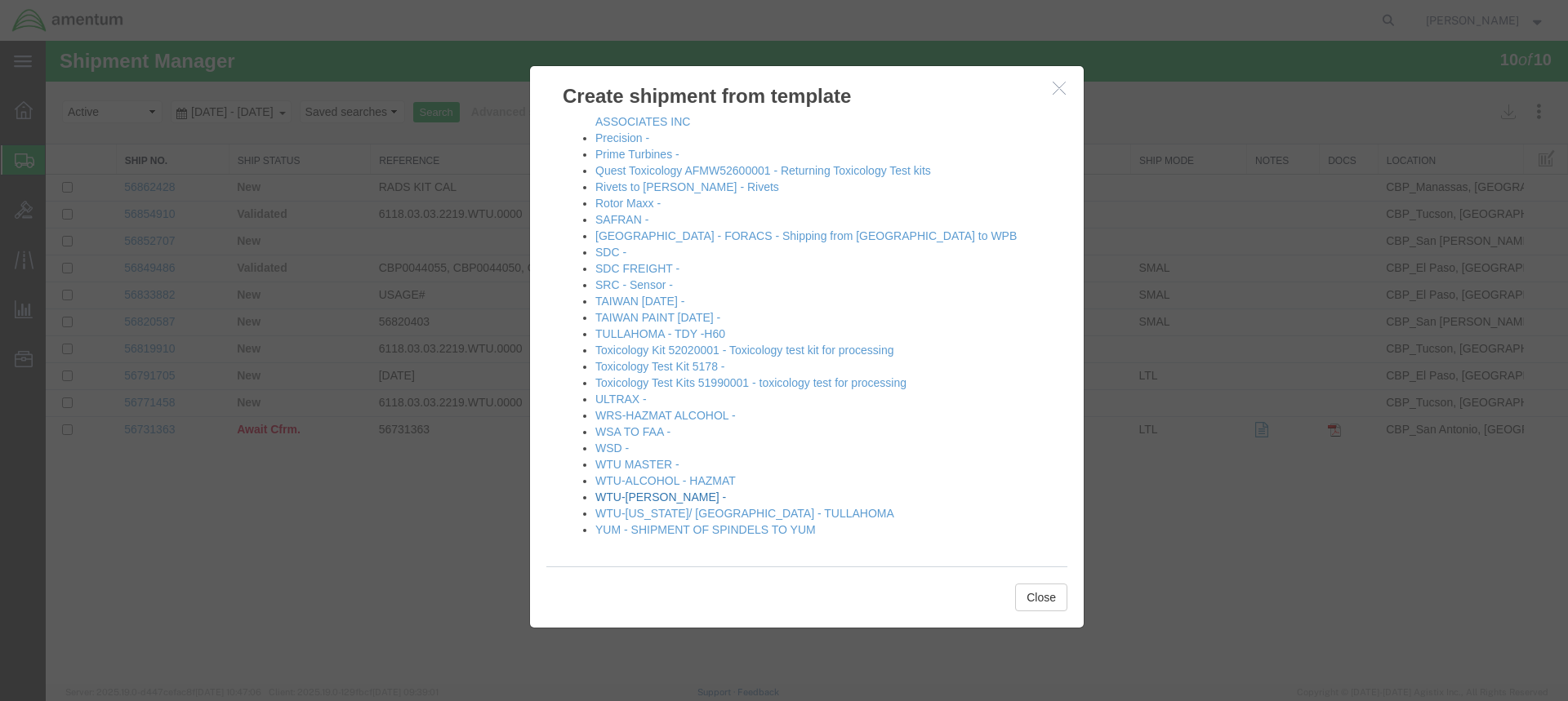
click at [650, 495] on link "WTU-[PERSON_NAME] -" at bounding box center [660, 497] width 131 height 13
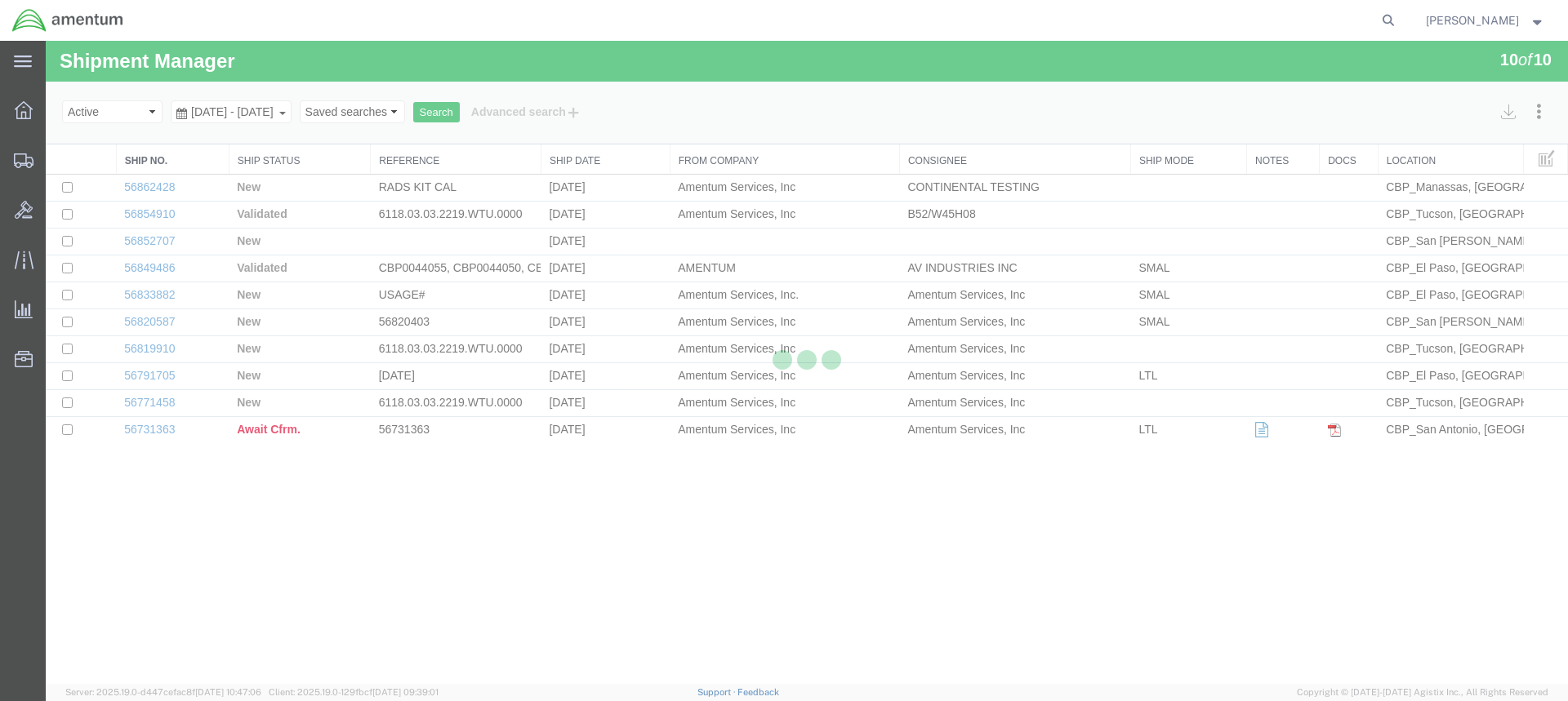
select select "49949"
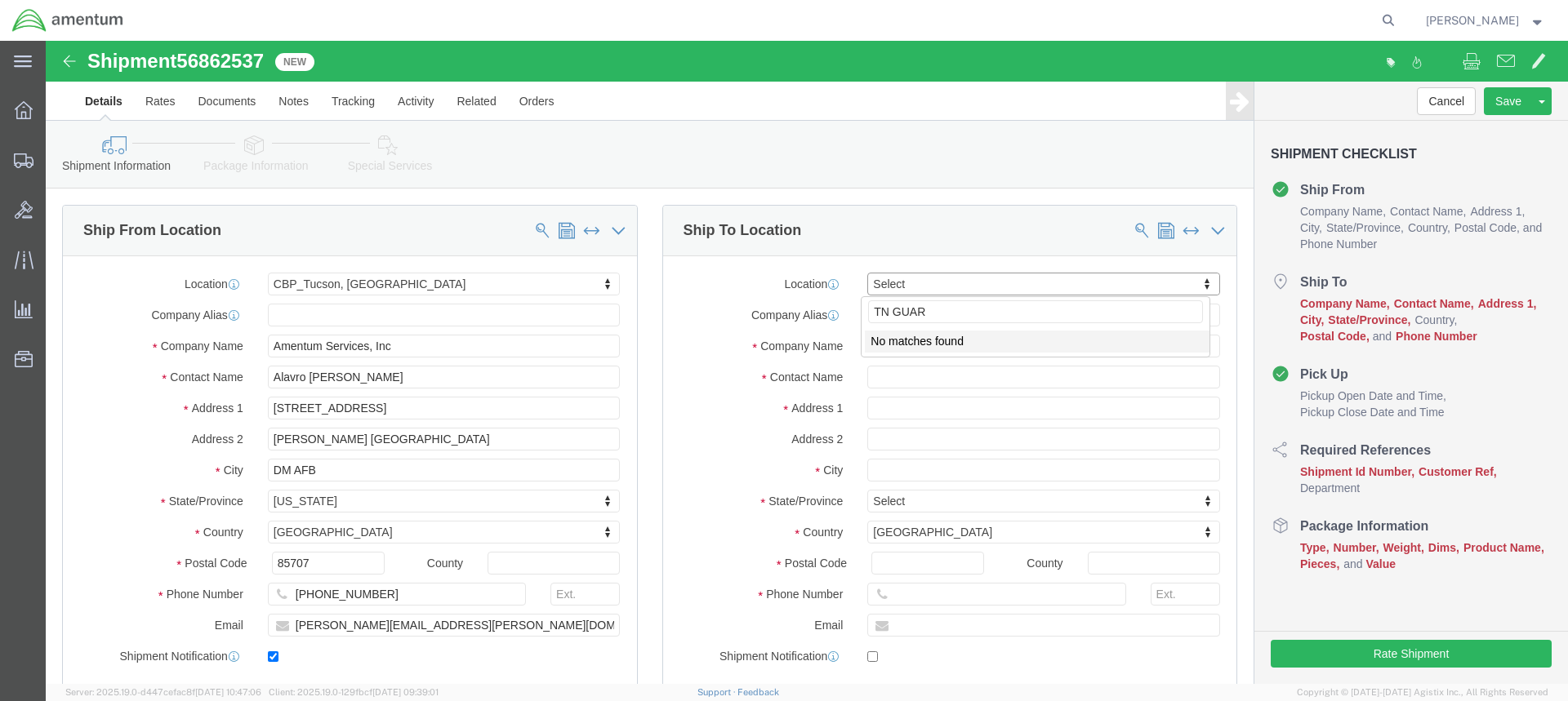
type input "TN GUARD"
click input "checkbox"
checkbox input "true"
click input "text"
paste input "[PERSON_NAME][EMAIL_ADDRESS][DOMAIN_NAME]"
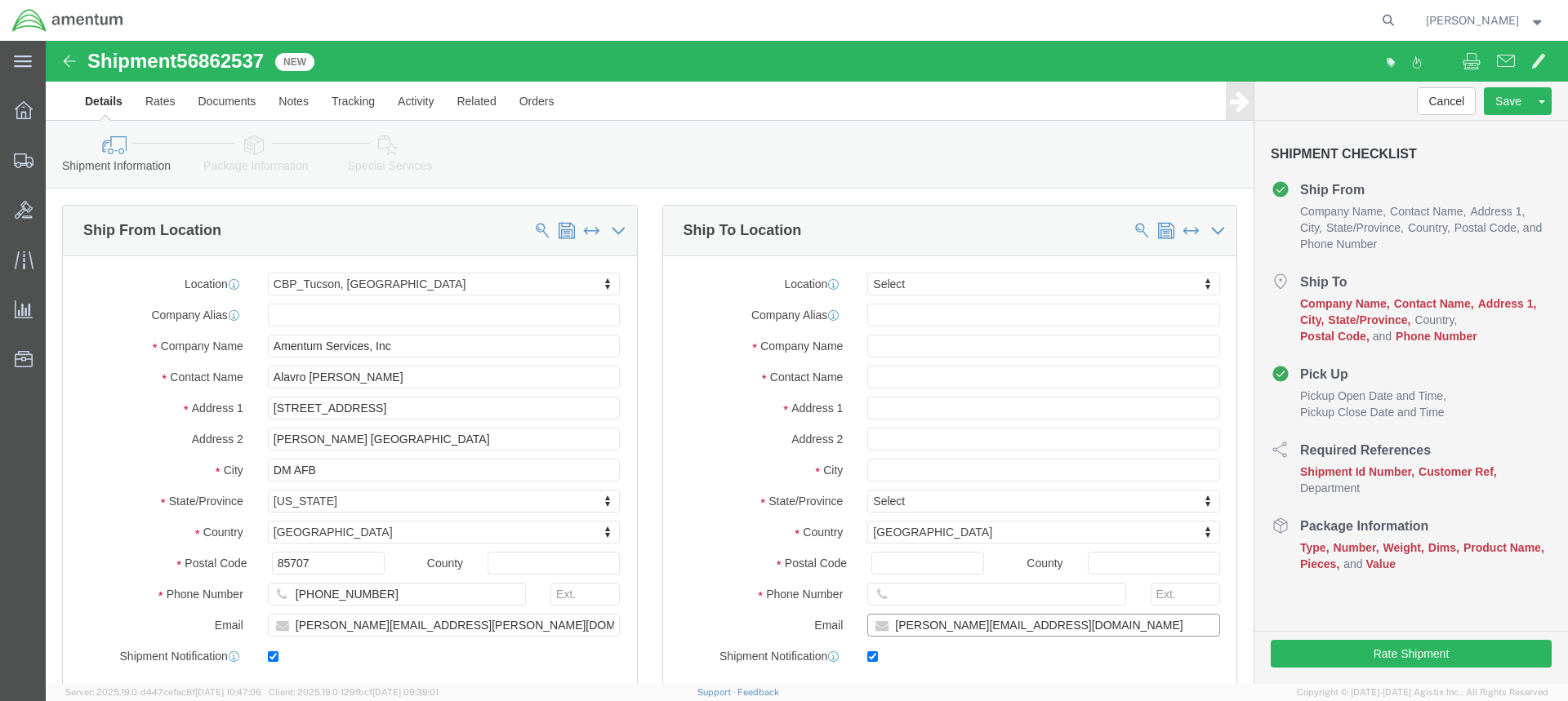
type input "[PERSON_NAME][EMAIL_ADDRESS][DOMAIN_NAME]"
click input "text"
type input "[PHONE_NUMBER]"
click input "text"
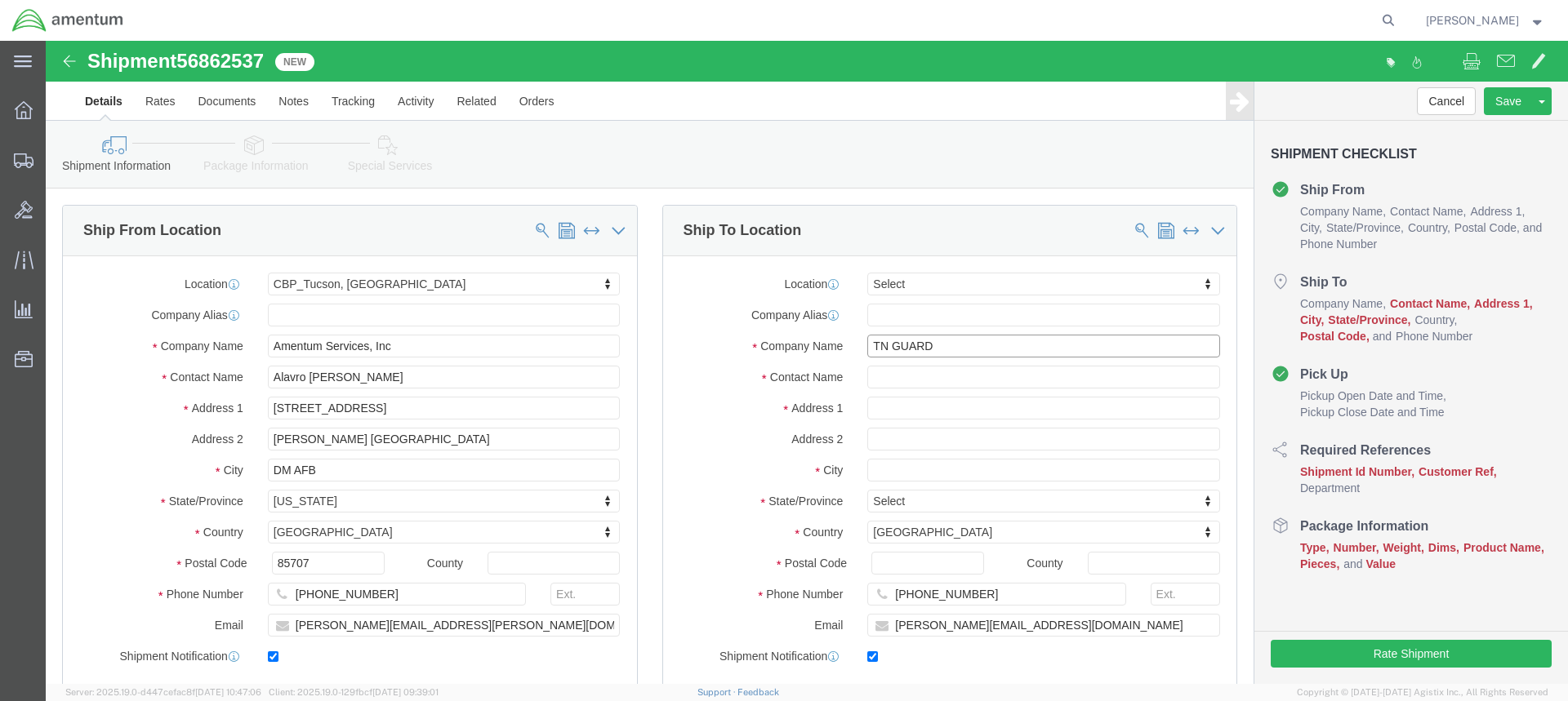
drag, startPoint x: 897, startPoint y: 308, endPoint x: 847, endPoint y: 311, distance: 50.1
click input "TN GUARD"
type input "T"
type input "SGT [PERSON_NAME]"
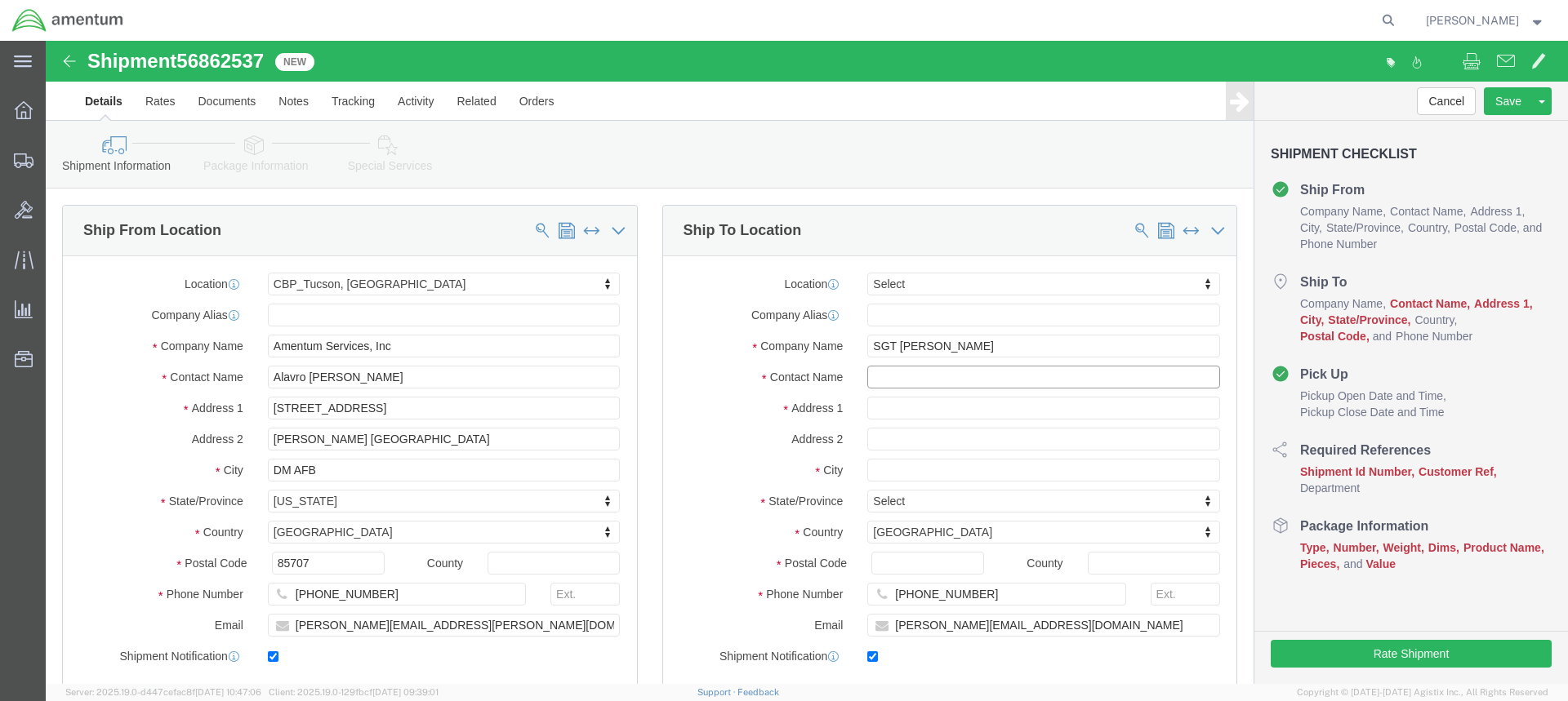
click input "text"
drag, startPoint x: 984, startPoint y: 332, endPoint x: 816, endPoint y: 332, distance: 168.0
click input "[STREET_ADDRESS]"
type input "[STREET_ADDRESS]"
click input "text"
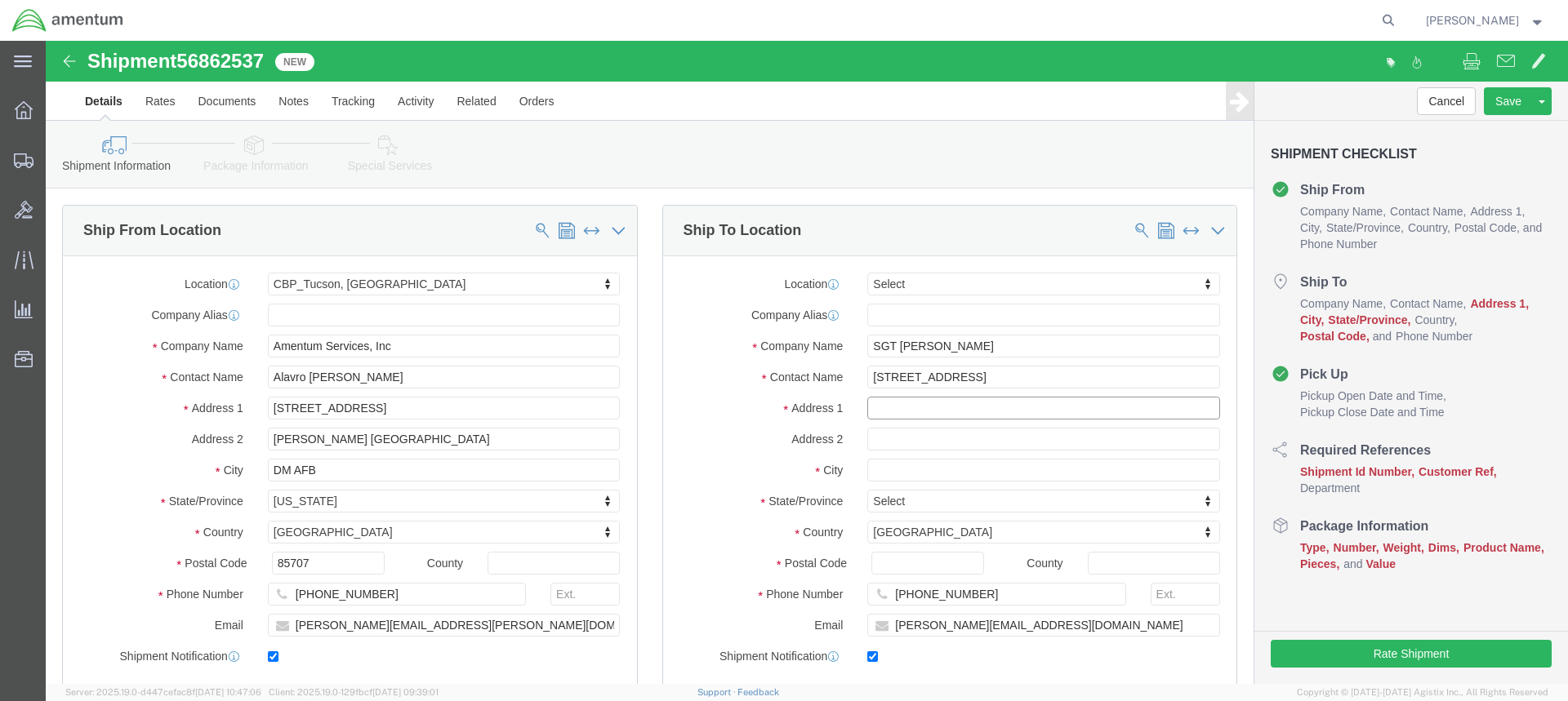
paste input "[STREET_ADDRESS]"
type input "[STREET_ADDRESS]"
drag, startPoint x: 979, startPoint y: 335, endPoint x: 811, endPoint y: 329, distance: 168.1
click div "Contact Name [STREET_ADDRESS]"
drag, startPoint x: 962, startPoint y: 305, endPoint x: 819, endPoint y: 314, distance: 143.3
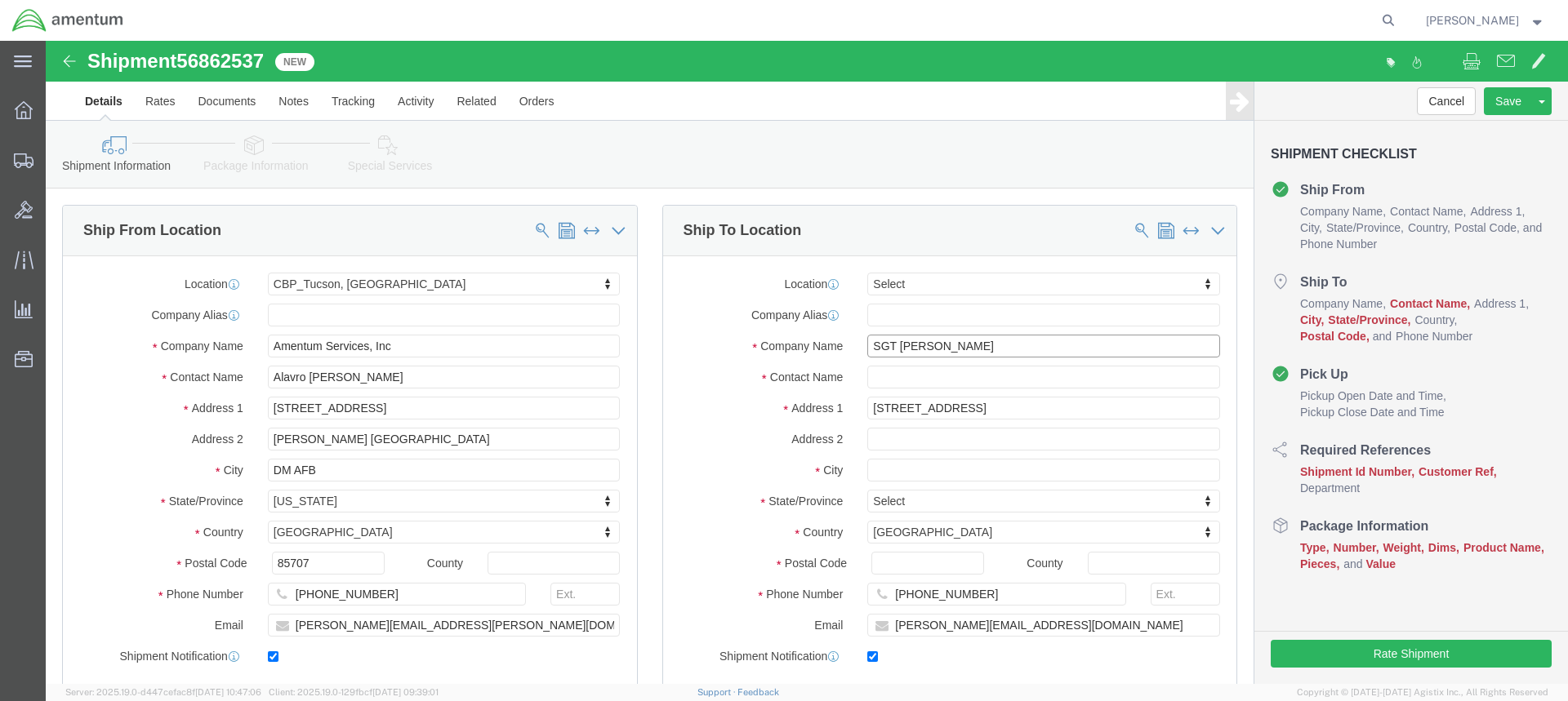
click input "SGT [PERSON_NAME]"
click div "Location Select Select My Profile Location [PHONE_NUMBER] [PHONE_NUMBER] [PHONE…"
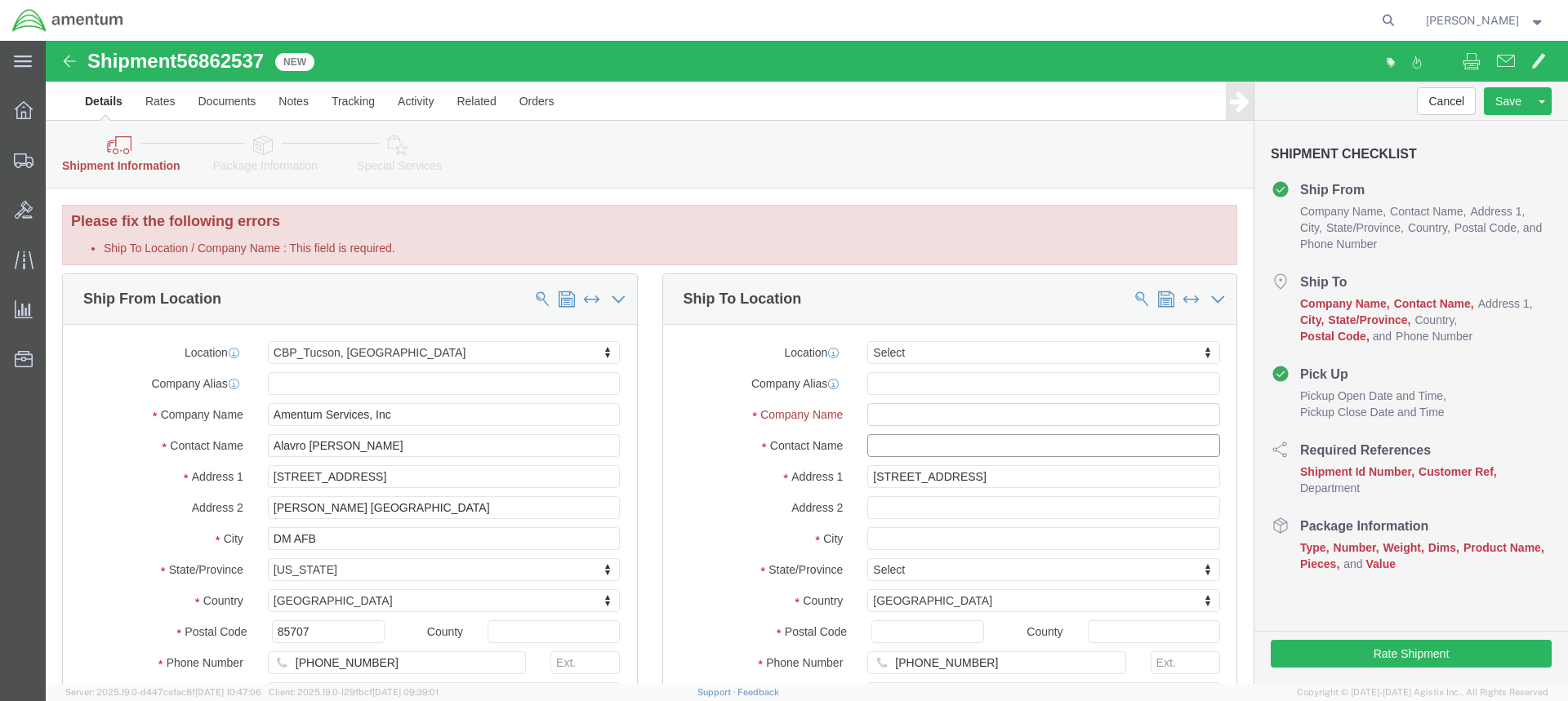
paste input "SGT [PERSON_NAME]"
type input "SGT [PERSON_NAME]"
click input "Ship To Location / Company Name : This field is required."
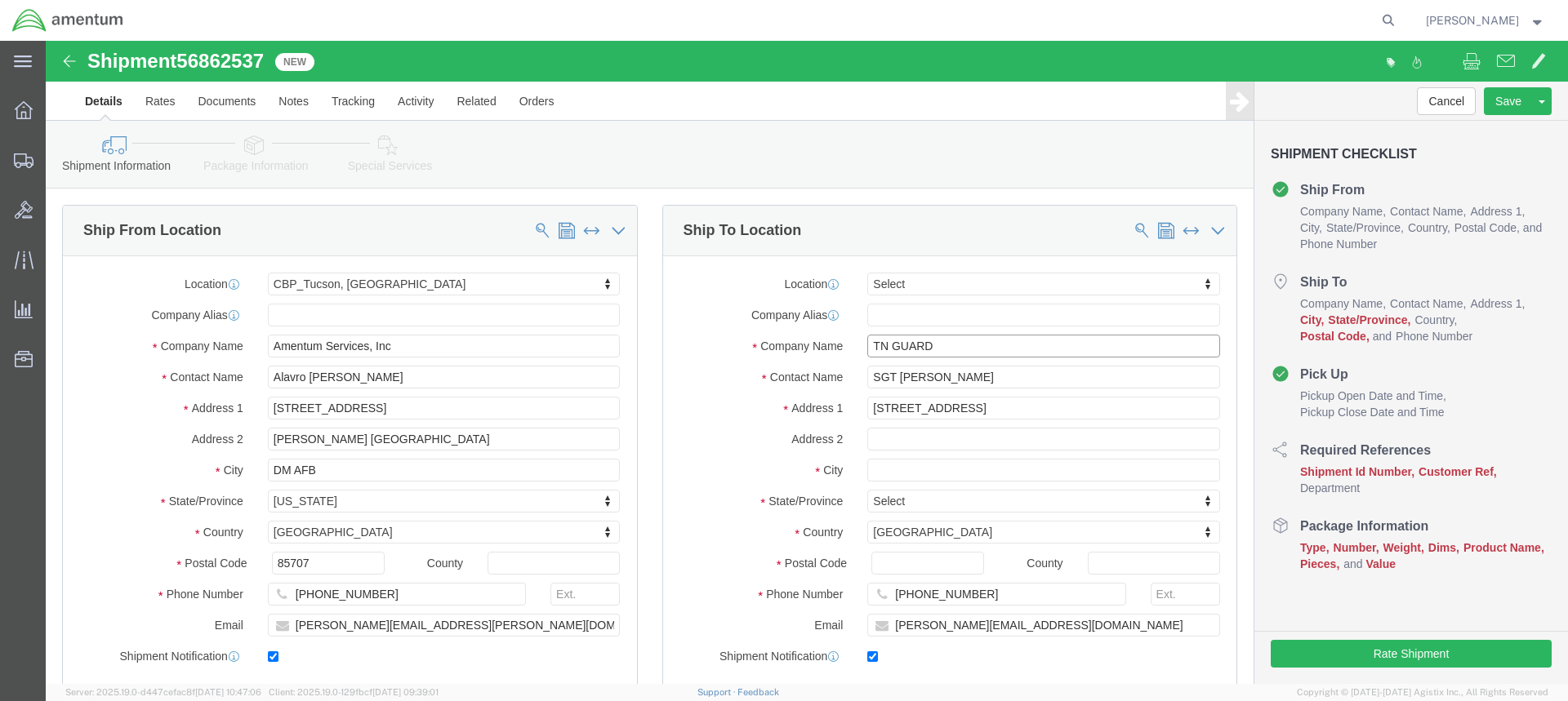
type input "TN GUARD"
click input "text"
type input "[GEOGRAPHIC_DATA]"
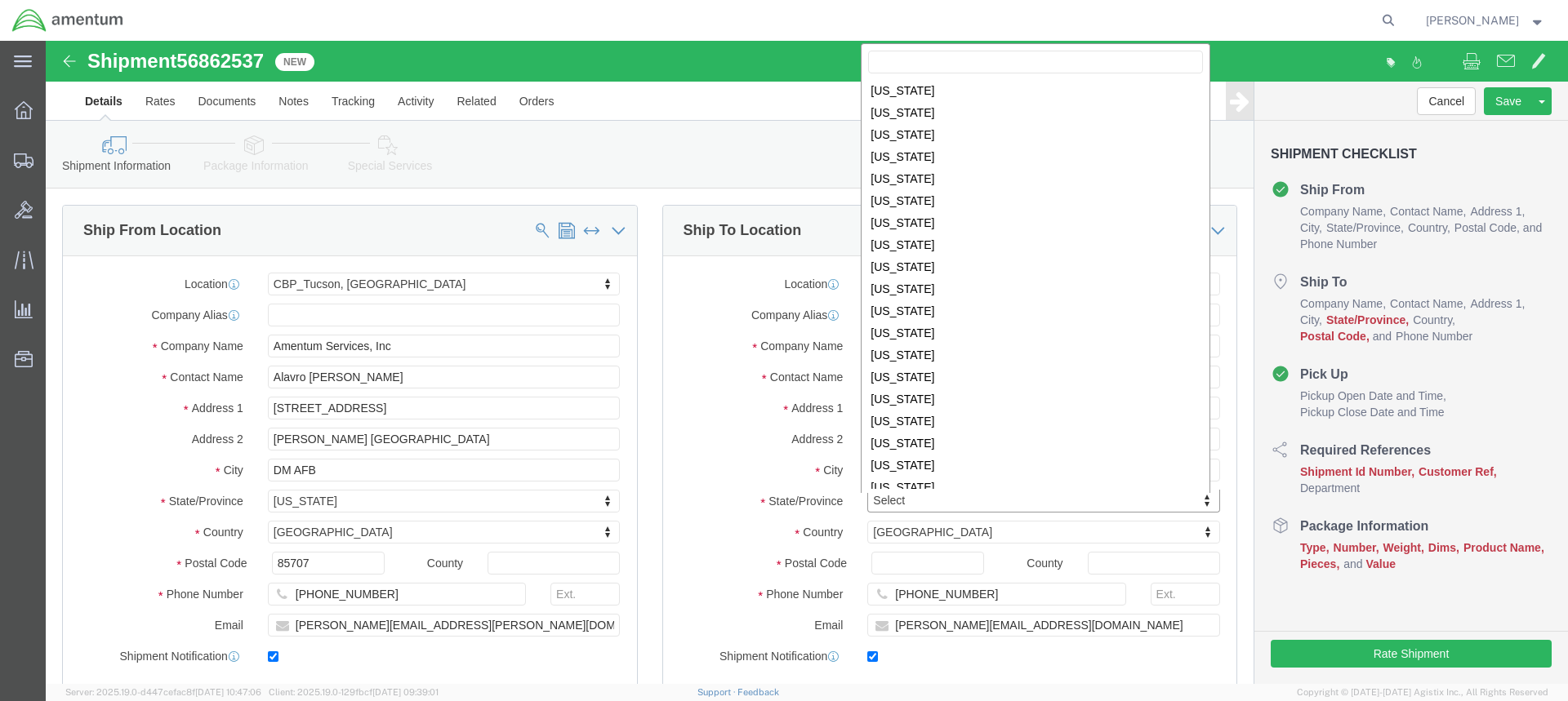
scroll to position [737, 0]
select select "TN"
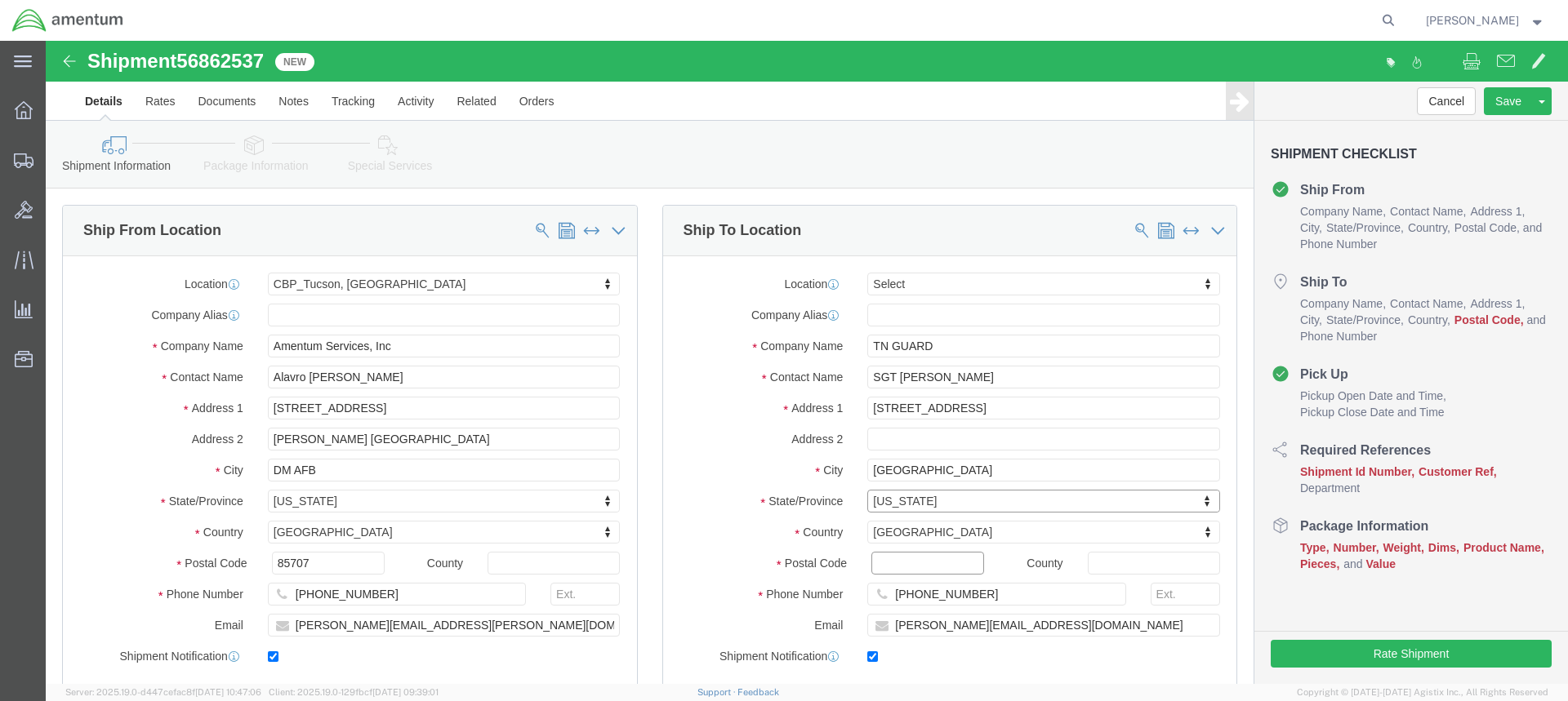
click input "Postal Code"
type input "37217"
click div "Address 2"
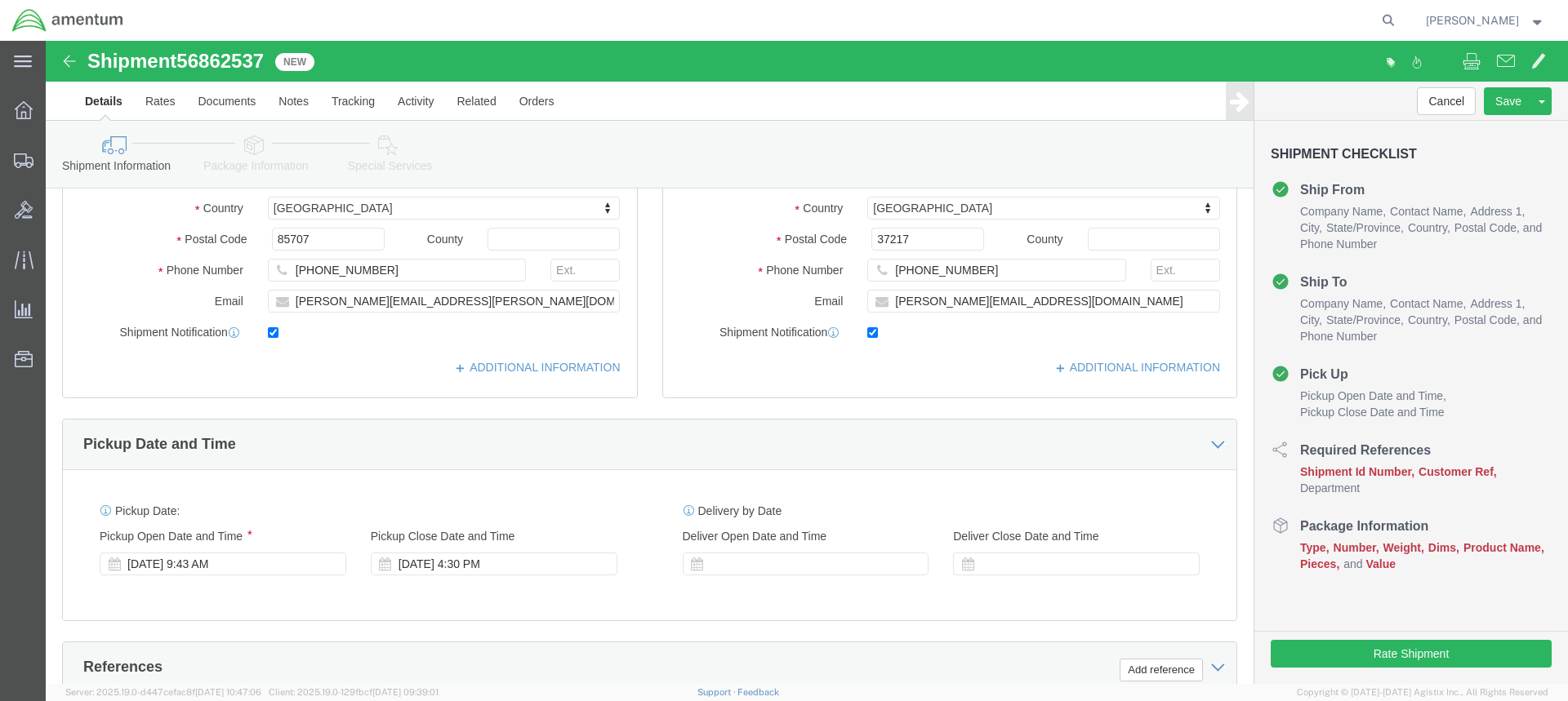
scroll to position [326, 0]
click div "[DATE] 9:43 AM"
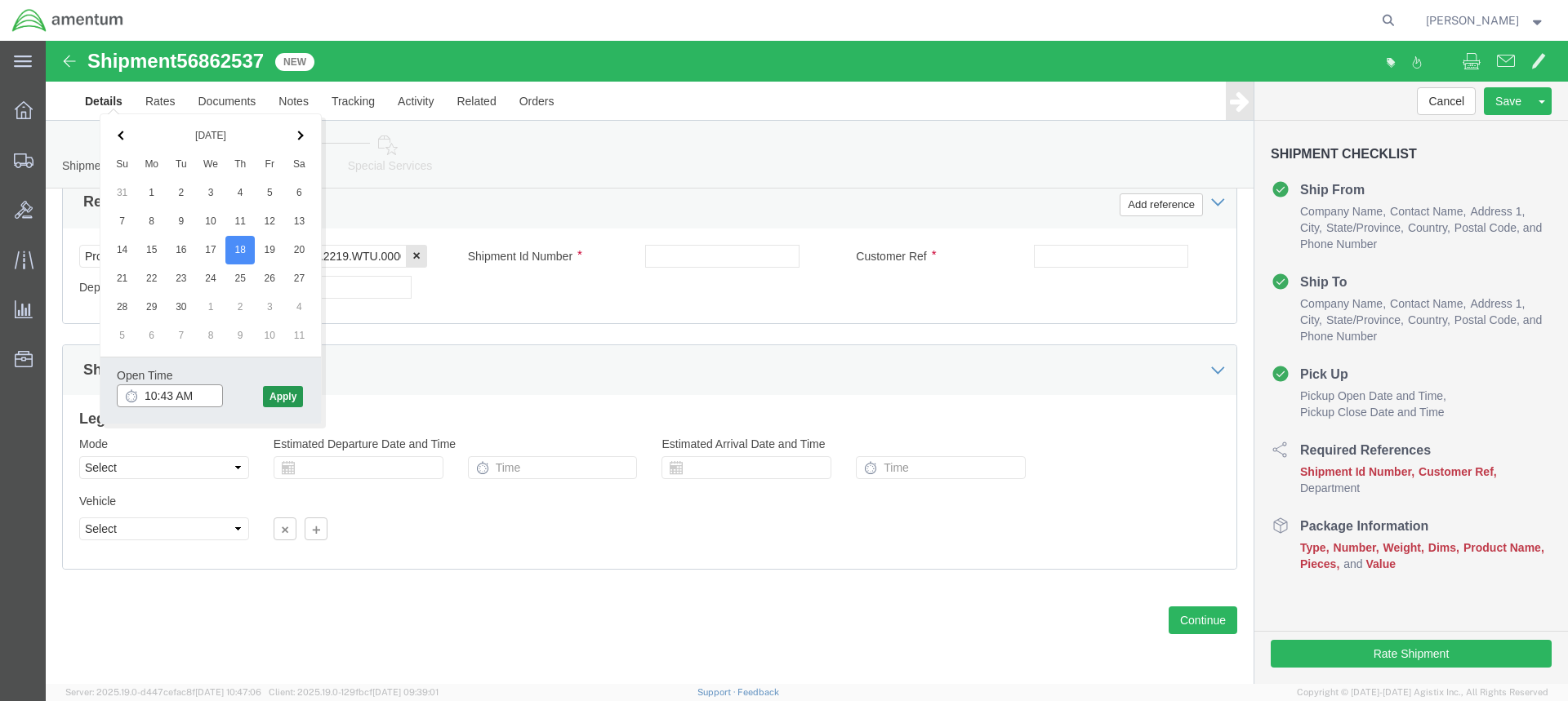
type input "10:43 AM"
click button "Apply"
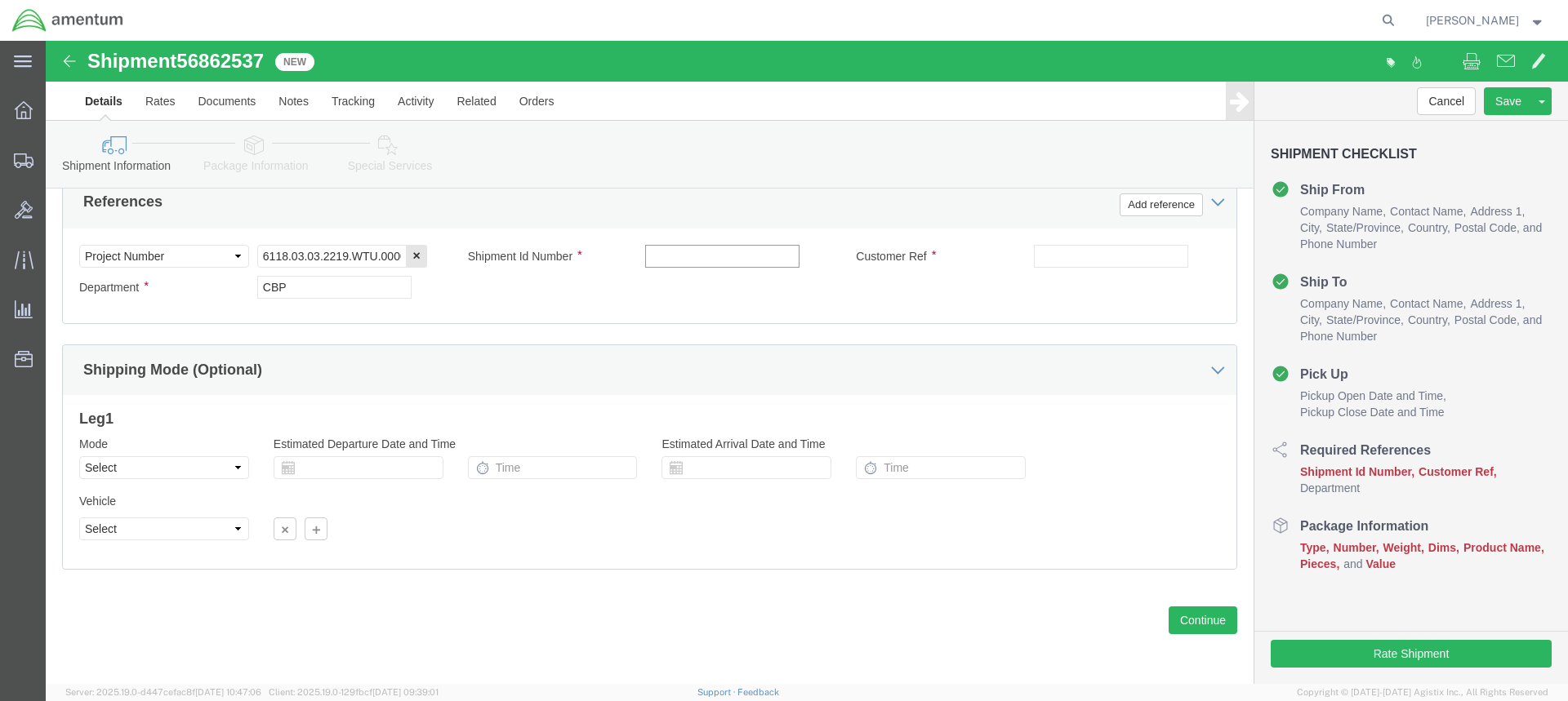
click input "text"
type input "PAYBACK"
click button "Continue"
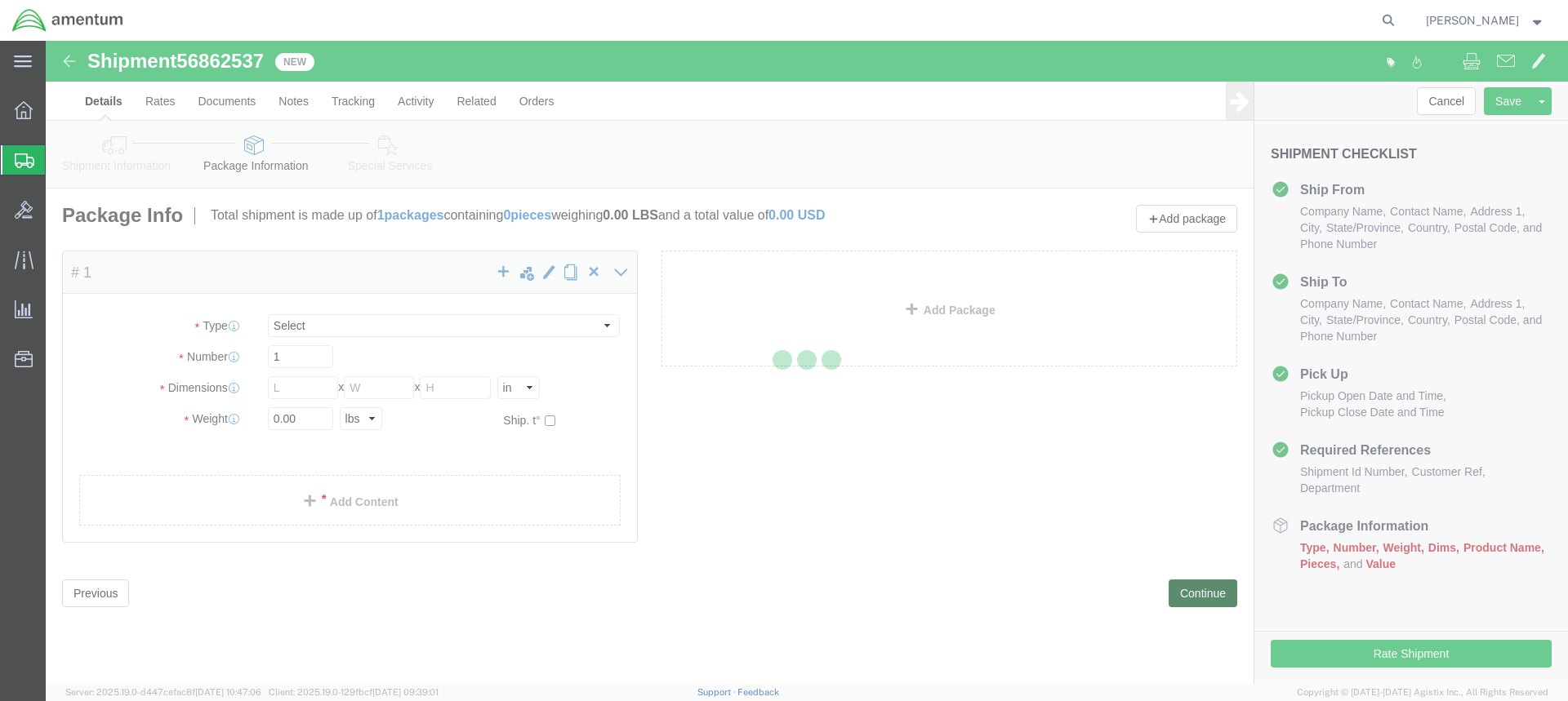
select select "CBOX"
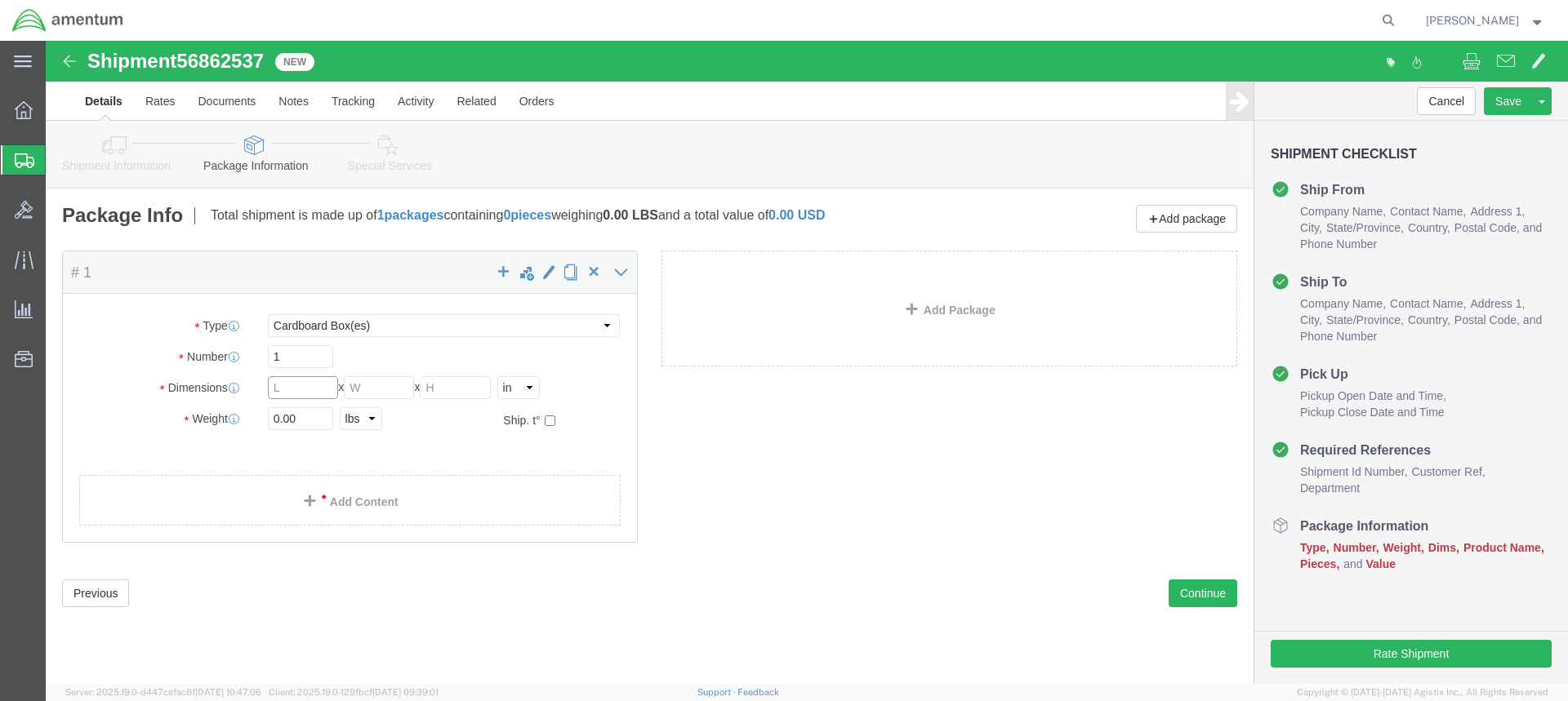
click input "text"
type input "9"
type input "12"
type input "6"
type input "4.0"
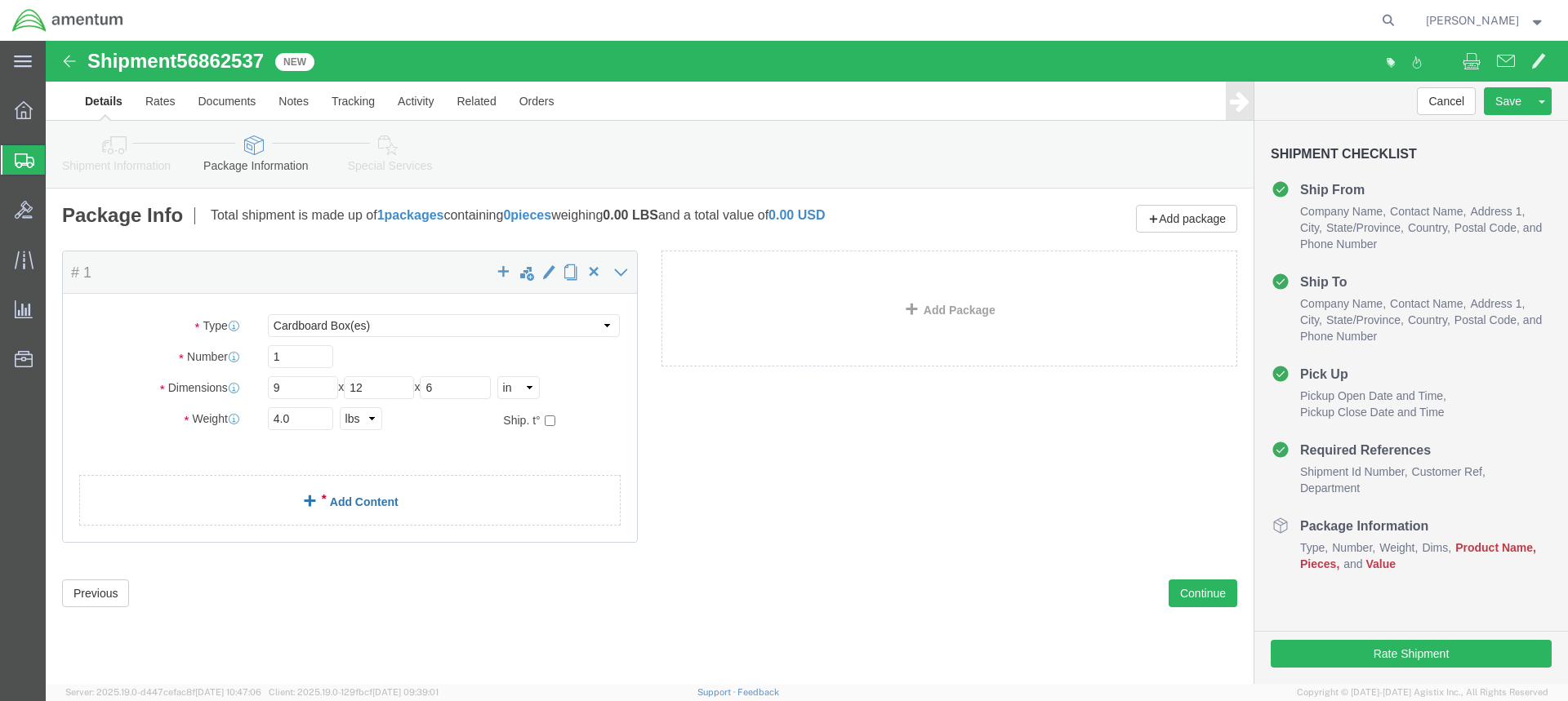
click link "Add Content"
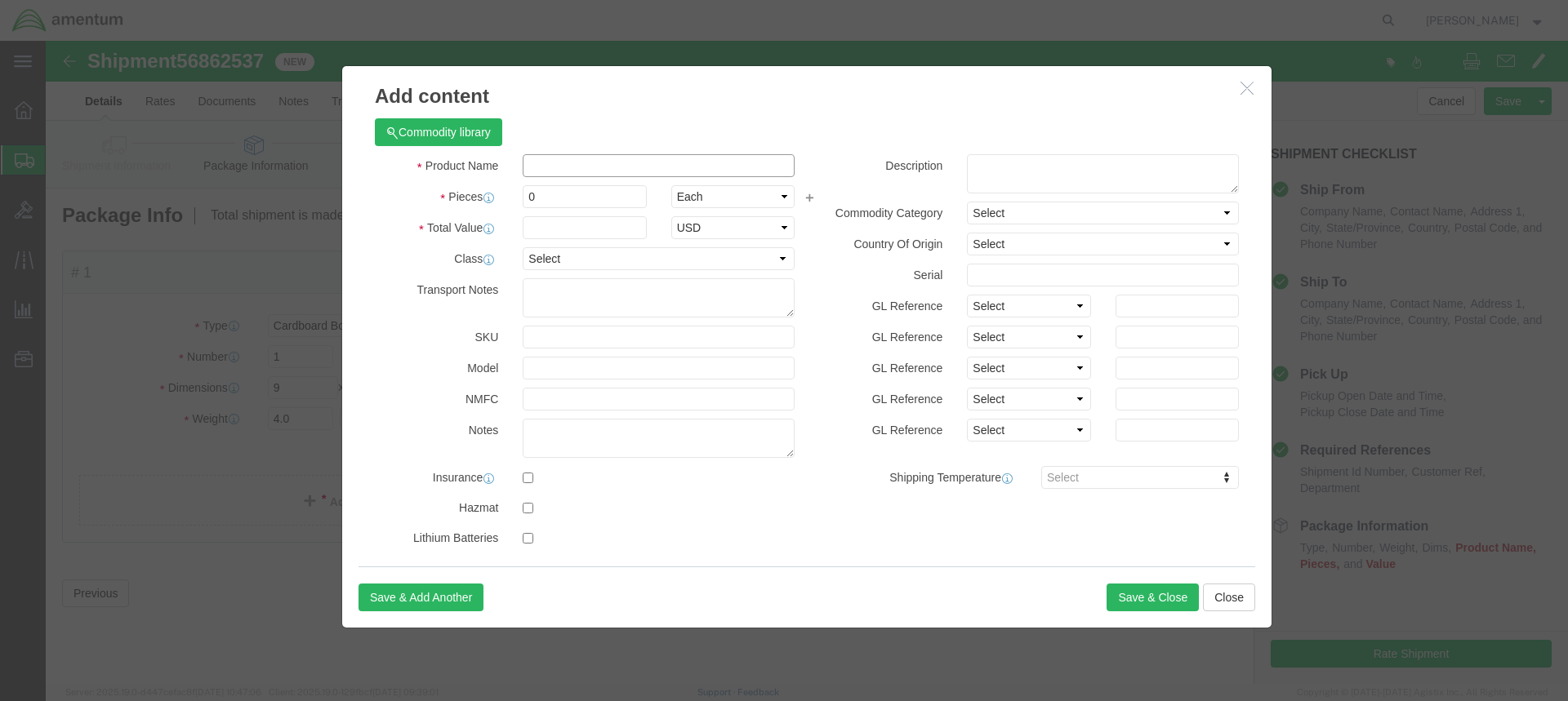
click input "text"
type input "P"
type input "A"
click input "text"
type input "LDS INPUT ASSY"
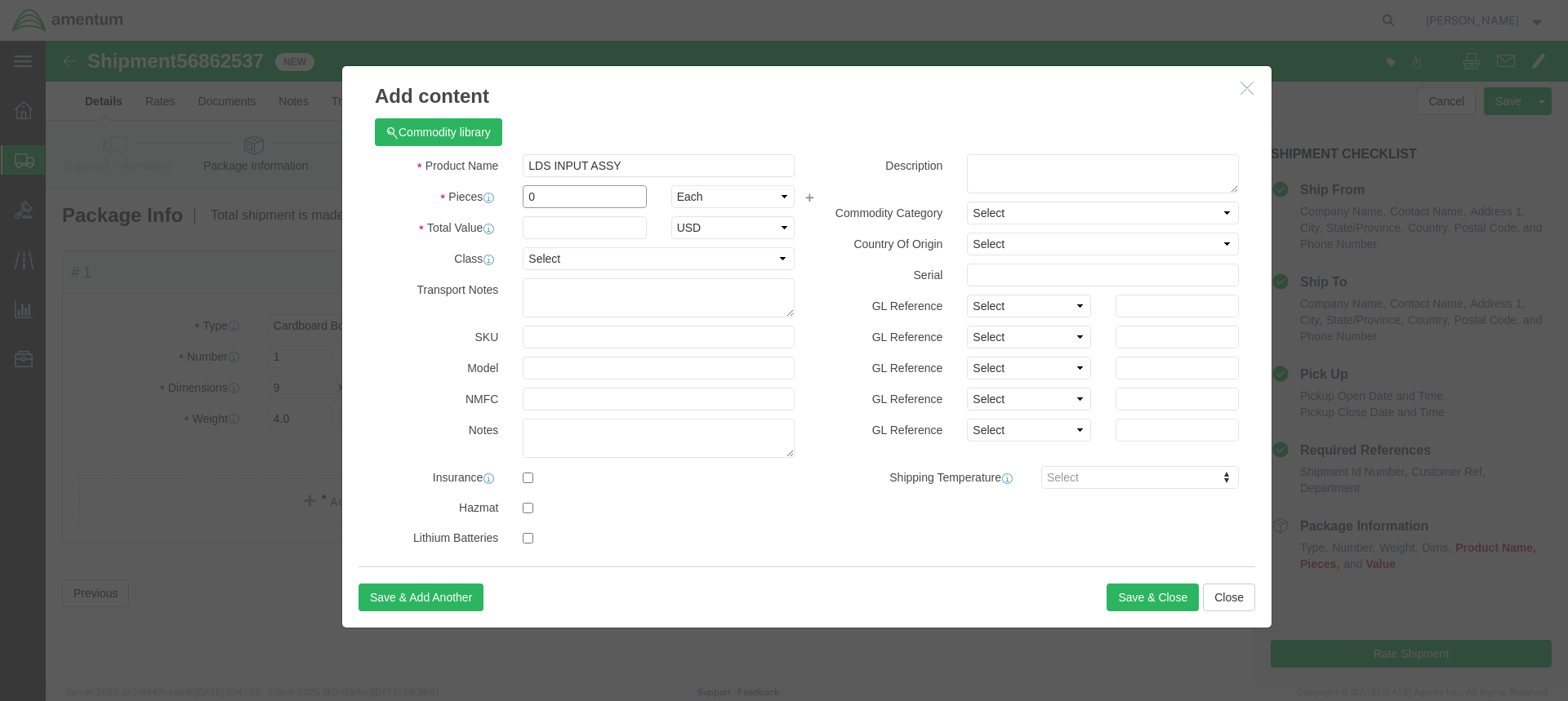
type input "1"
type input "2"
click input "text"
type input "2009.00"
click textarea
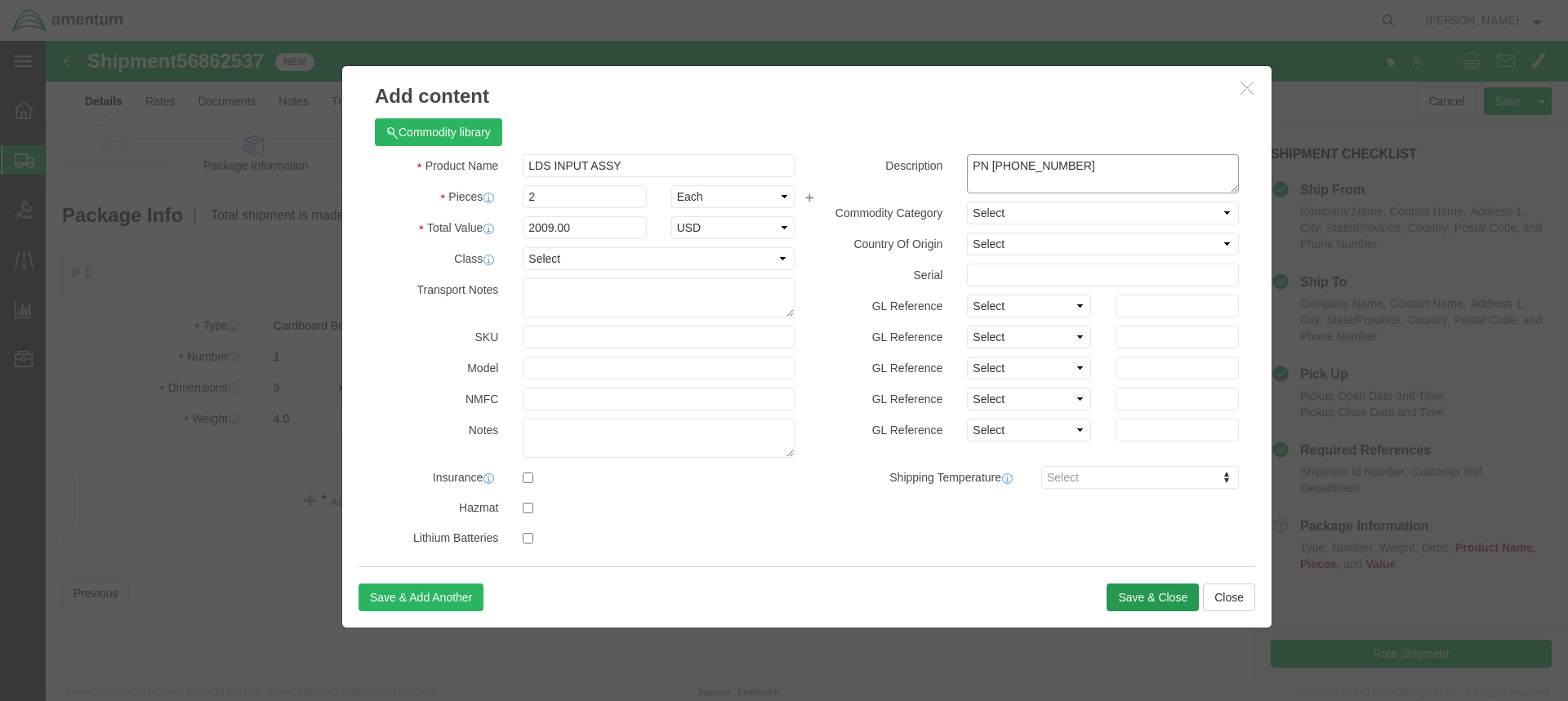
type textarea "PN [PHONE_NUMBER]"
click button "Save & Close"
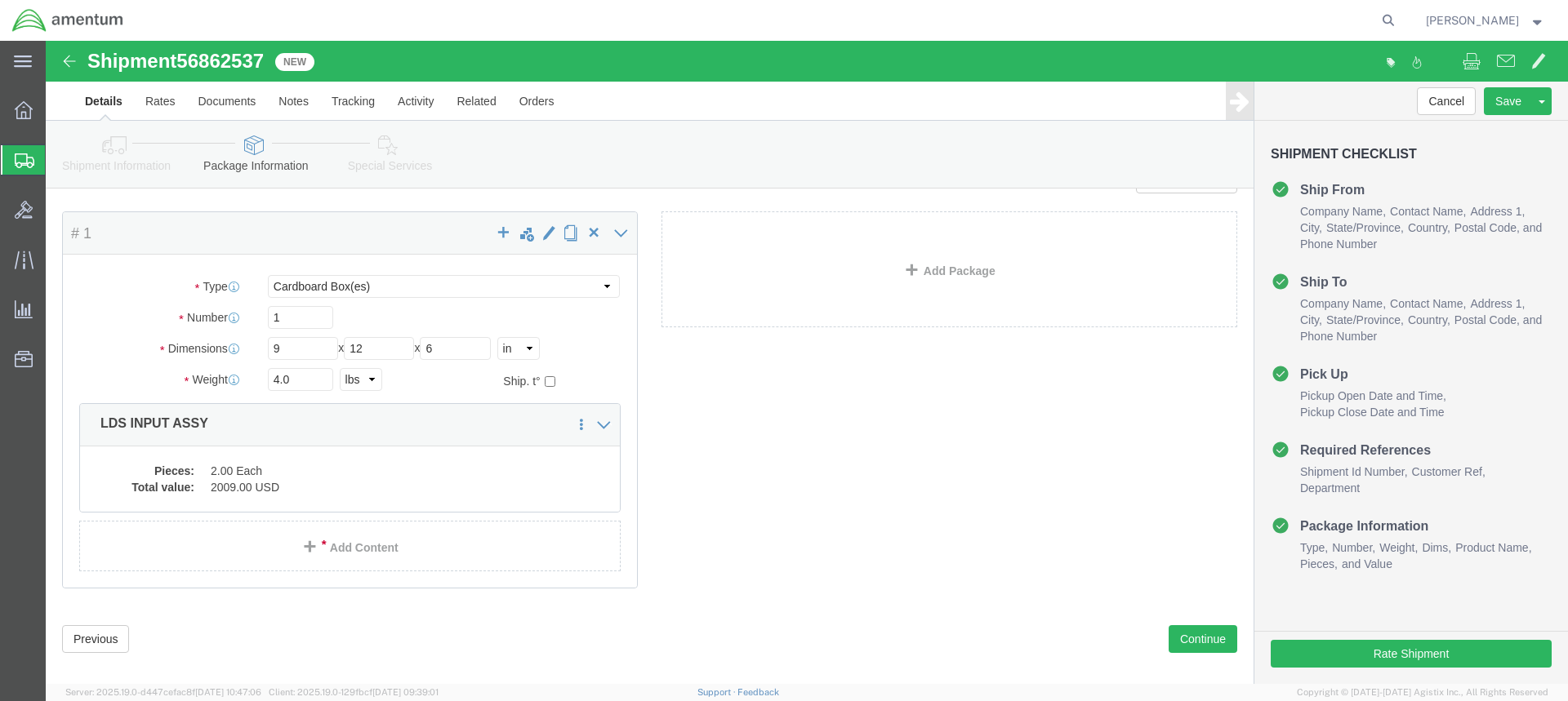
scroll to position [58, 0]
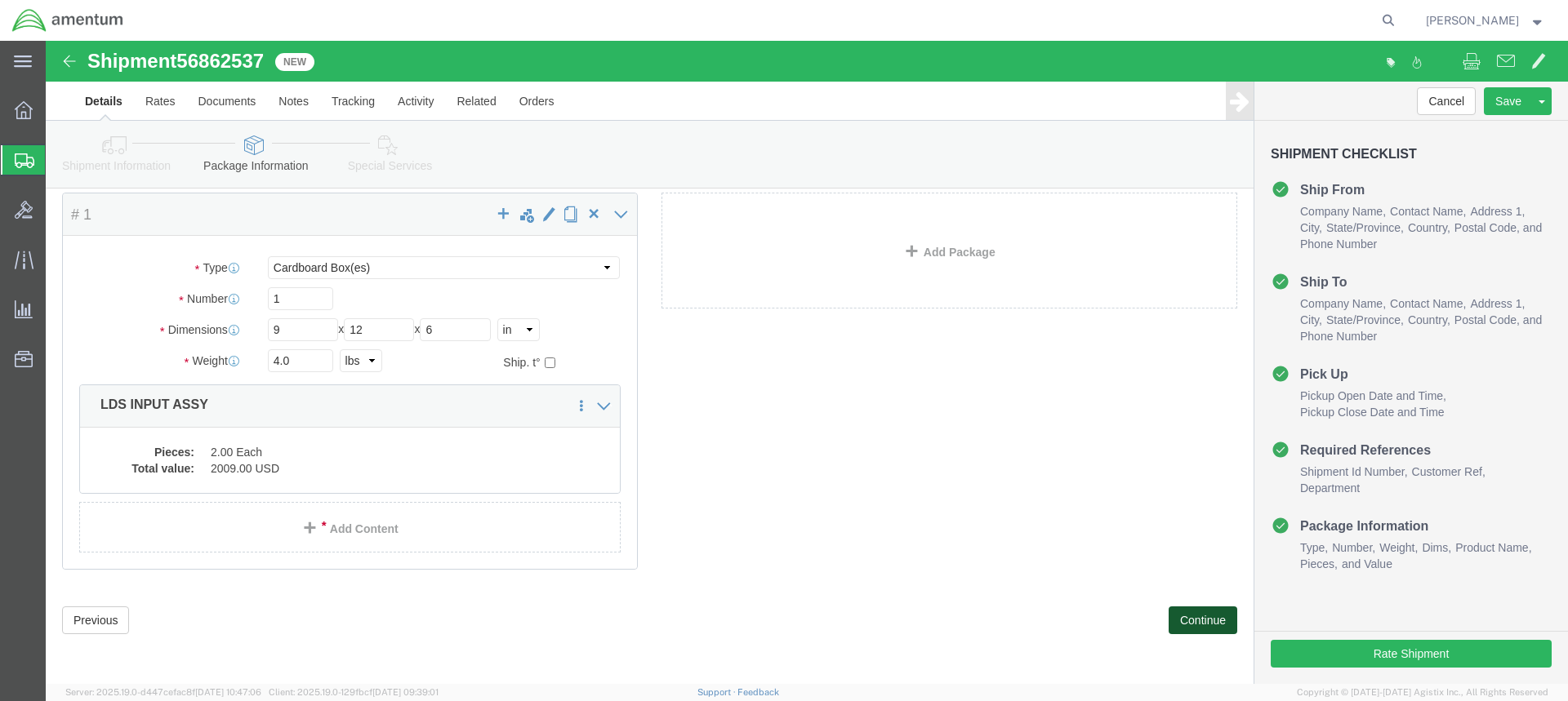
click button "Continue"
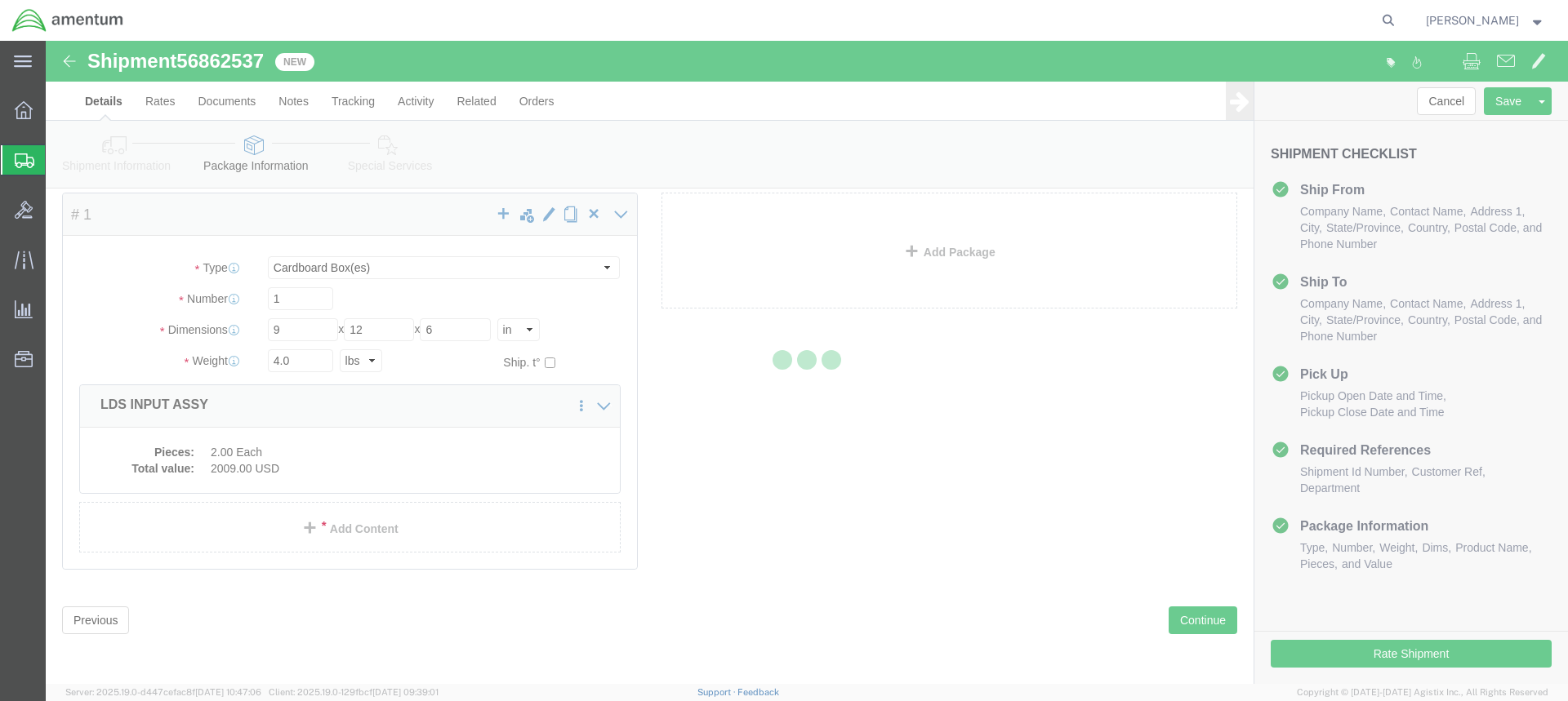
select select
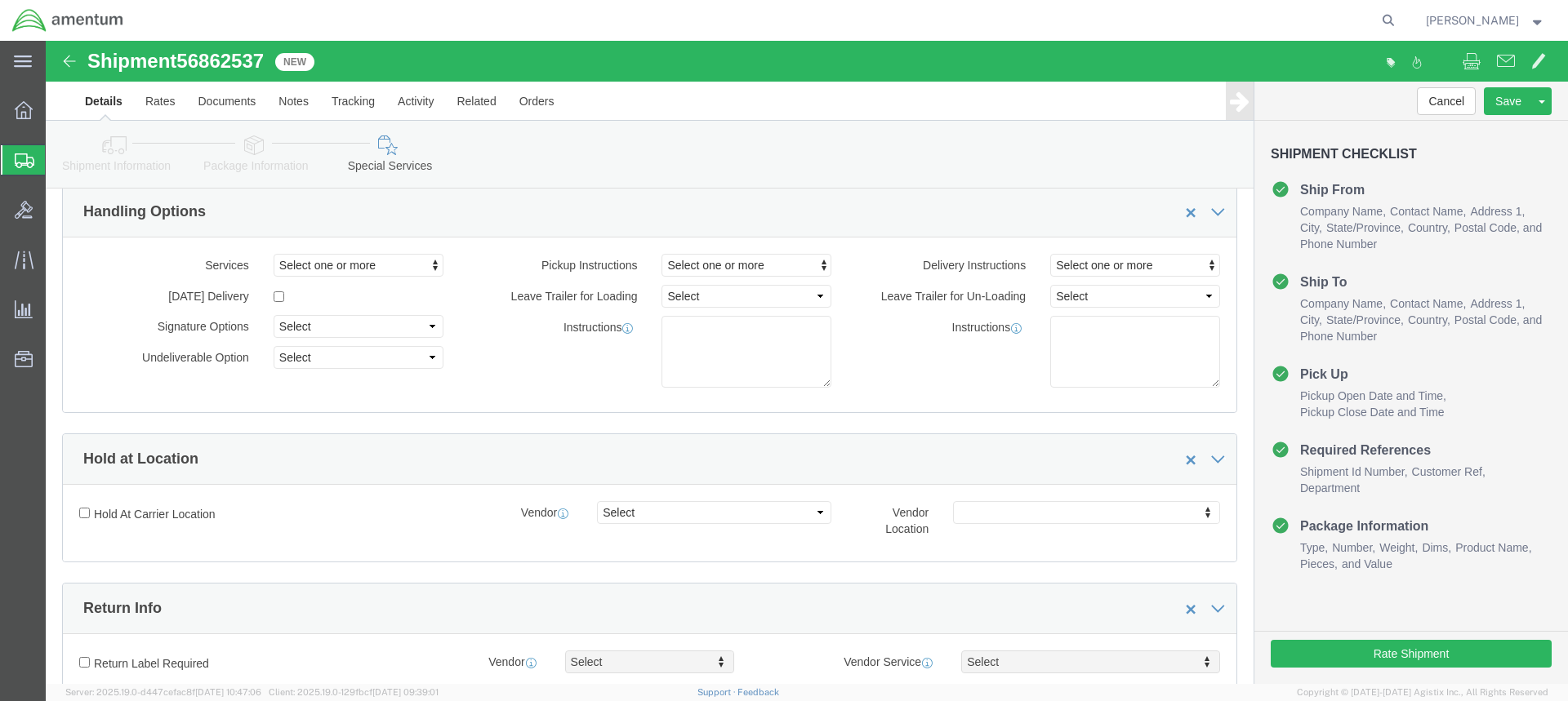
select select "DEPARTMENT"
click button "Rate Shipment"
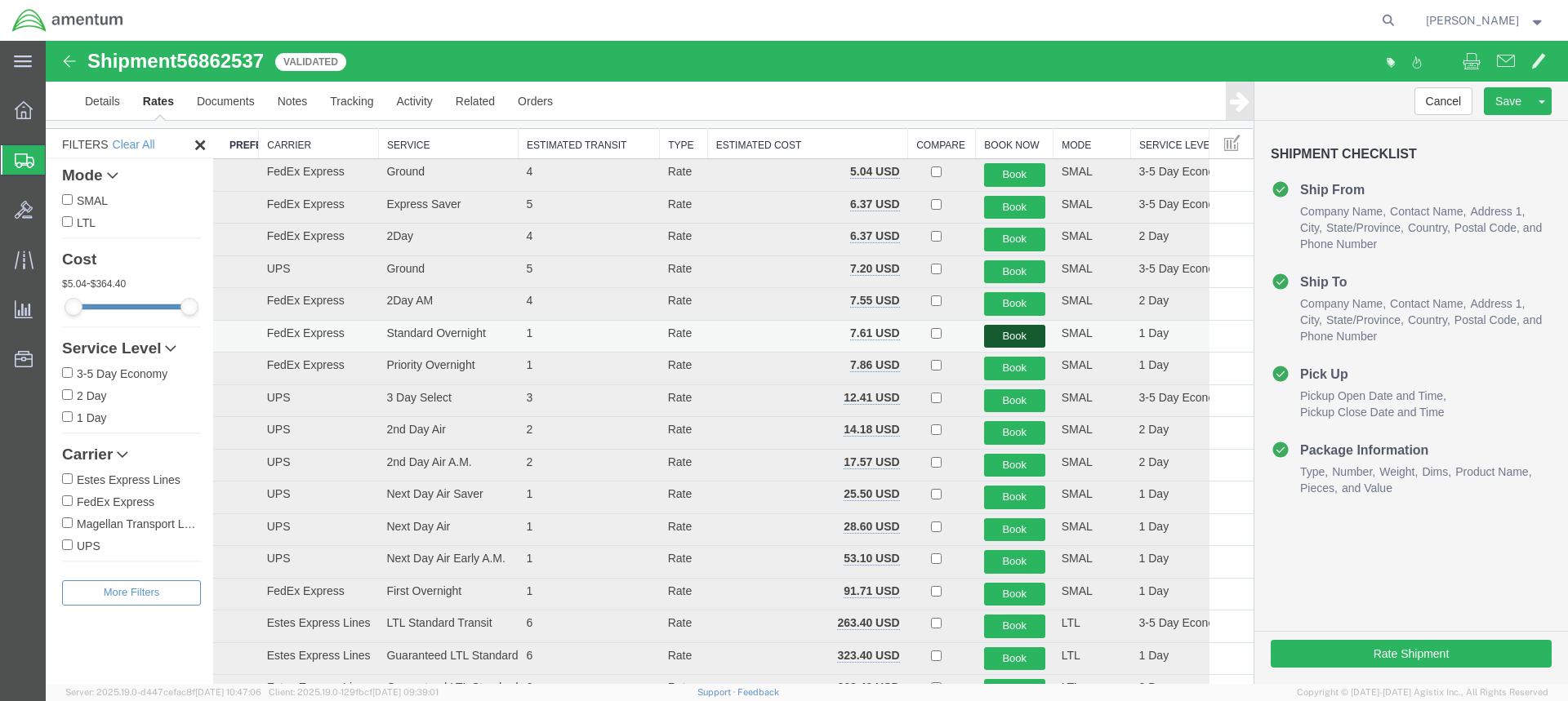
click at [1017, 333] on button "Book" at bounding box center [1014, 336] width 61 height 24
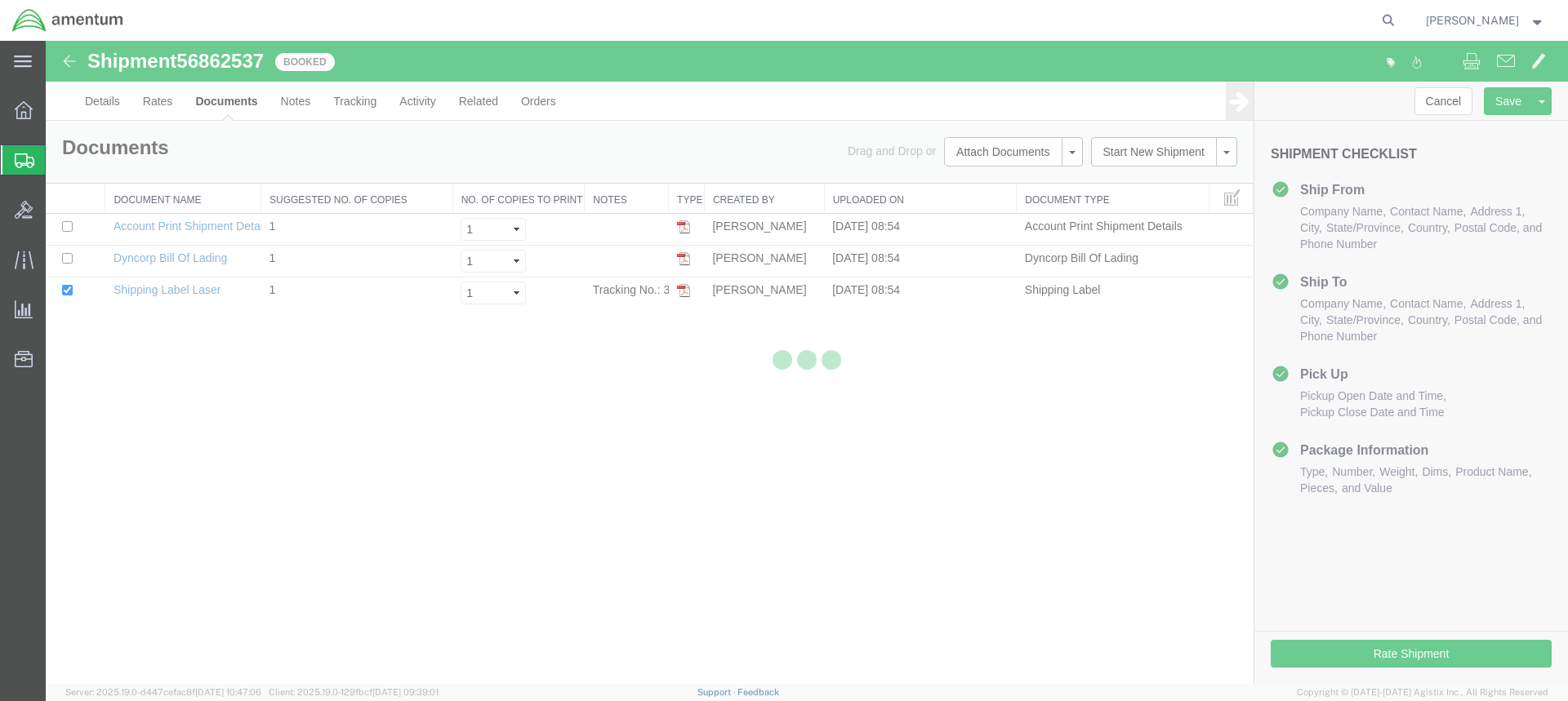
scroll to position [0, 0]
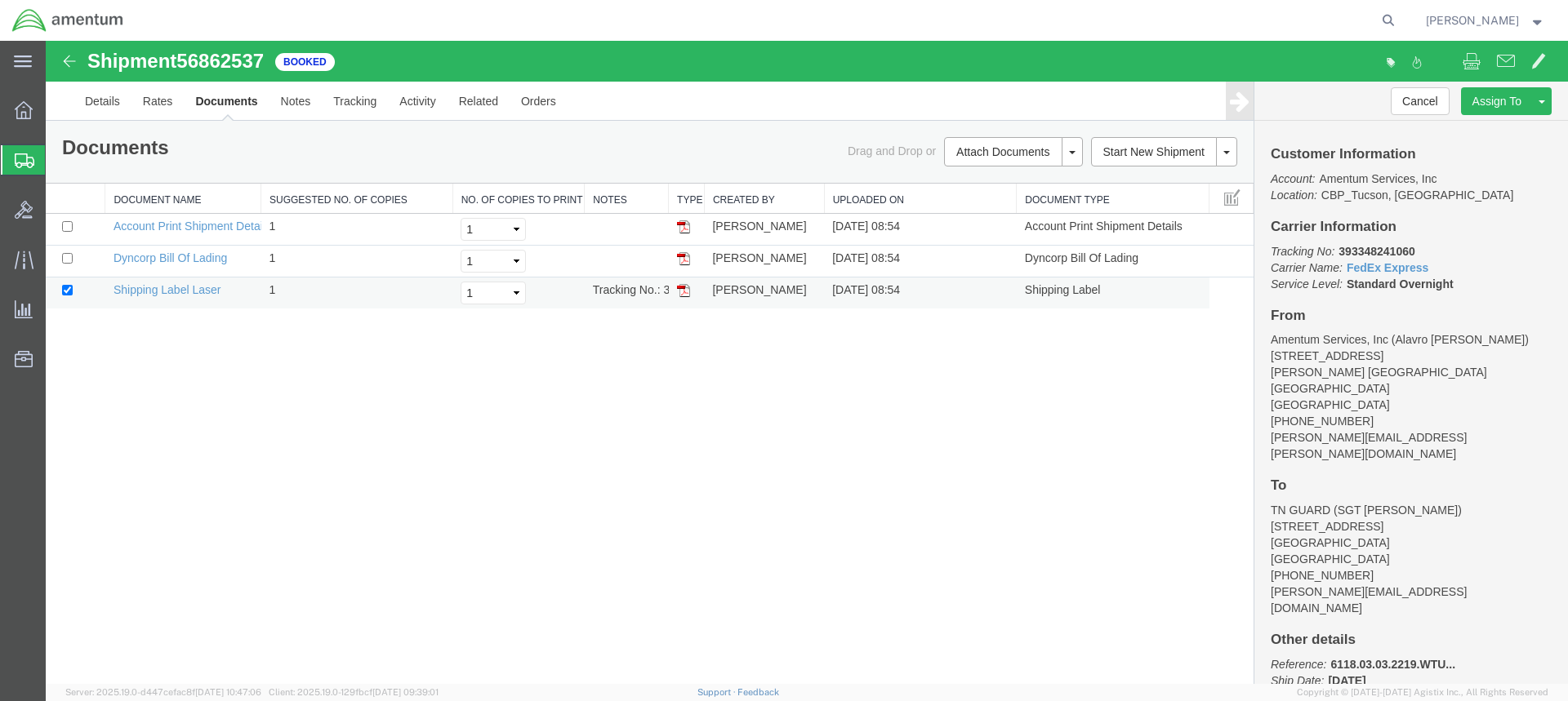
drag, startPoint x: 686, startPoint y: 290, endPoint x: 950, endPoint y: 283, distance: 264.1
click at [686, 290] on img at bounding box center [683, 290] width 13 height 13
